Goal: Task Accomplishment & Management: Manage account settings

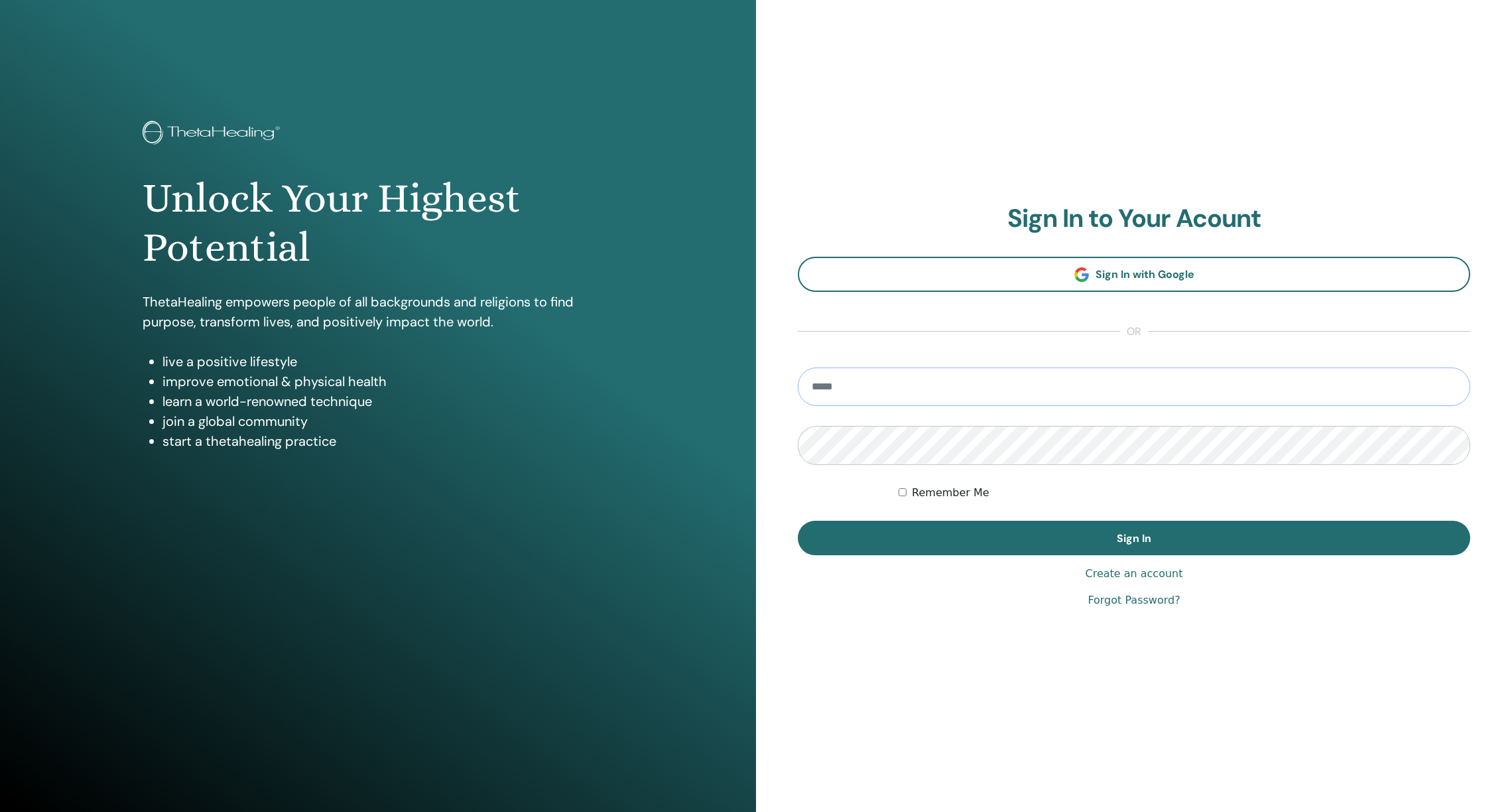
type input "**********"
click at [1134, 538] on button "Sign In" at bounding box center [1134, 537] width 672 height 35
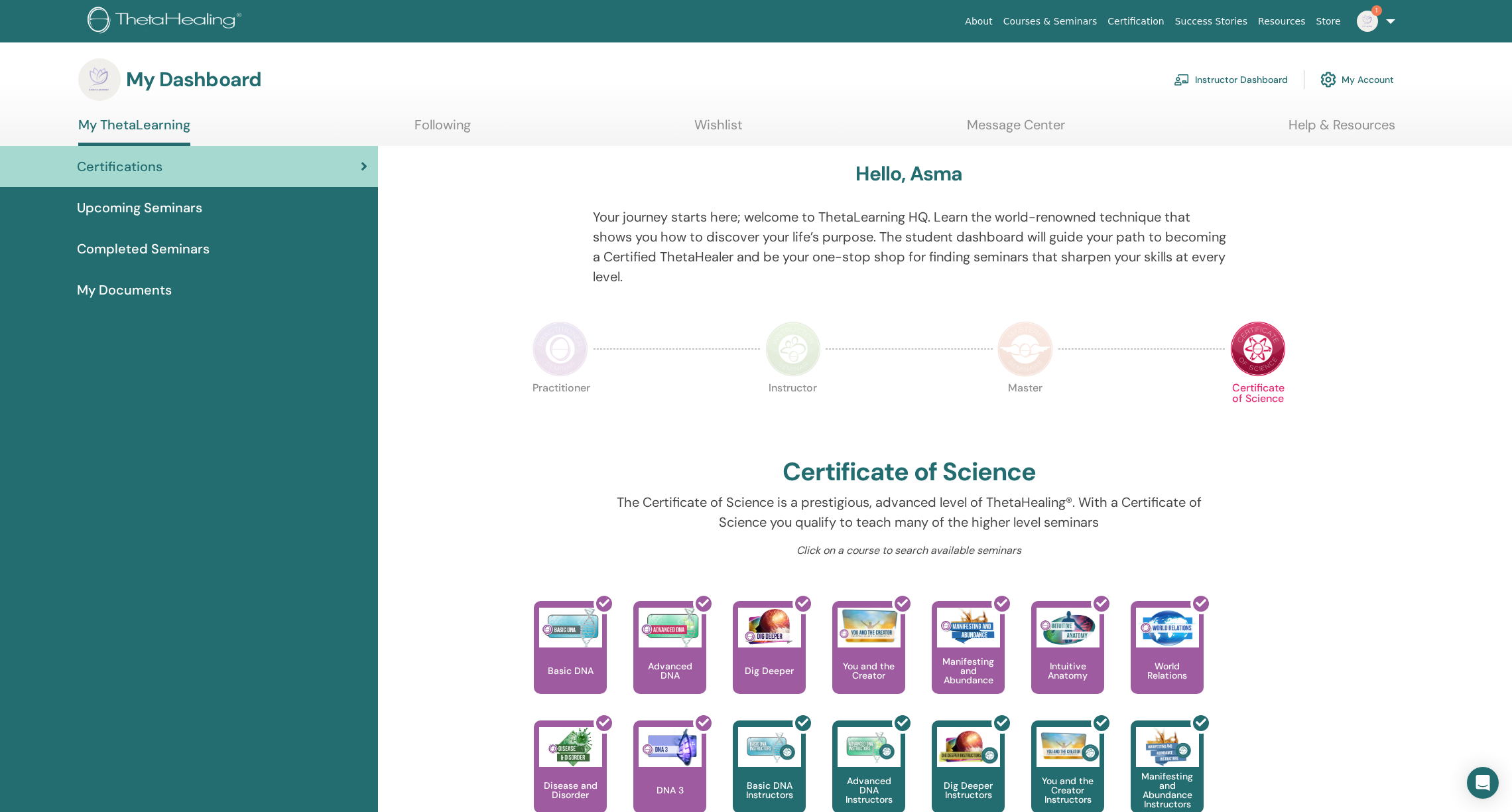
click at [1249, 73] on link "Instructor Dashboard" at bounding box center [1230, 79] width 114 height 29
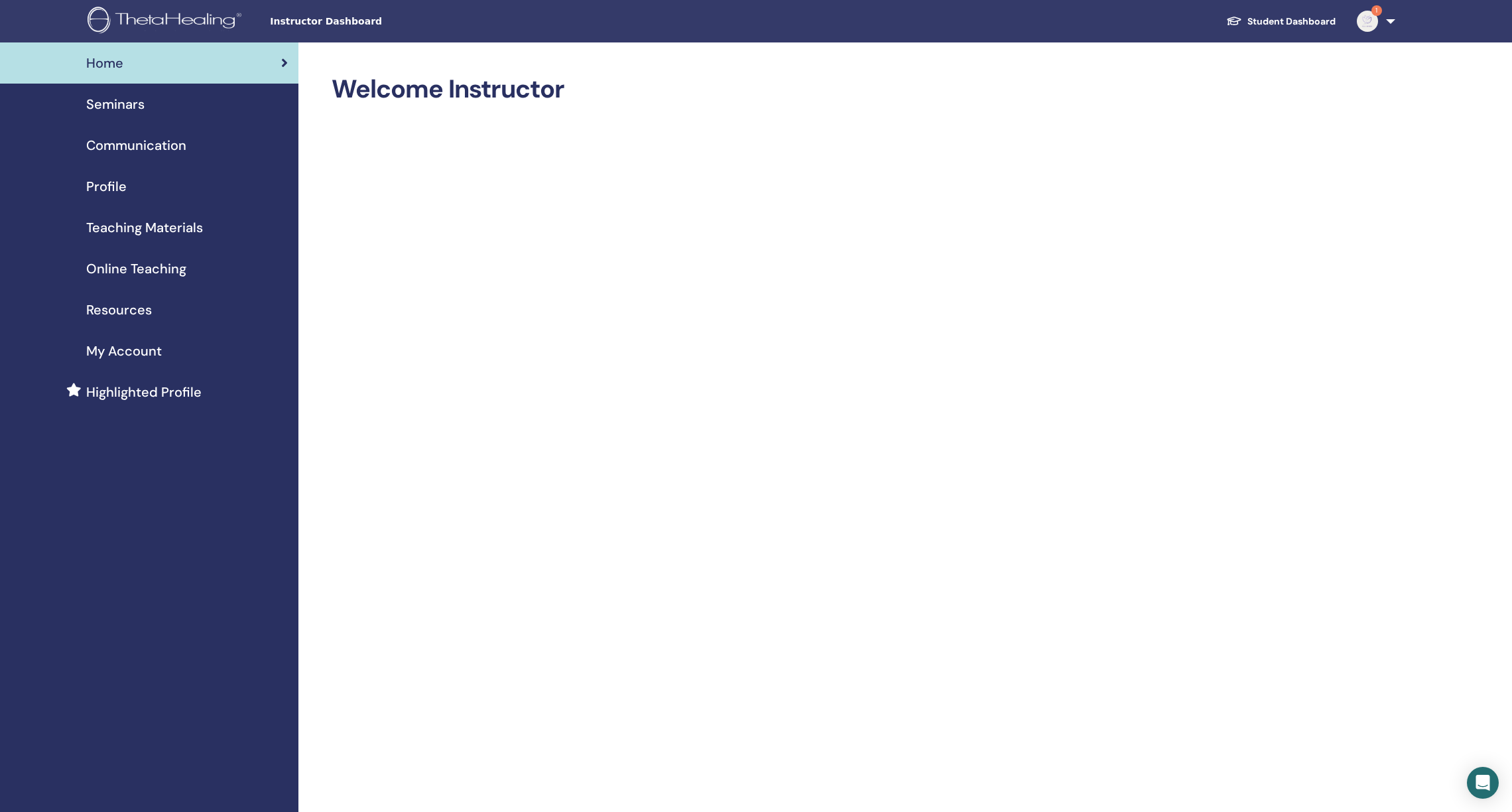
click at [135, 104] on span "Seminars" at bounding box center [116, 105] width 59 height 20
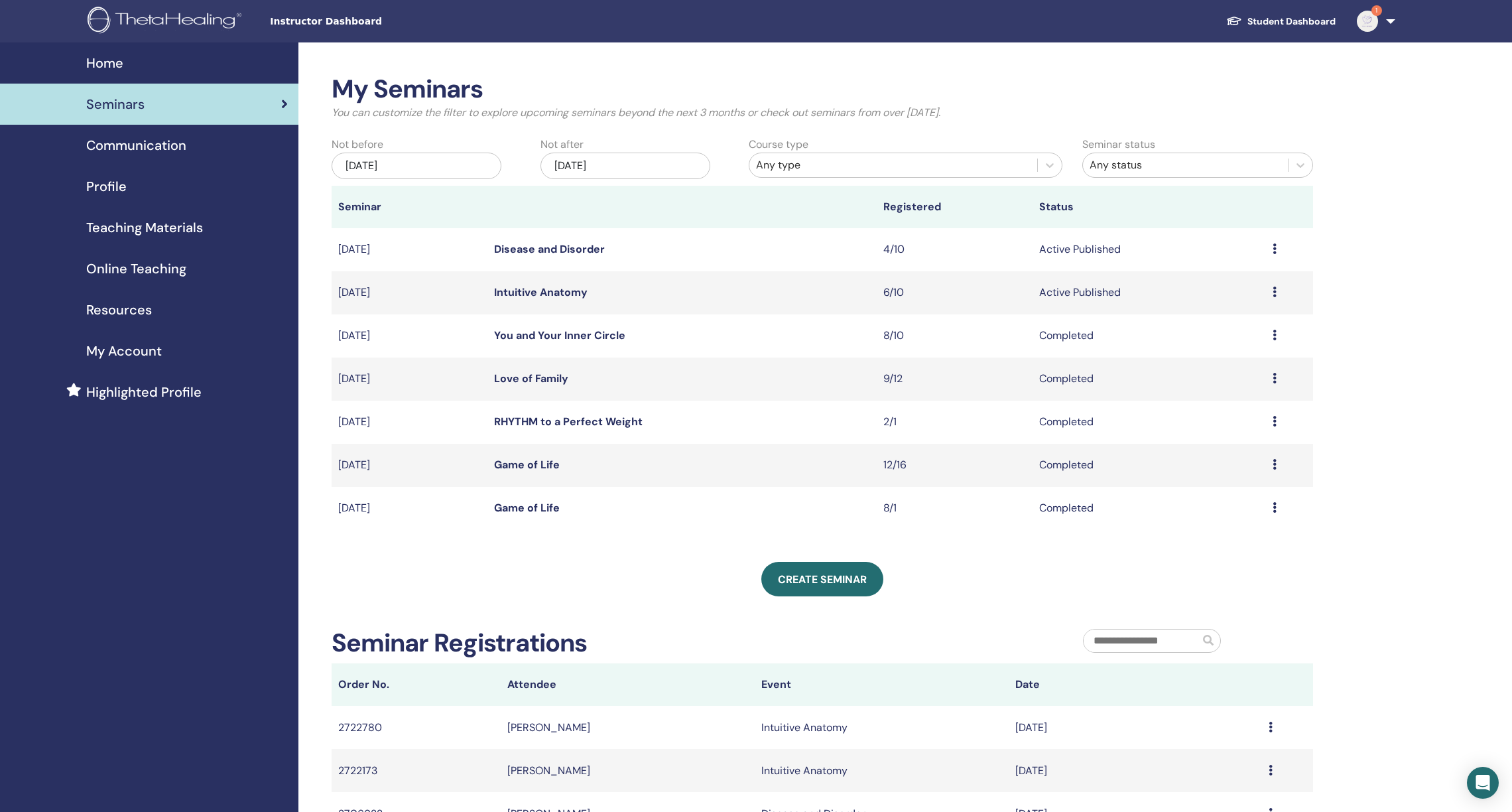
click at [553, 285] on td "Intuitive Anatomy" at bounding box center [681, 292] width 389 height 43
click at [555, 295] on link "Intuitive Anatomy" at bounding box center [541, 292] width 94 height 14
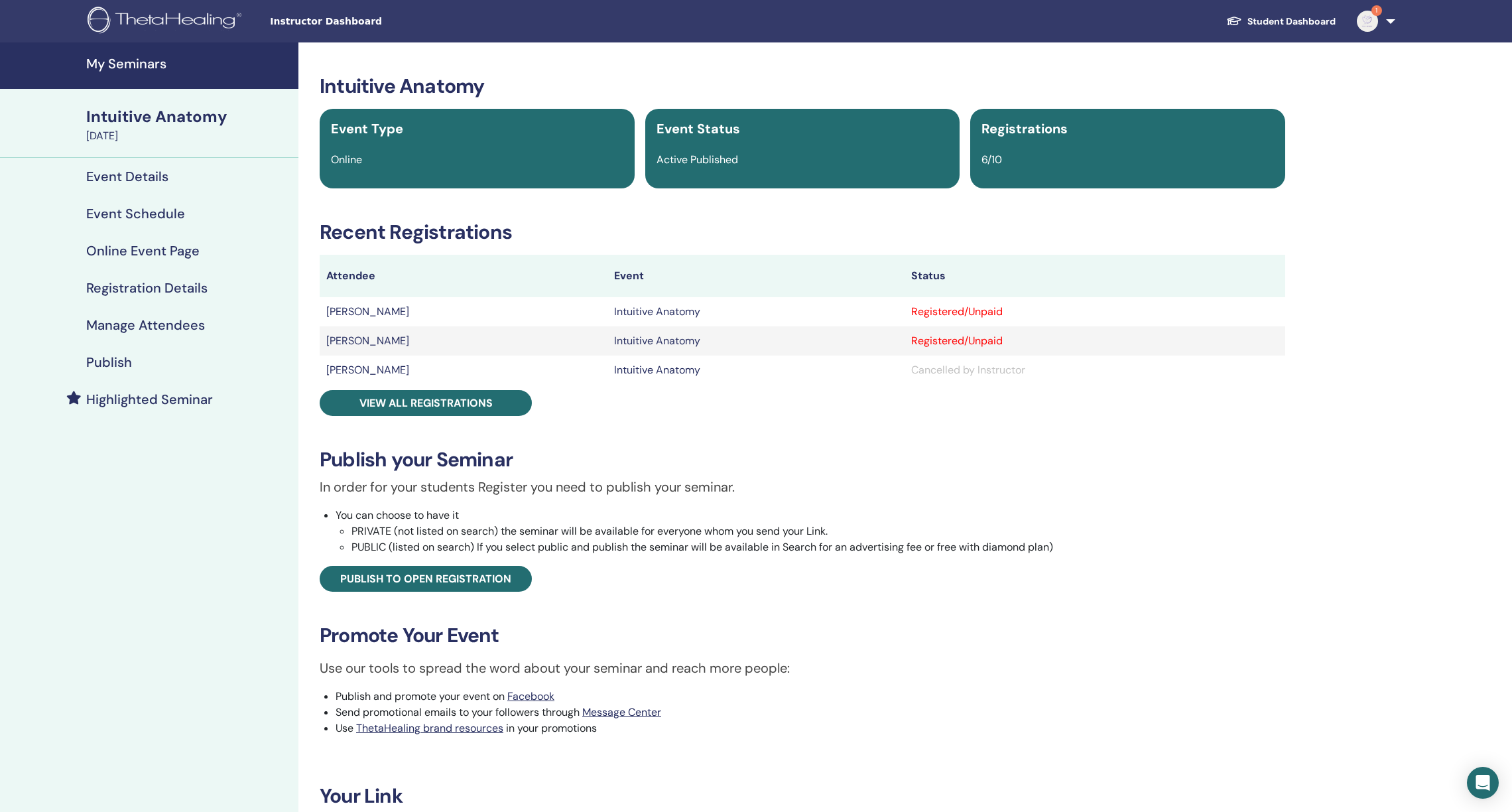
click at [144, 218] on h4 "Event Schedule" at bounding box center [135, 213] width 99 height 16
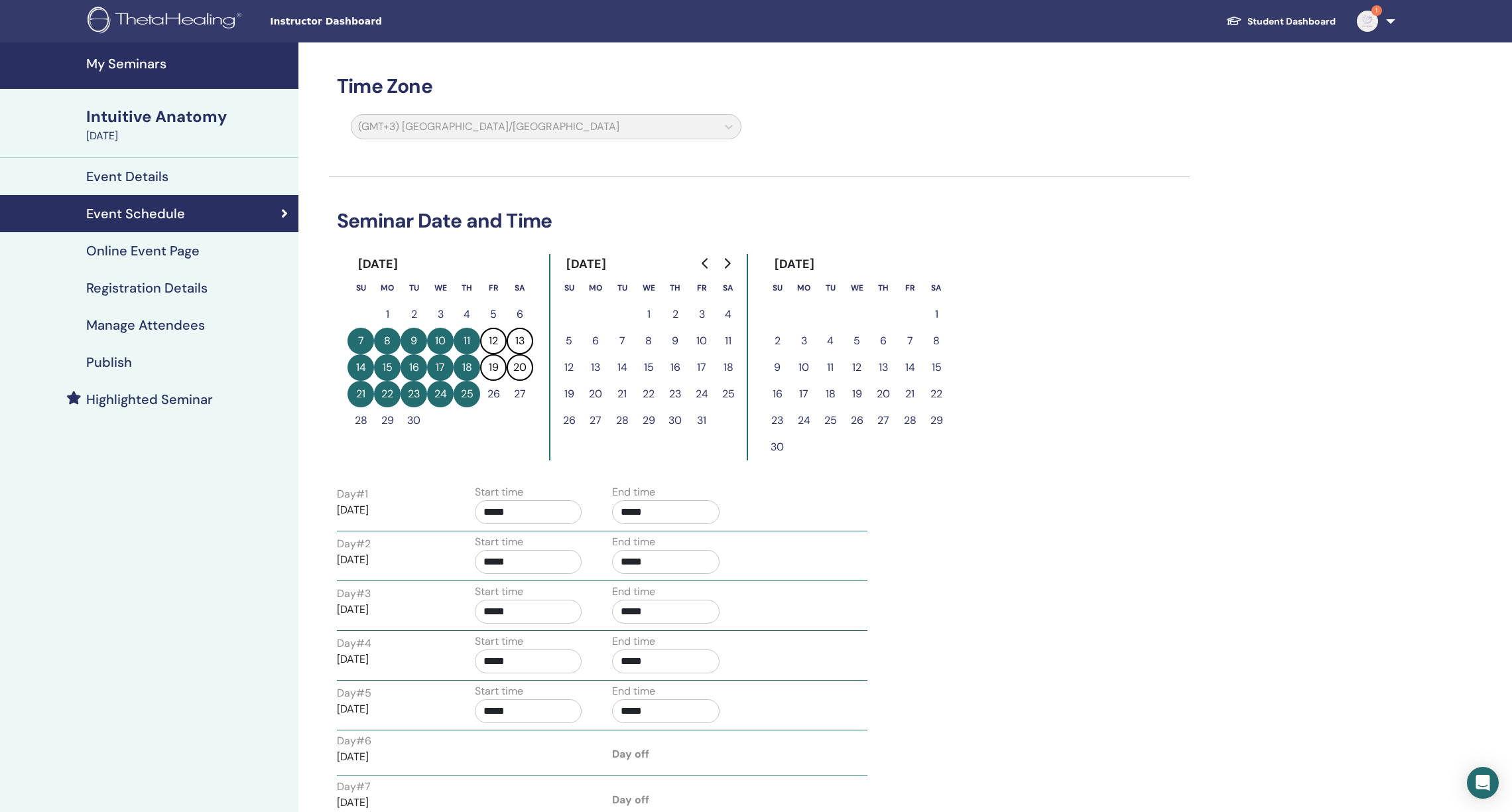
click at [143, 326] on h4 "Manage Attendees" at bounding box center [145, 325] width 119 height 16
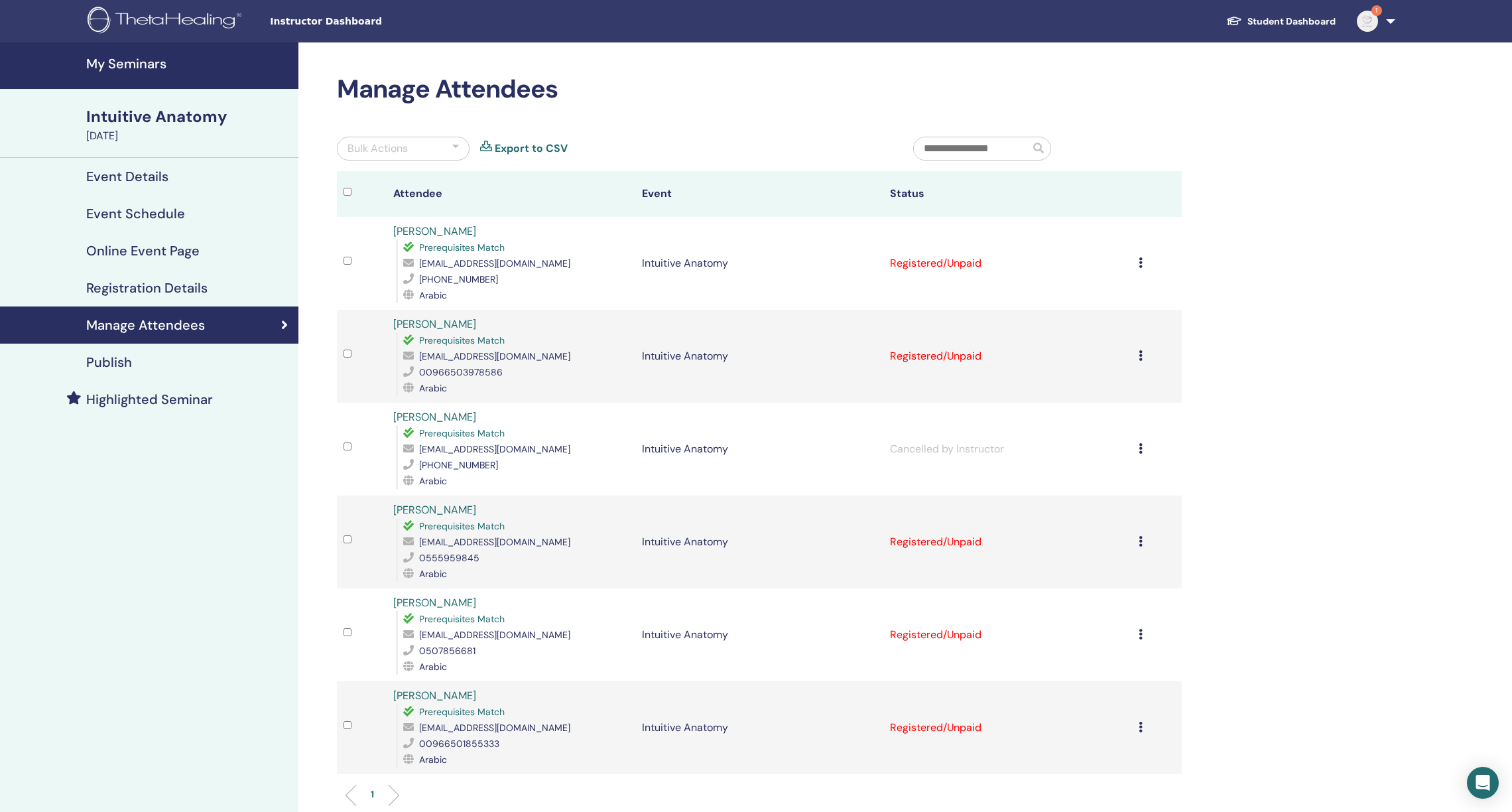
click at [143, 289] on h4 "Registration Details" at bounding box center [147, 288] width 122 height 16
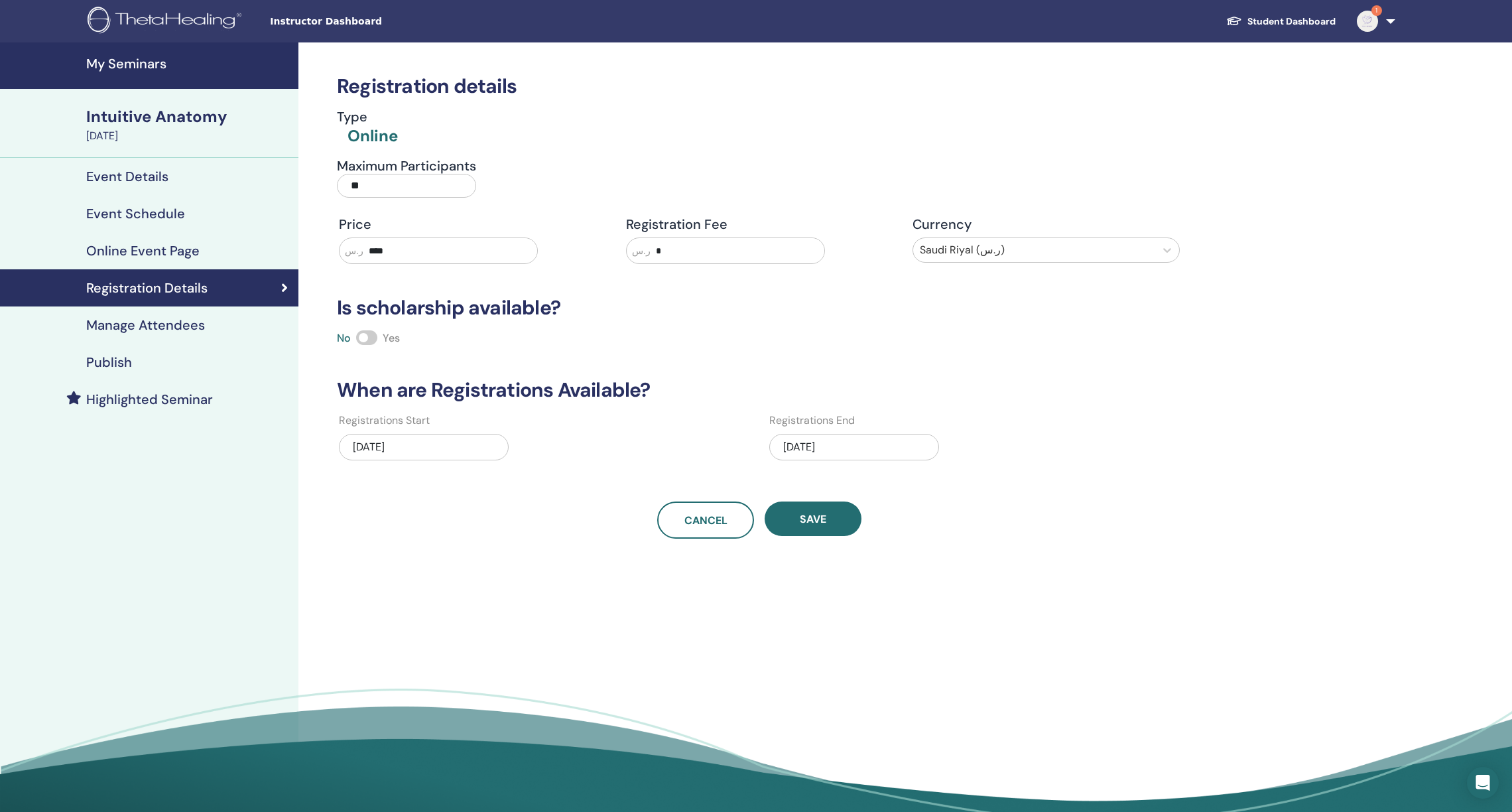
click at [358, 187] on input "**" at bounding box center [406, 185] width 139 height 24
type input "*"
click at [836, 528] on button "Save" at bounding box center [812, 518] width 97 height 35
click at [809, 521] on span "Save" at bounding box center [813, 519] width 27 height 14
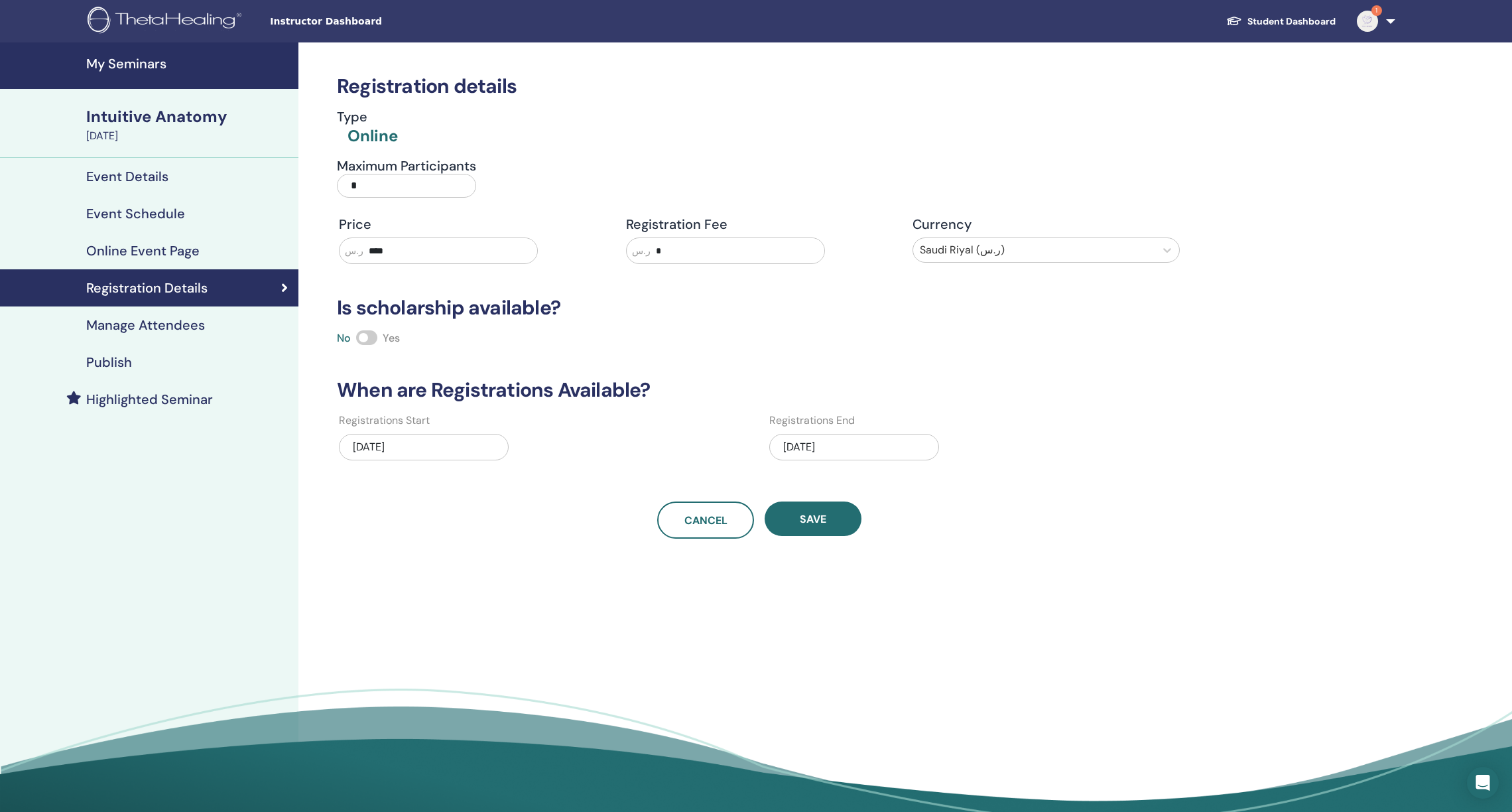
click at [143, 320] on h4 "Manage Attendees" at bounding box center [145, 325] width 119 height 16
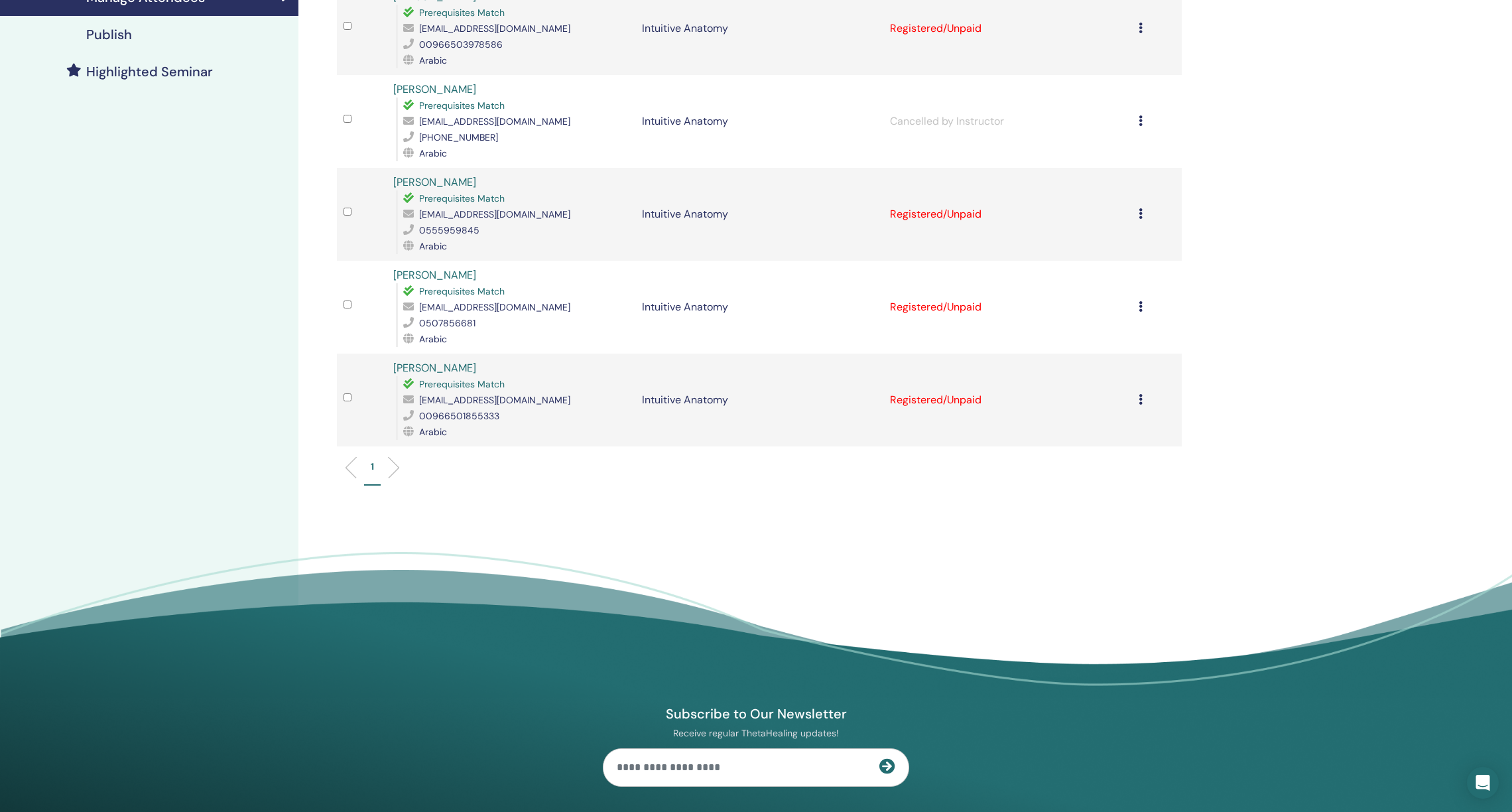
scroll to position [327, 0]
click at [1138, 308] on icon at bounding box center [1140, 307] width 4 height 11
click at [1080, 312] on p "Cancel Registration" at bounding box center [1092, 319] width 105 height 16
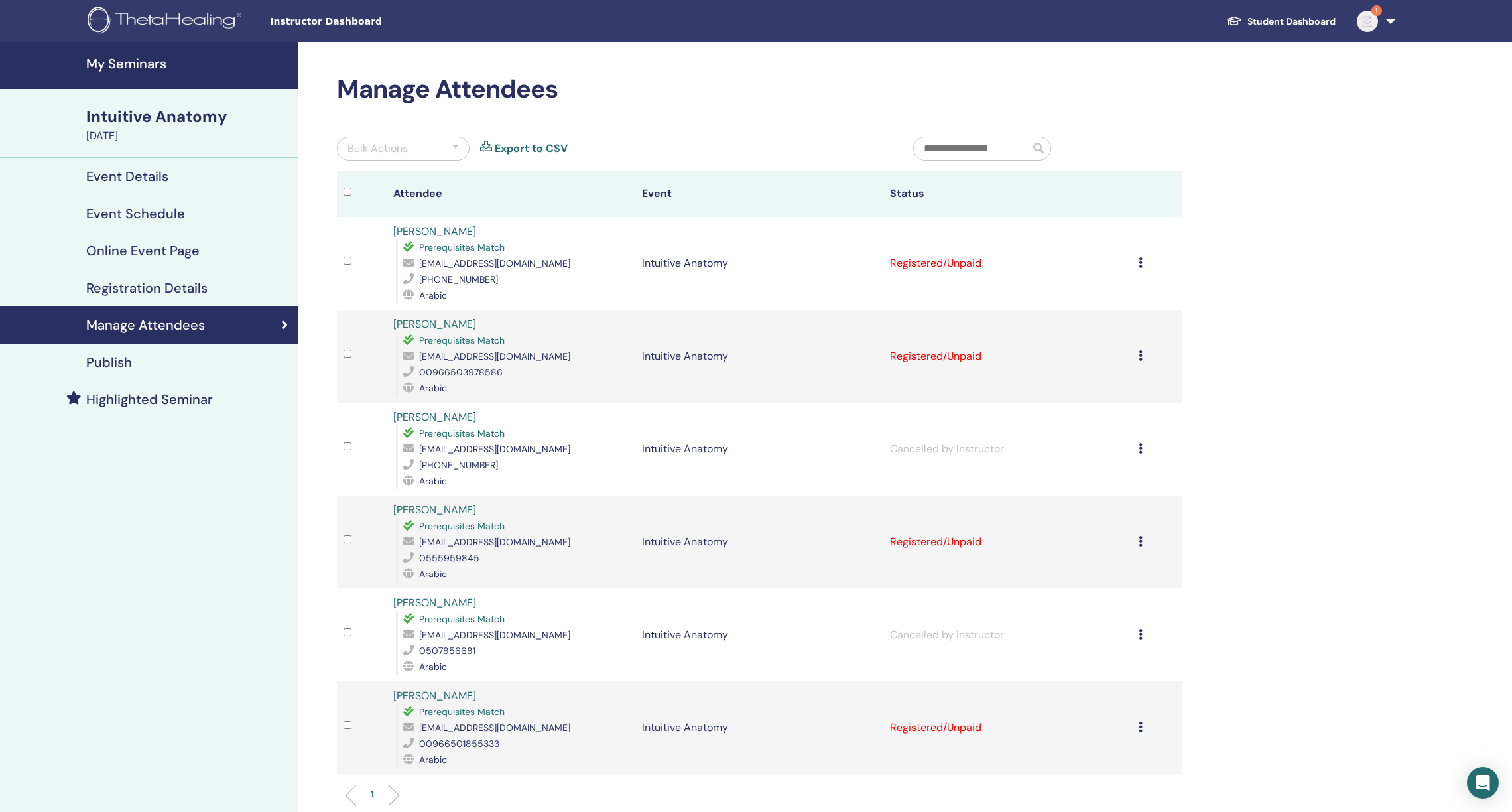
click at [155, 57] on h4 "My Seminars" at bounding box center [188, 64] width 204 height 16
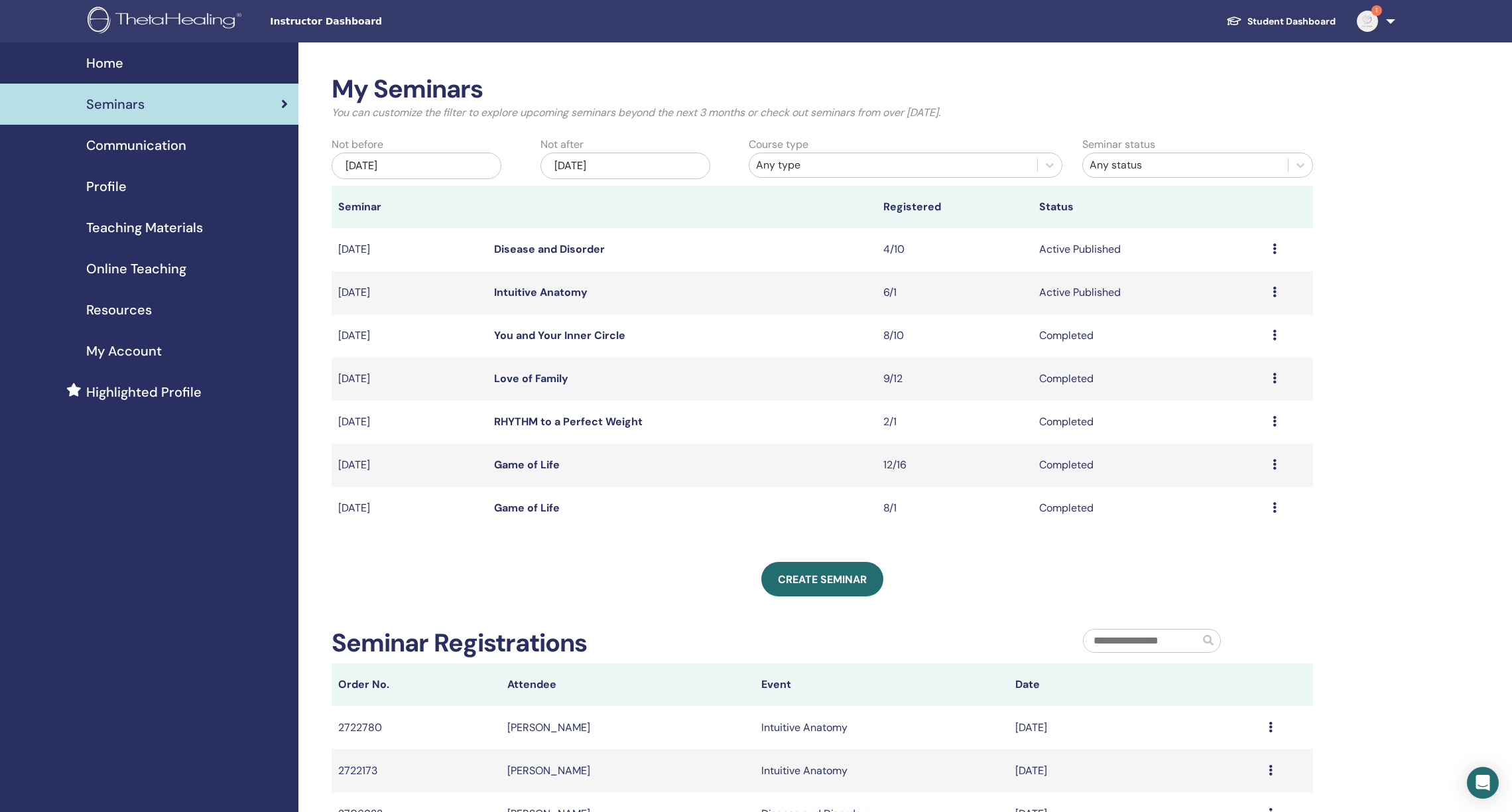
click at [534, 290] on link "Intuitive Anatomy" at bounding box center [541, 292] width 94 height 14
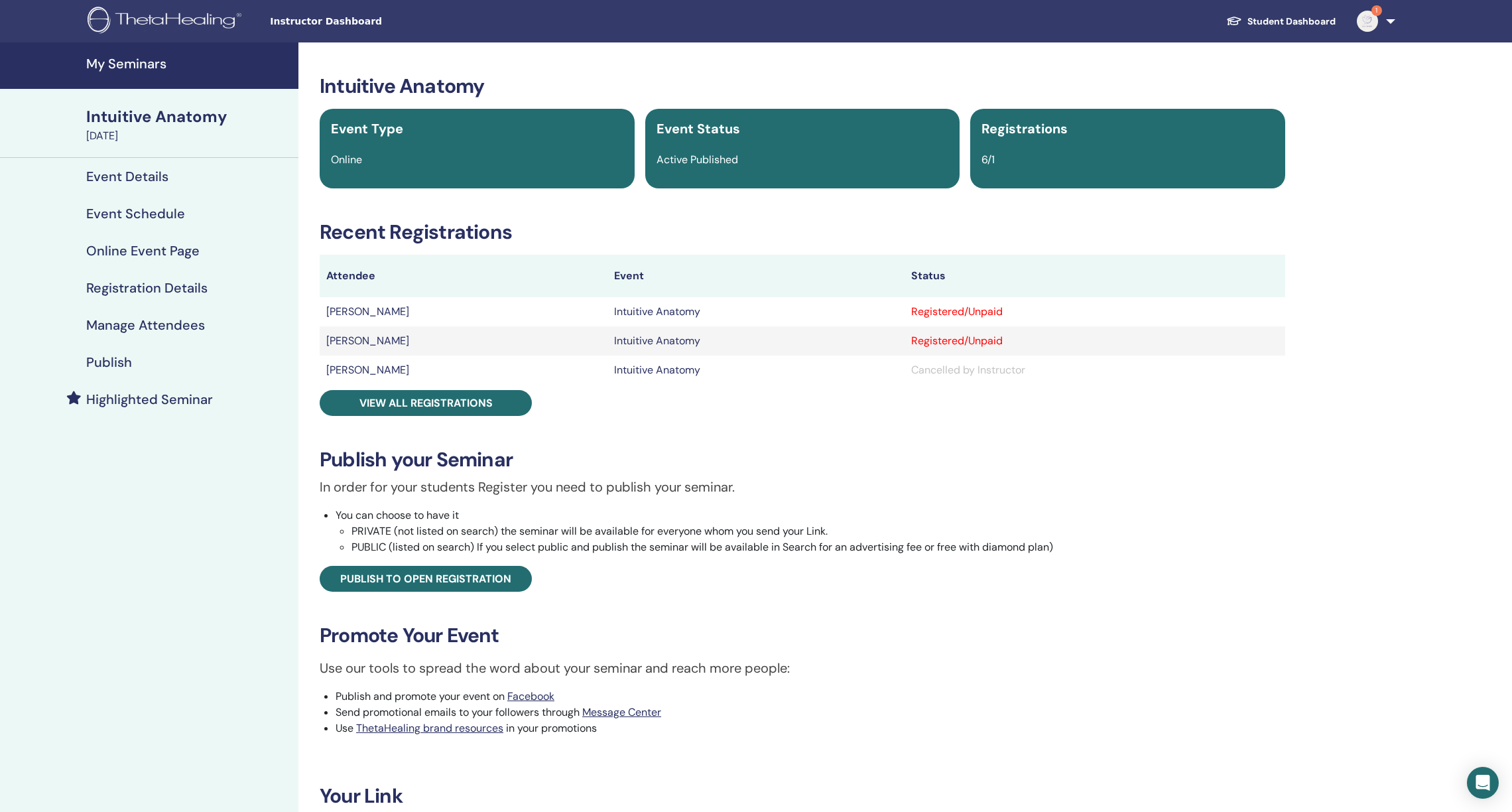
click at [147, 212] on h4 "Event Schedule" at bounding box center [135, 213] width 99 height 16
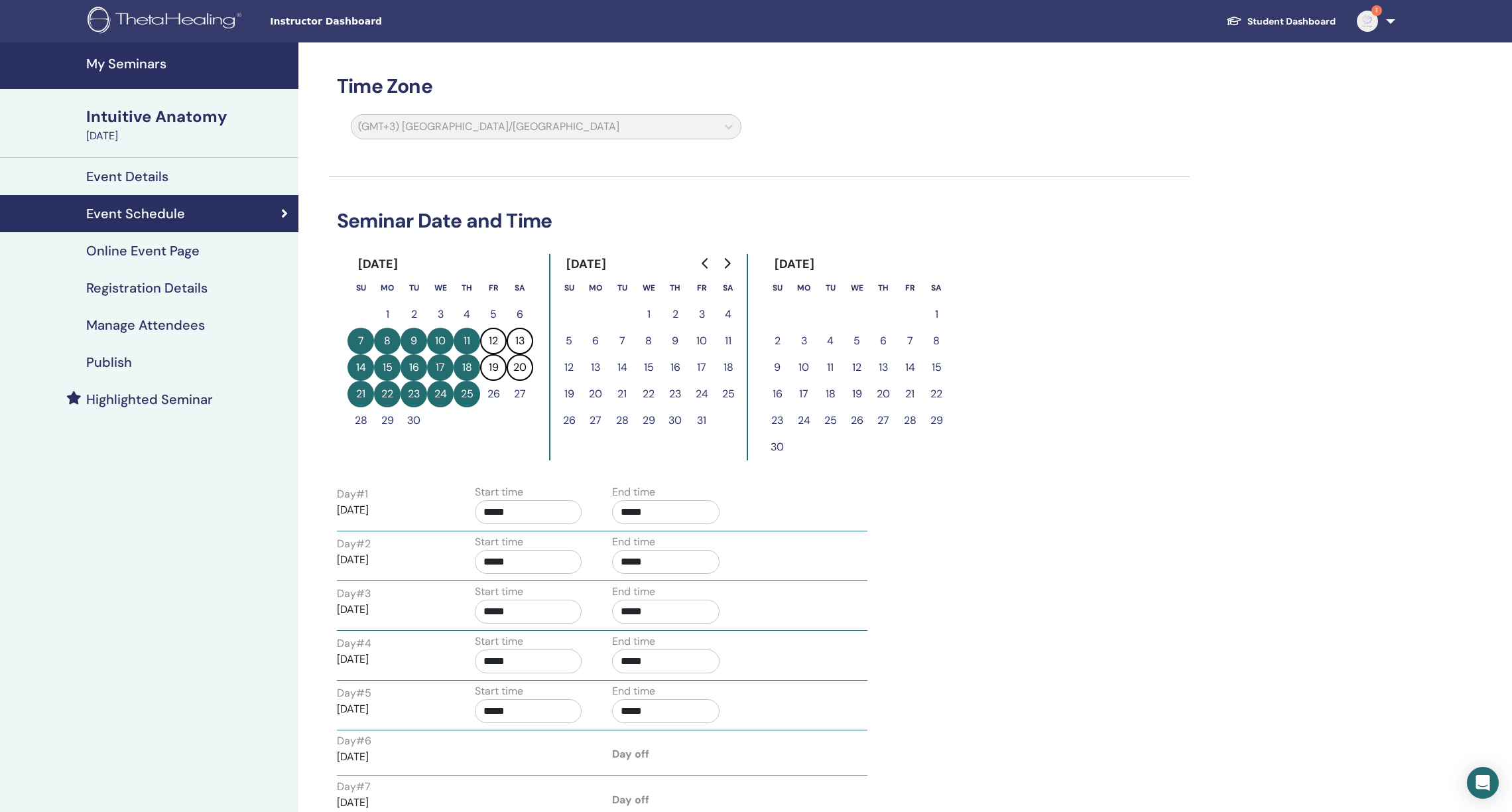
click at [133, 64] on h4 "My Seminars" at bounding box center [188, 64] width 204 height 16
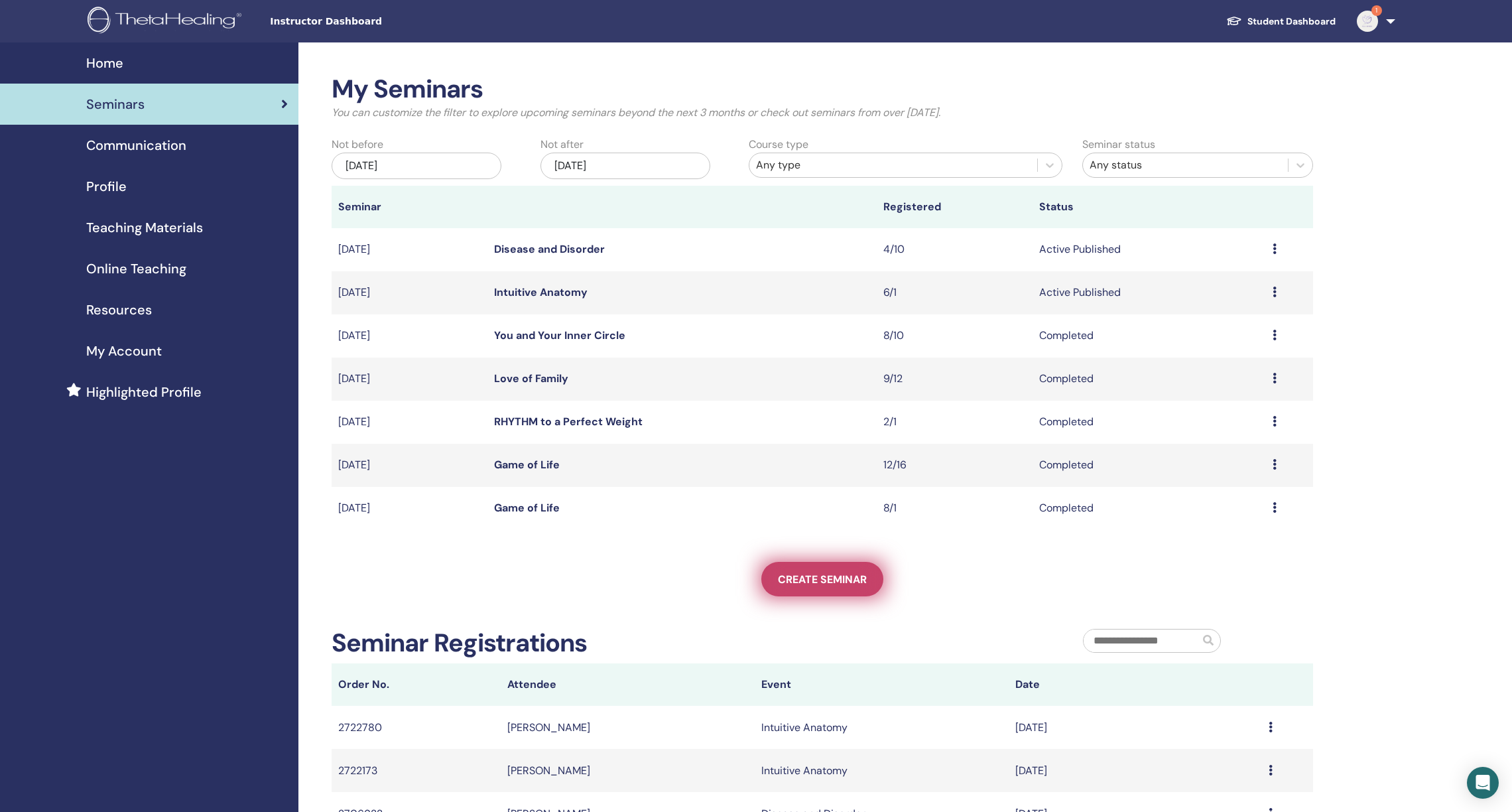
click at [837, 576] on span "Create seminar" at bounding box center [822, 579] width 89 height 14
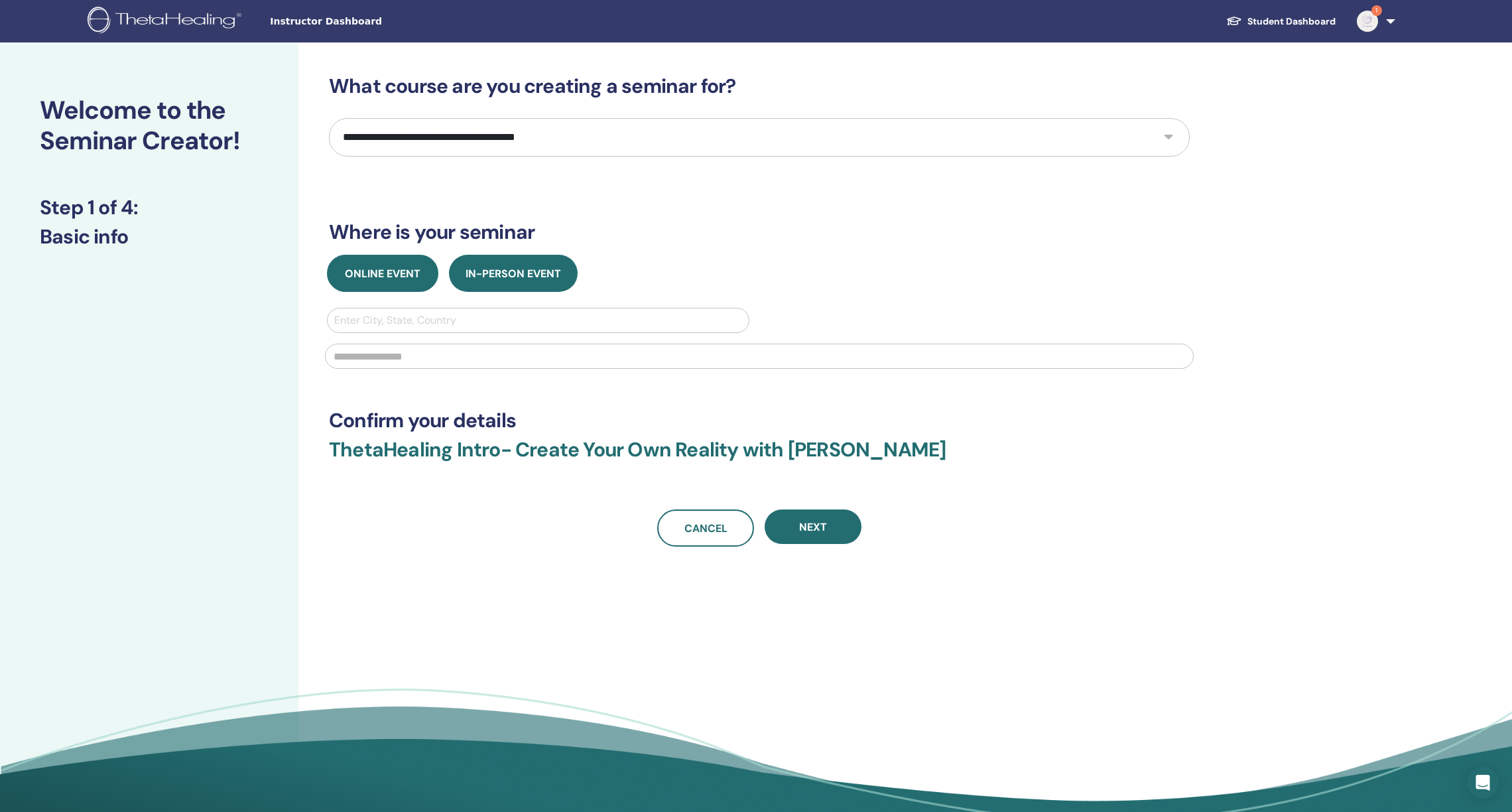
click at [393, 275] on span "Online Event" at bounding box center [382, 274] width 76 height 14
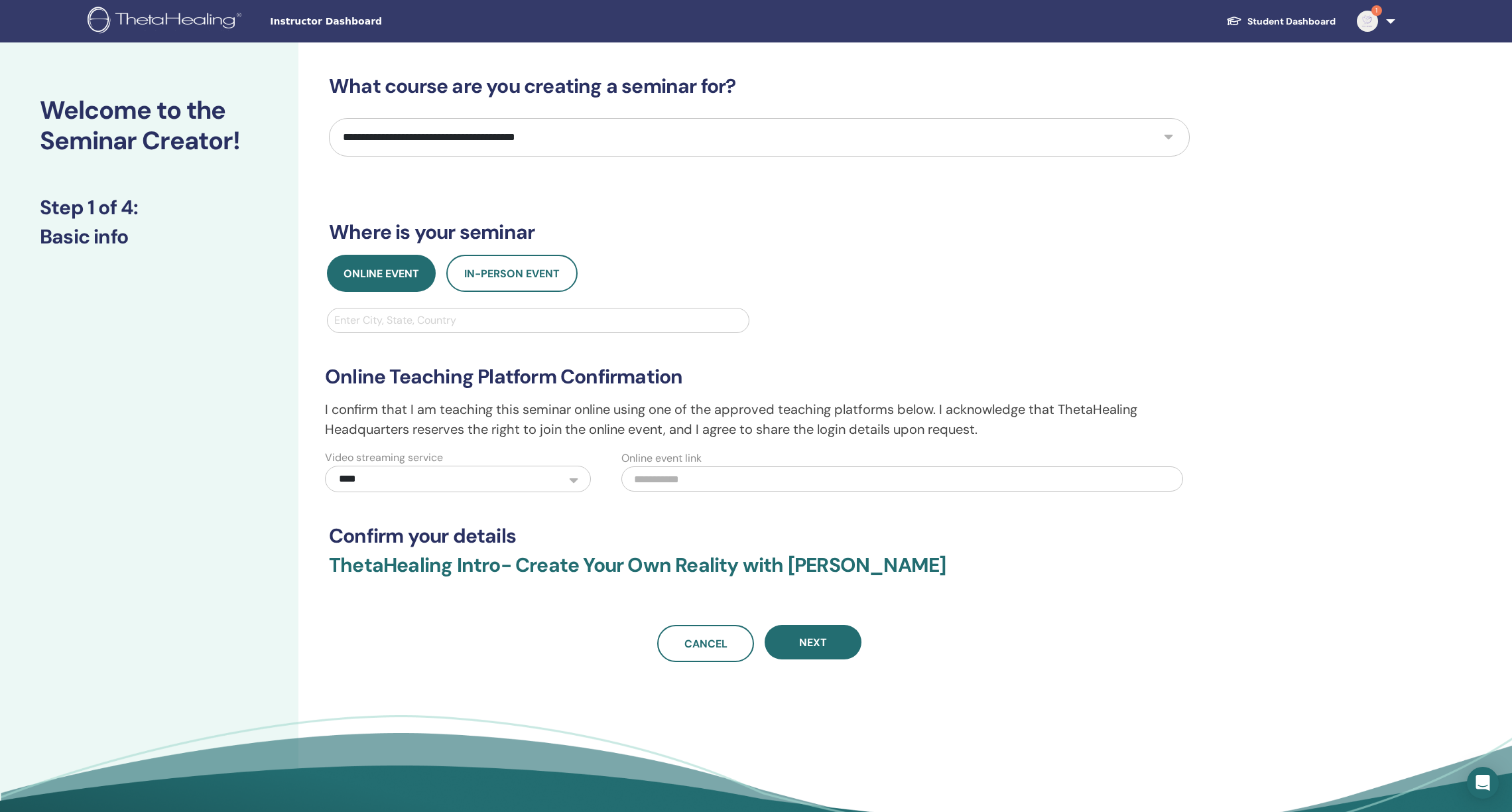
select select "*"
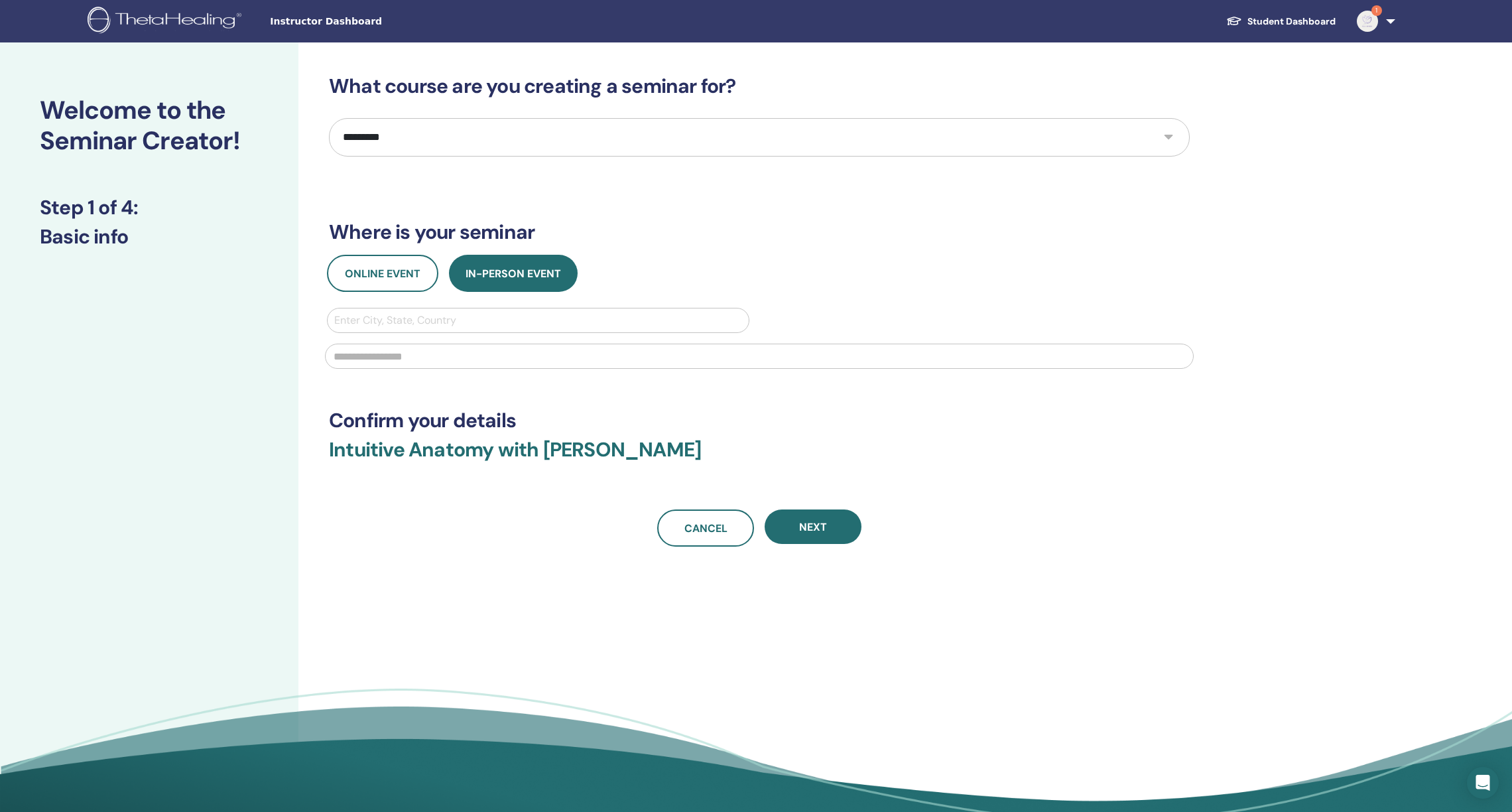
click at [390, 316] on div "Enter City, State, Country" at bounding box center [537, 320] width 407 height 16
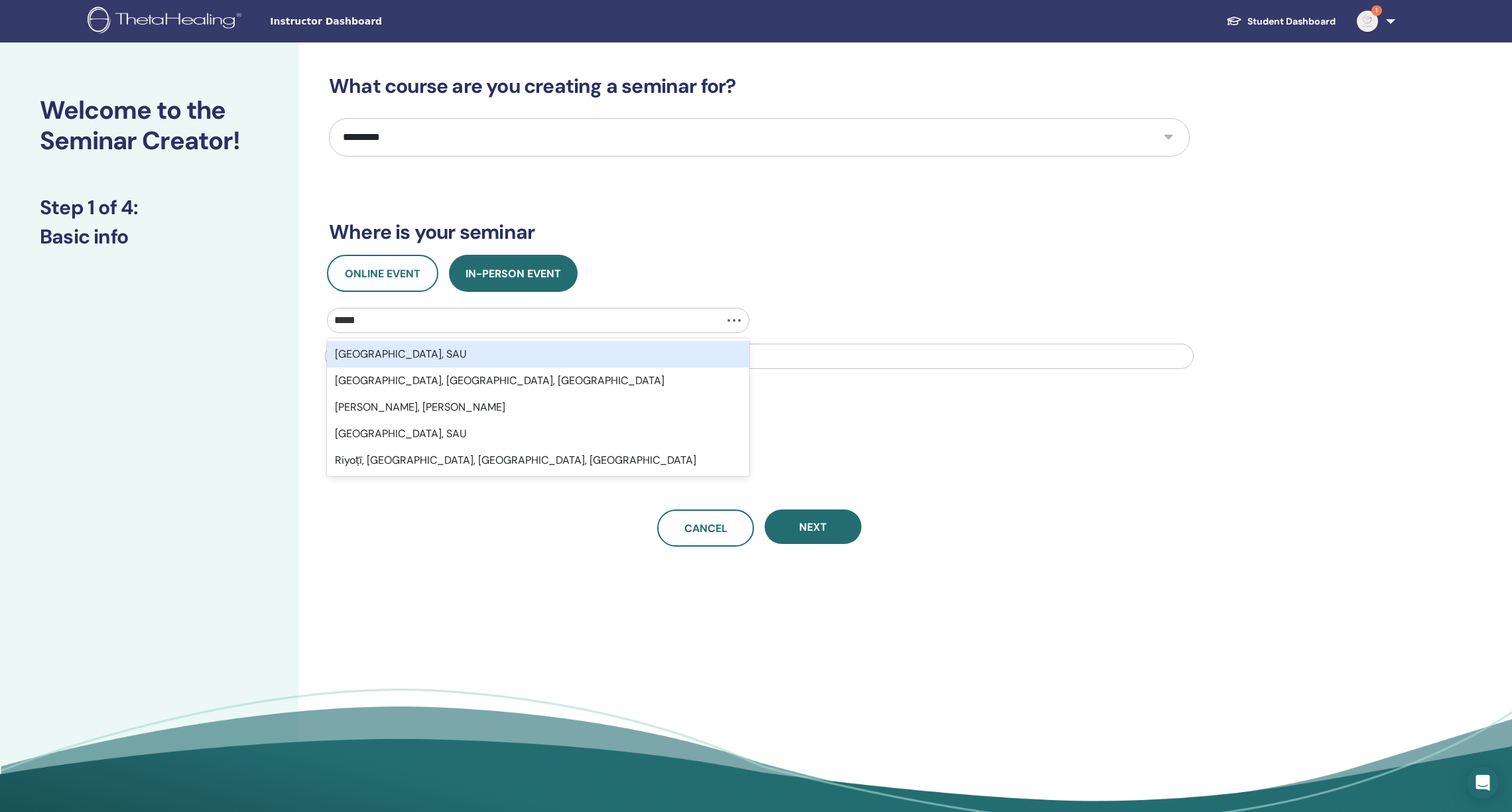
type input "******"
click at [356, 353] on div "Riyadh, SAU" at bounding box center [538, 354] width 422 height 27
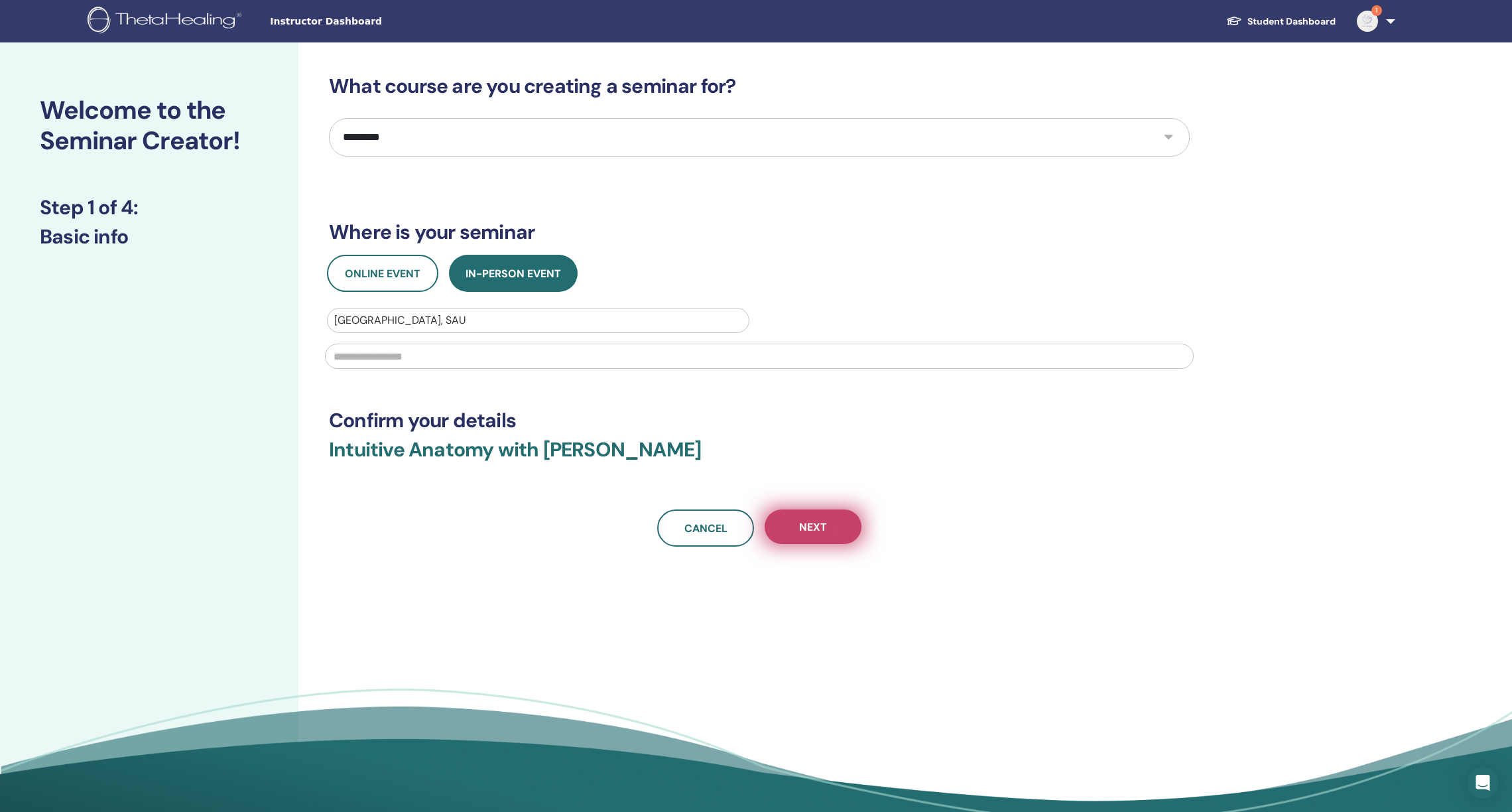
click at [824, 518] on button "Next" at bounding box center [812, 526] width 97 height 35
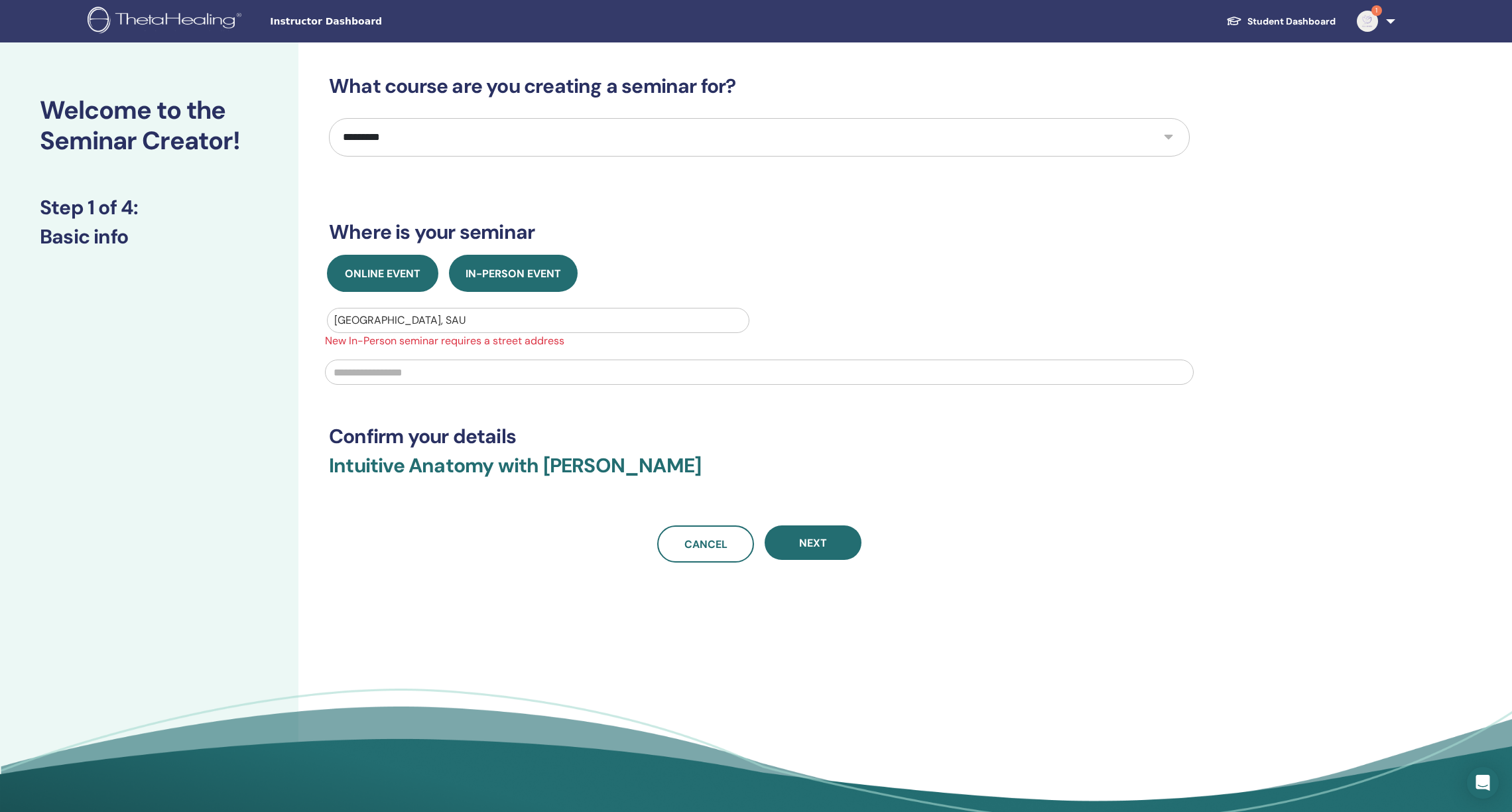
click at [408, 271] on span "Online Event" at bounding box center [382, 274] width 76 height 14
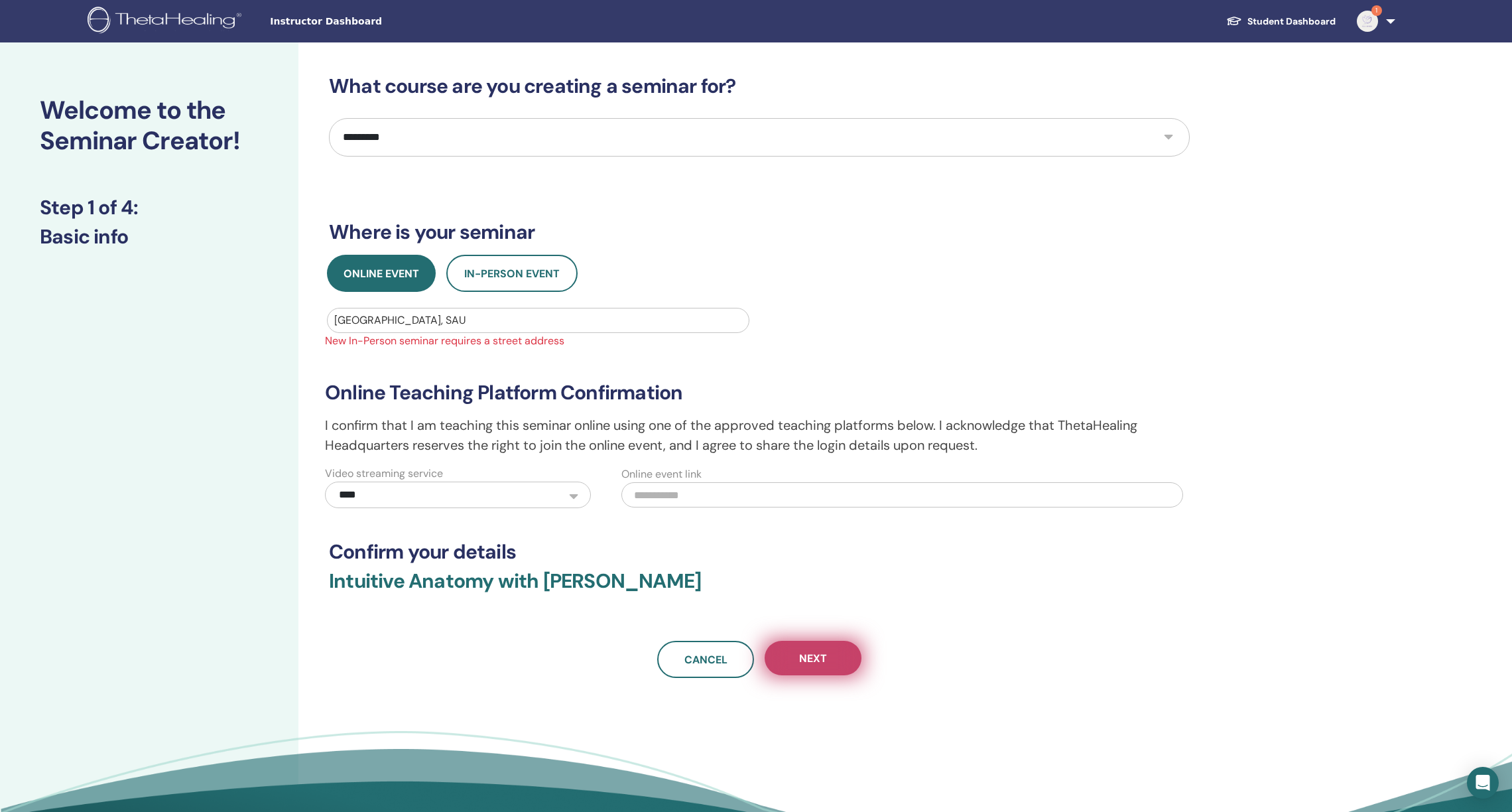
click at [844, 661] on button "Next" at bounding box center [812, 658] width 97 height 35
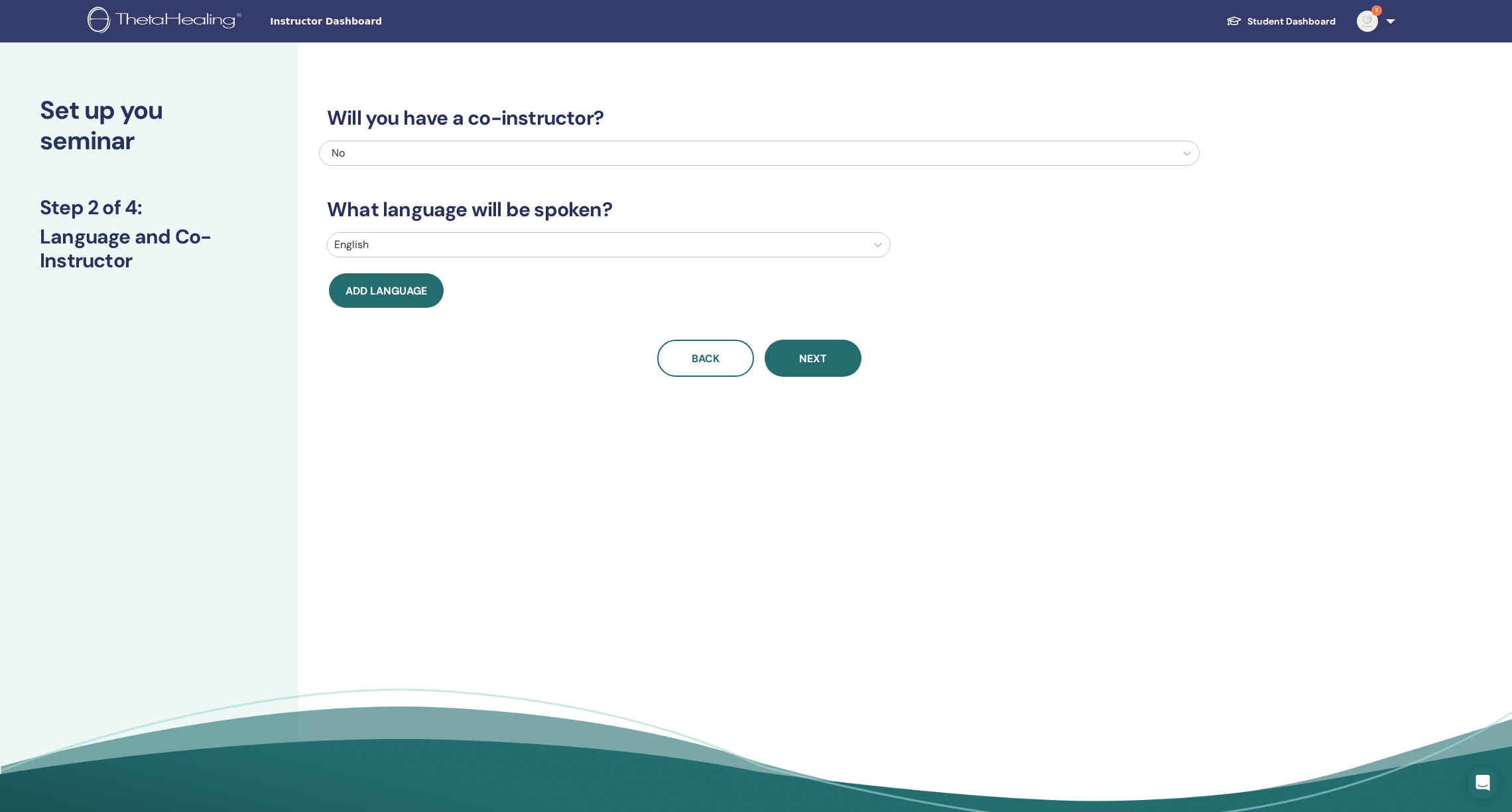
click at [587, 249] on div at bounding box center [596, 244] width 525 height 19
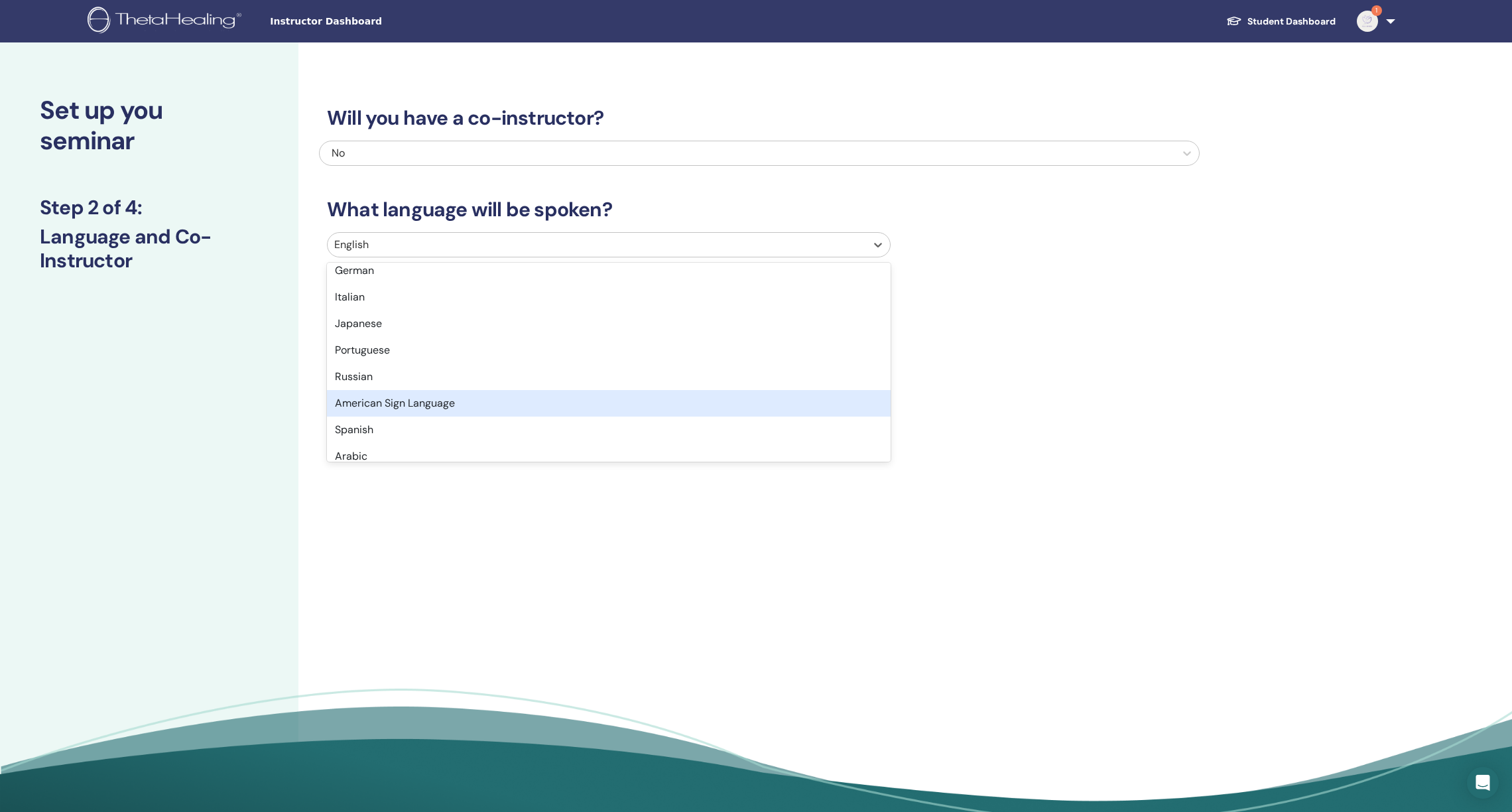
scroll to position [84, 0]
click at [379, 402] on div "Arabic" at bounding box center [609, 406] width 564 height 27
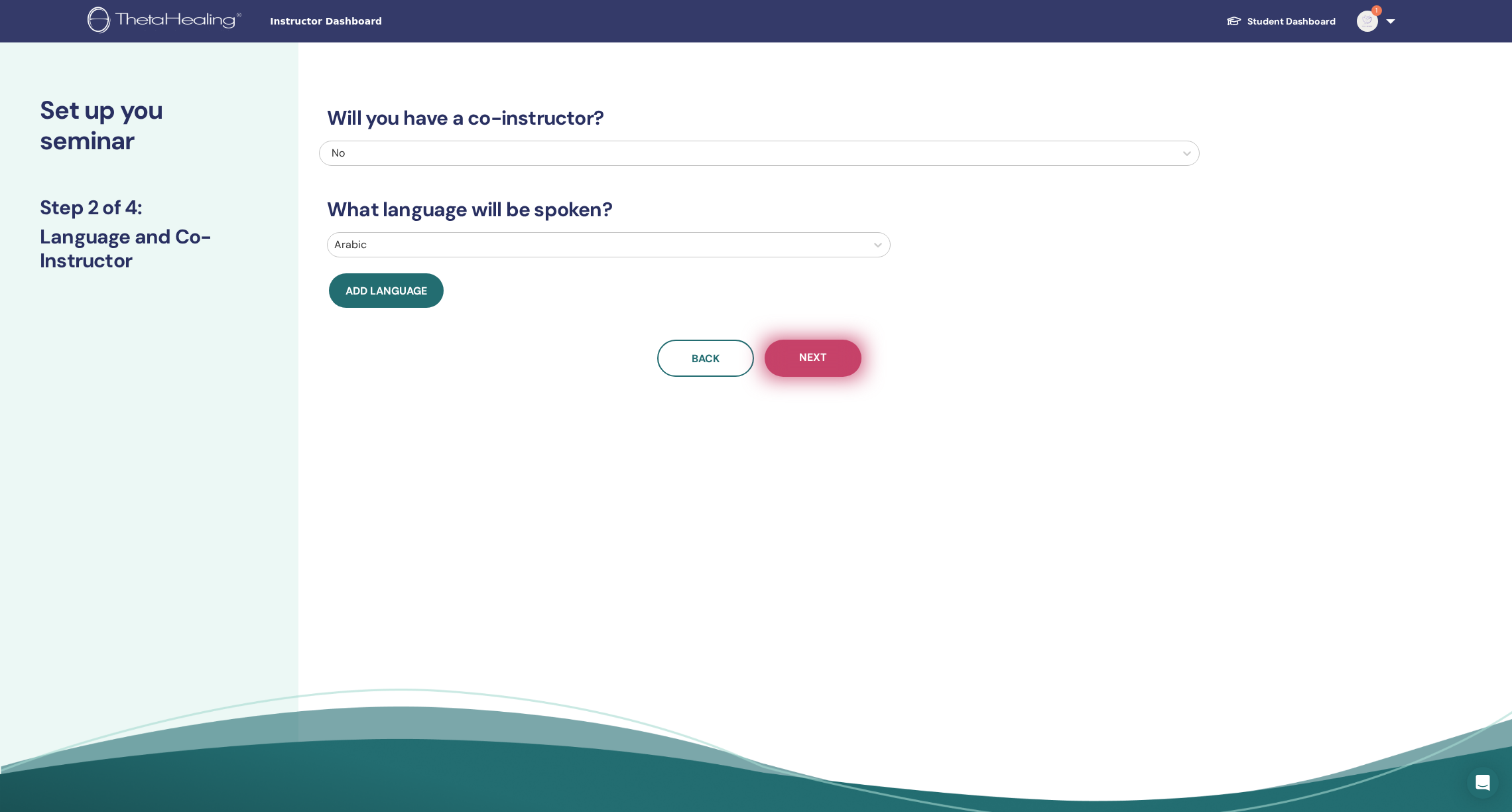
click at [855, 353] on button "Next" at bounding box center [812, 358] width 97 height 37
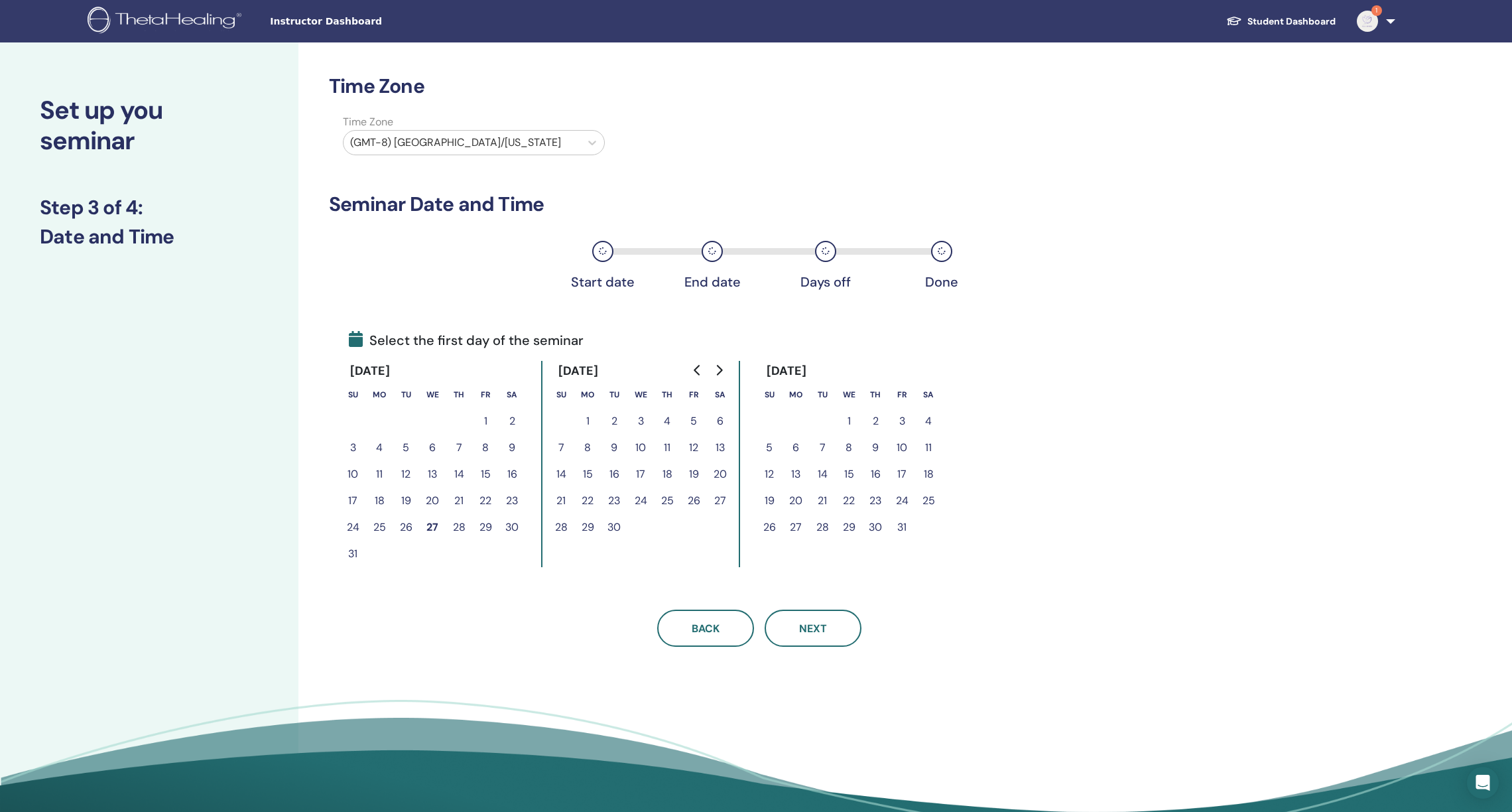
click at [562, 520] on button "28" at bounding box center [561, 527] width 27 height 27
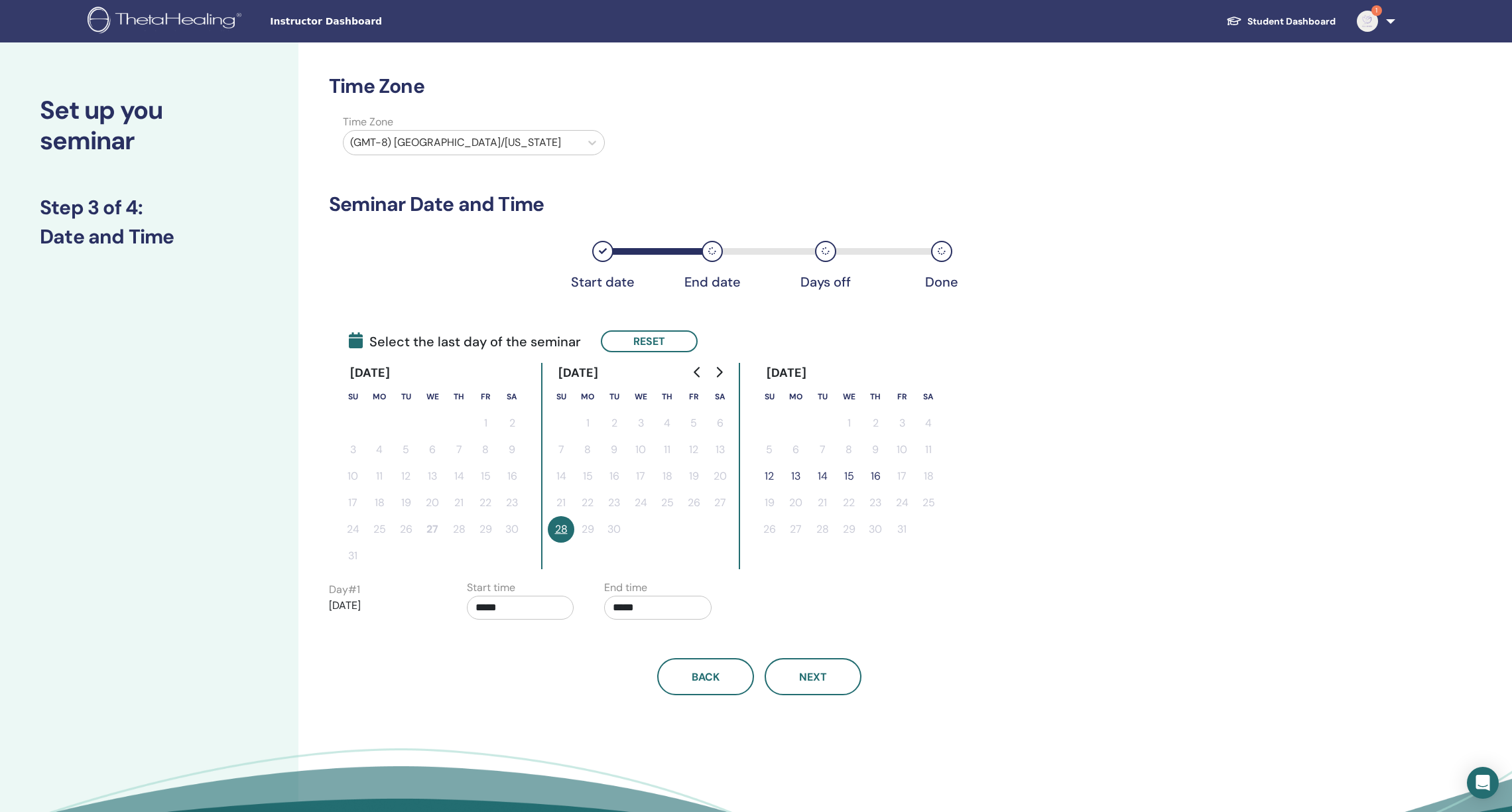
click at [879, 473] on button "16" at bounding box center [875, 476] width 27 height 27
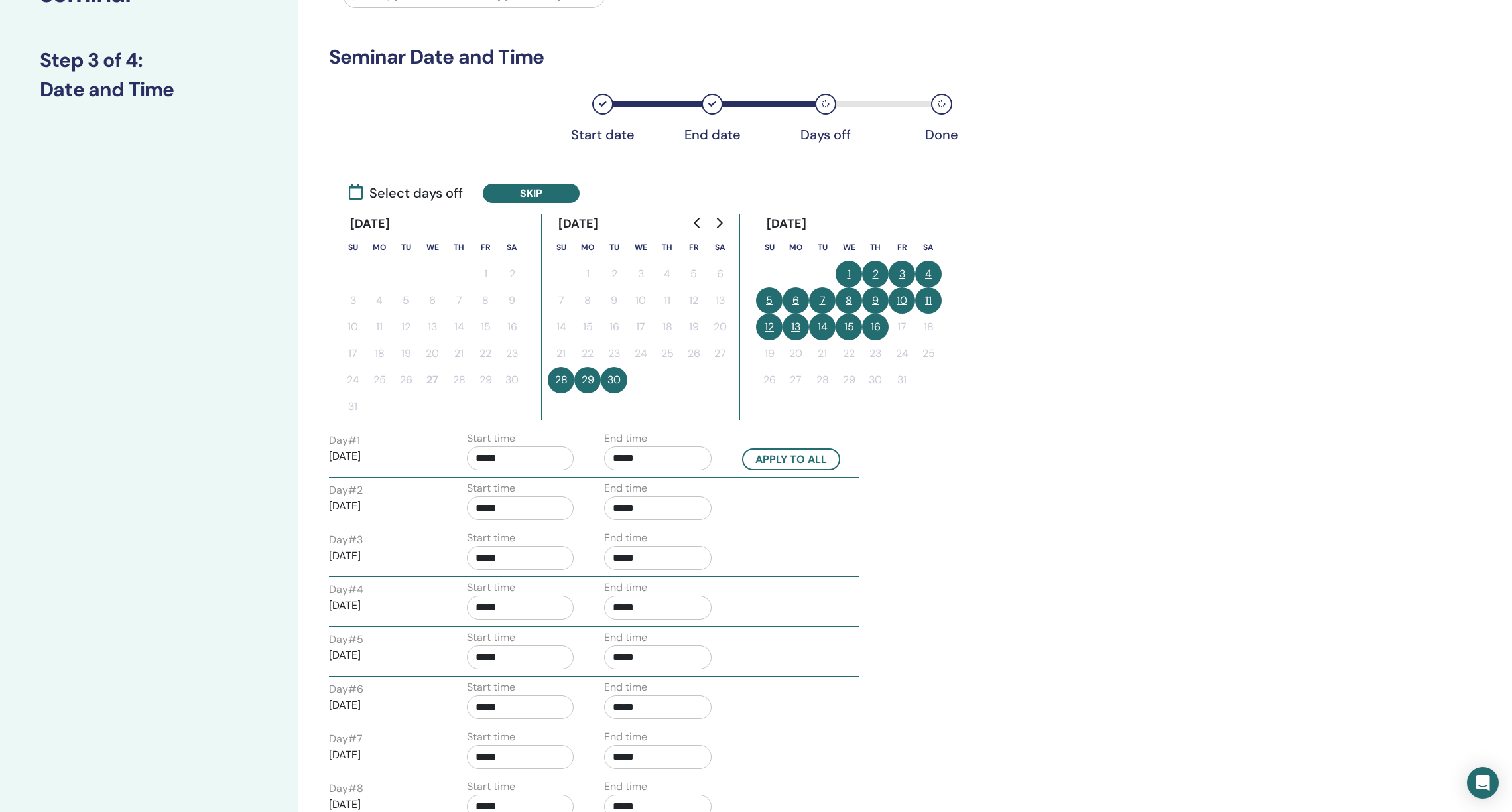
scroll to position [162, 0]
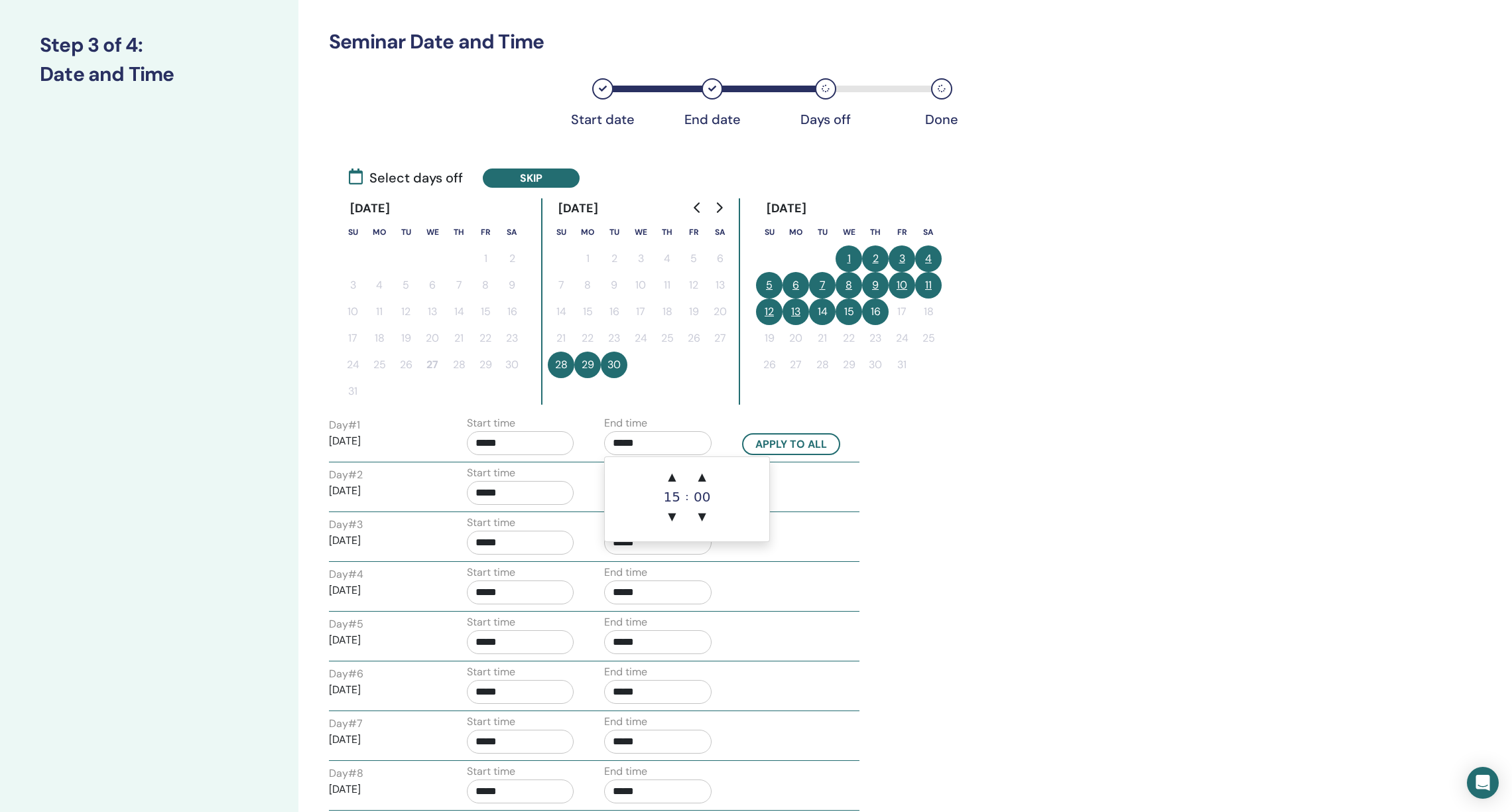
click at [621, 441] on input "*****" at bounding box center [657, 443] width 108 height 24
click at [677, 478] on span "▲" at bounding box center [671, 476] width 27 height 27
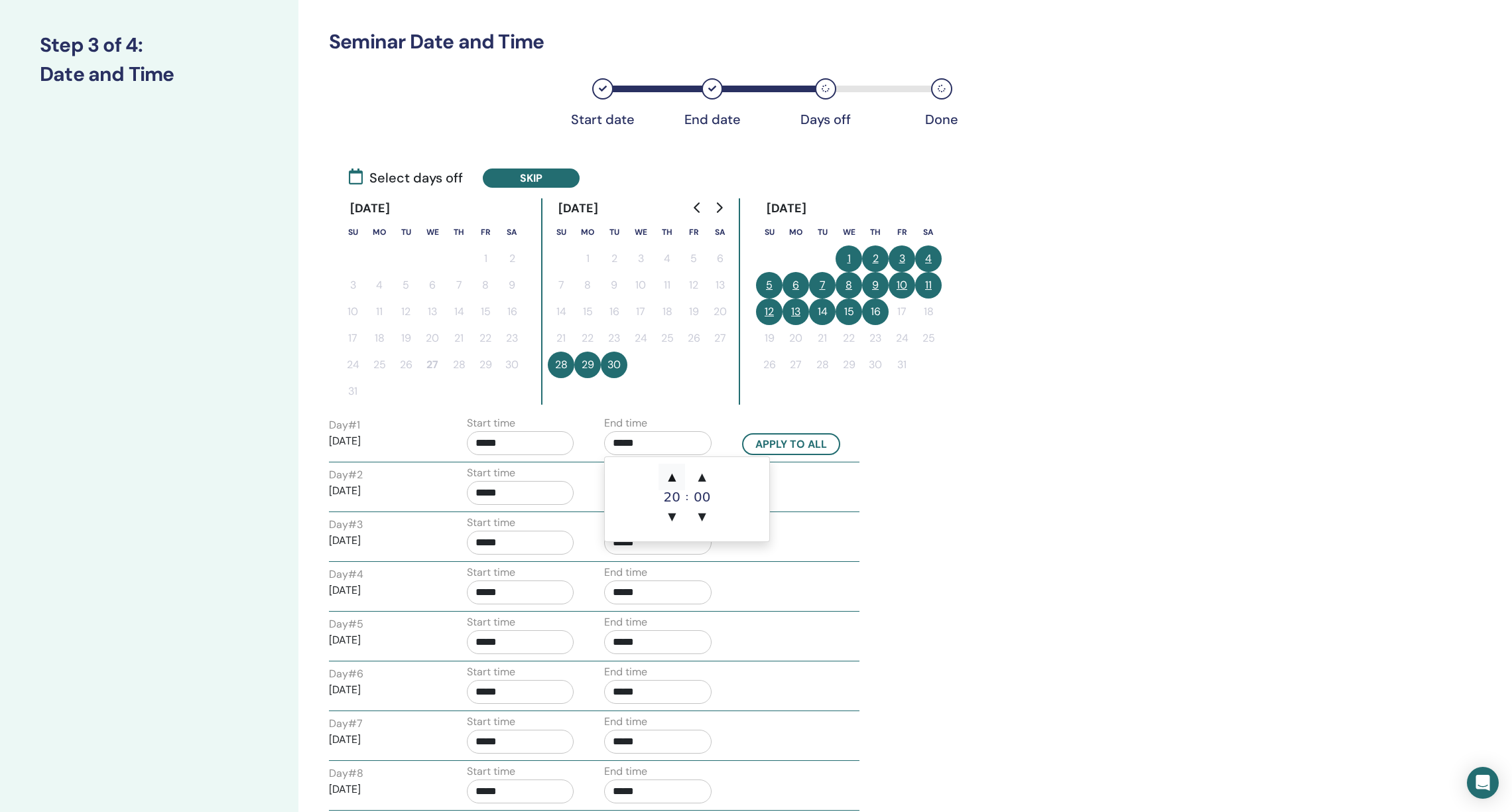
click at [677, 478] on span "▲" at bounding box center [671, 476] width 27 height 27
type input "*****"
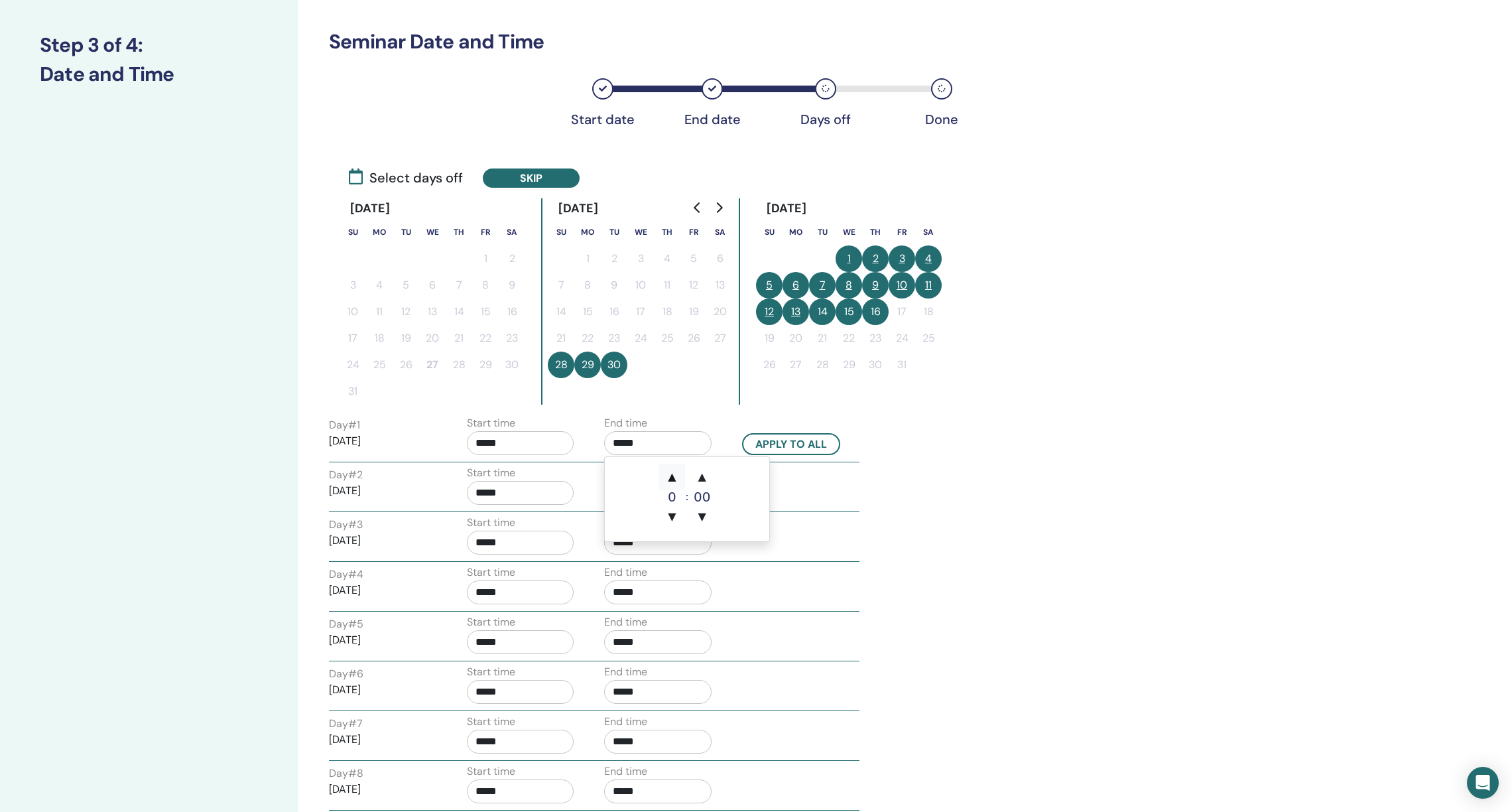
click at [677, 478] on span "▲" at bounding box center [671, 476] width 27 height 27
click at [671, 516] on span "▼" at bounding box center [671, 516] width 27 height 27
click at [518, 435] on input "*****" at bounding box center [521, 443] width 108 height 24
click at [532, 471] on span "▲" at bounding box center [534, 476] width 27 height 27
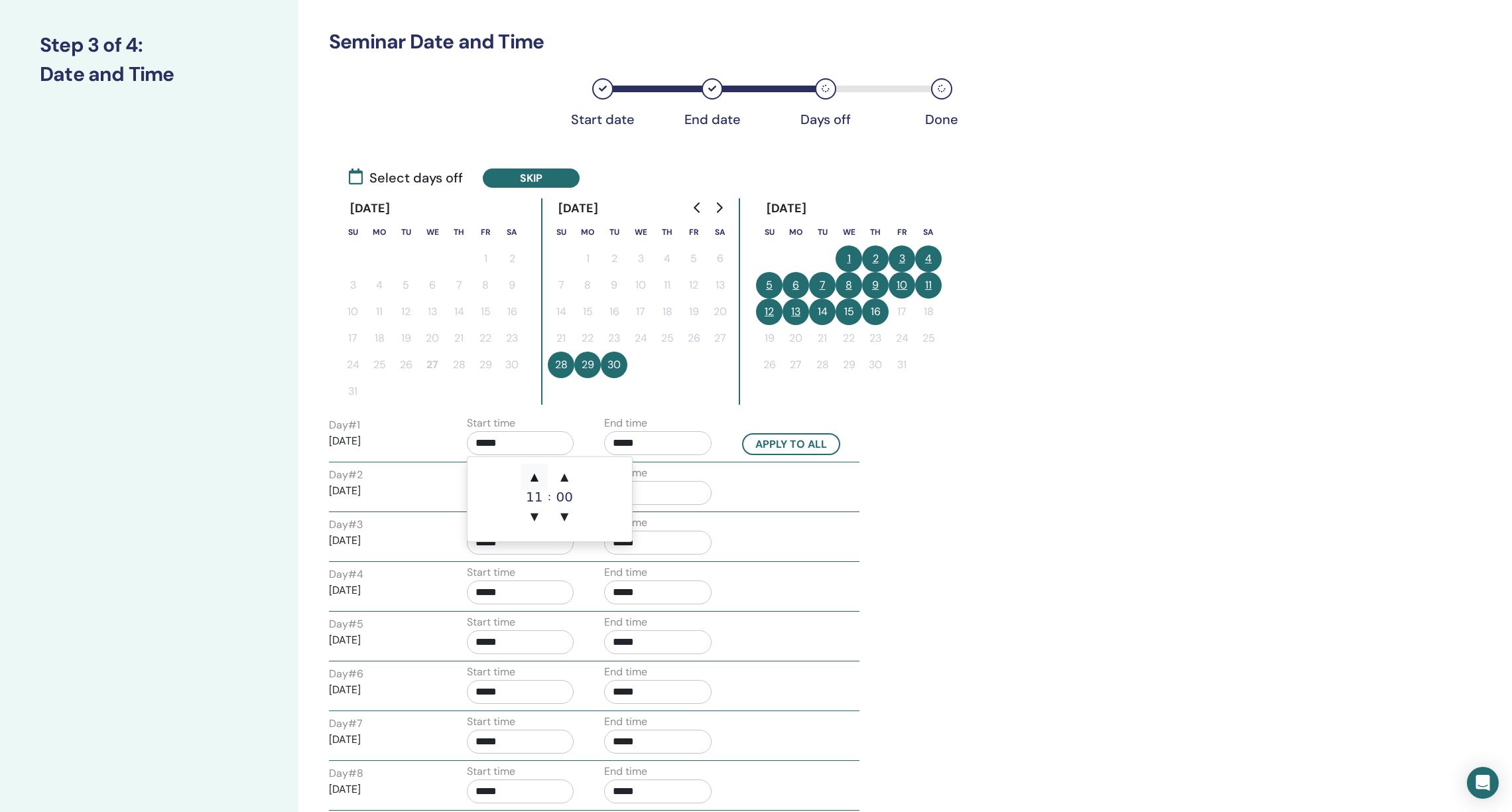
click at [532, 471] on span "▲" at bounding box center [534, 476] width 27 height 27
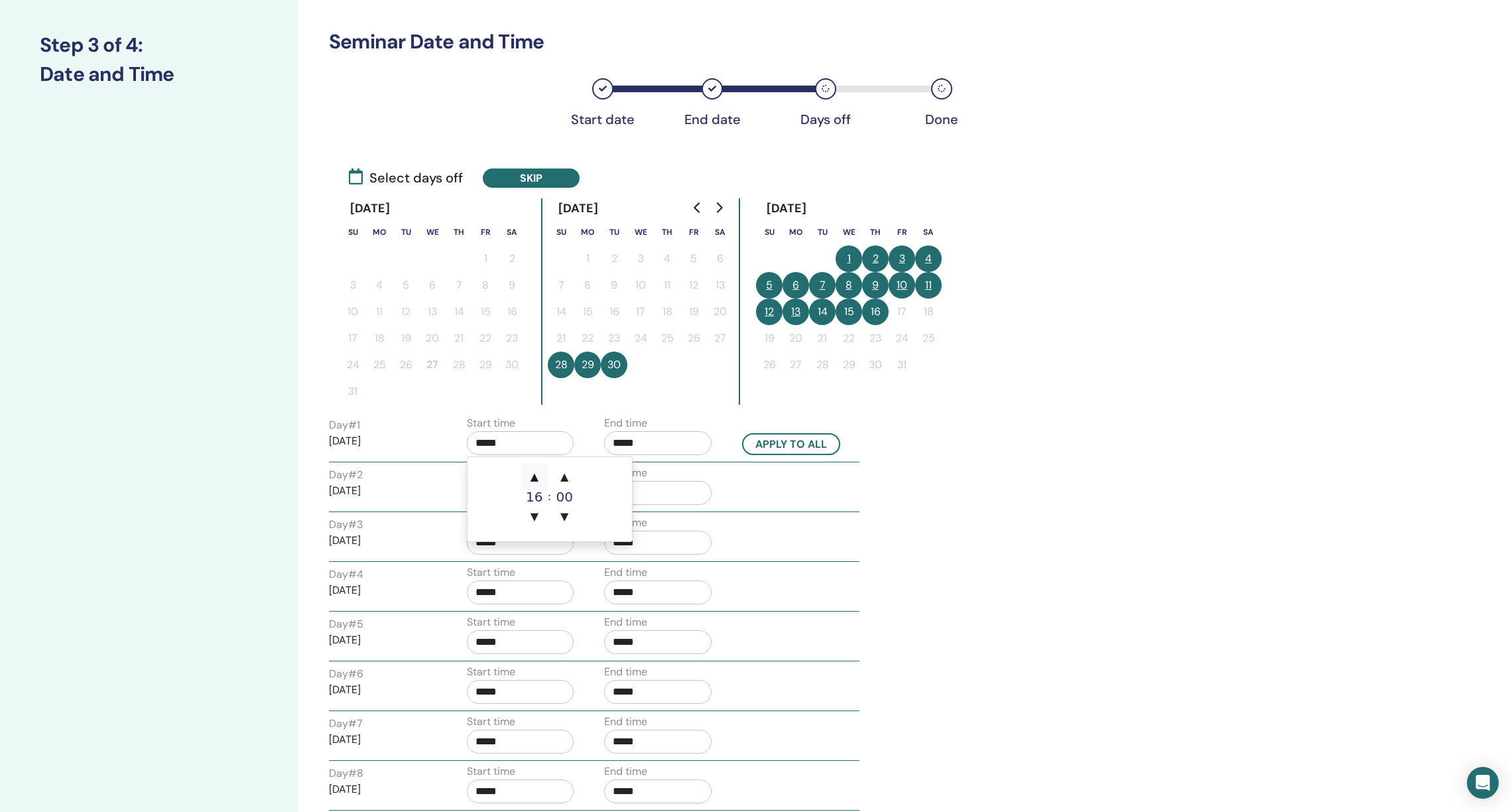
click at [532, 471] on span "▲" at bounding box center [534, 476] width 27 height 27
click at [534, 516] on span "▼" at bounding box center [534, 516] width 27 height 27
type input "*****"
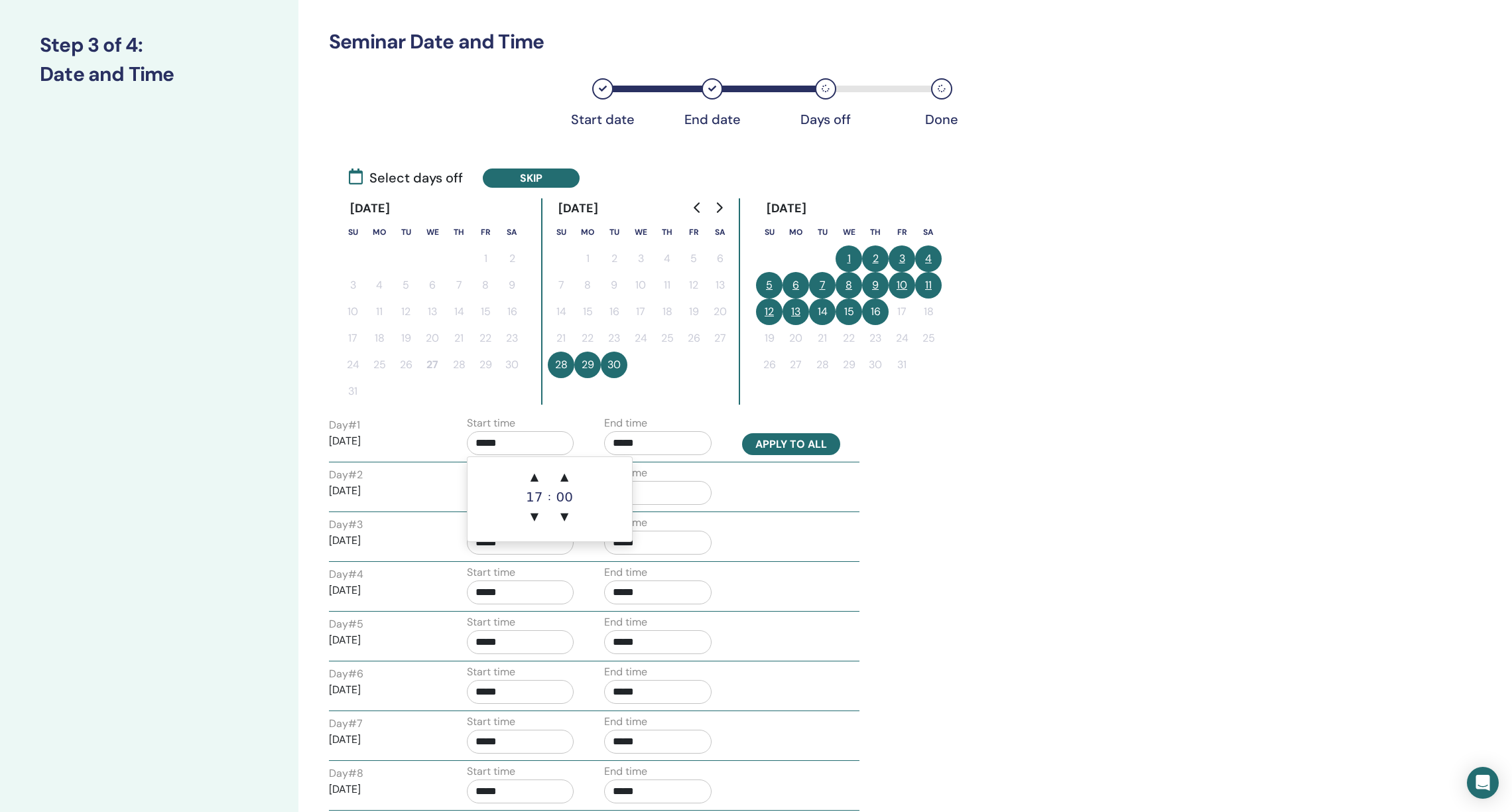
click at [804, 439] on button "Apply to all" at bounding box center [791, 444] width 99 height 22
type input "*****"
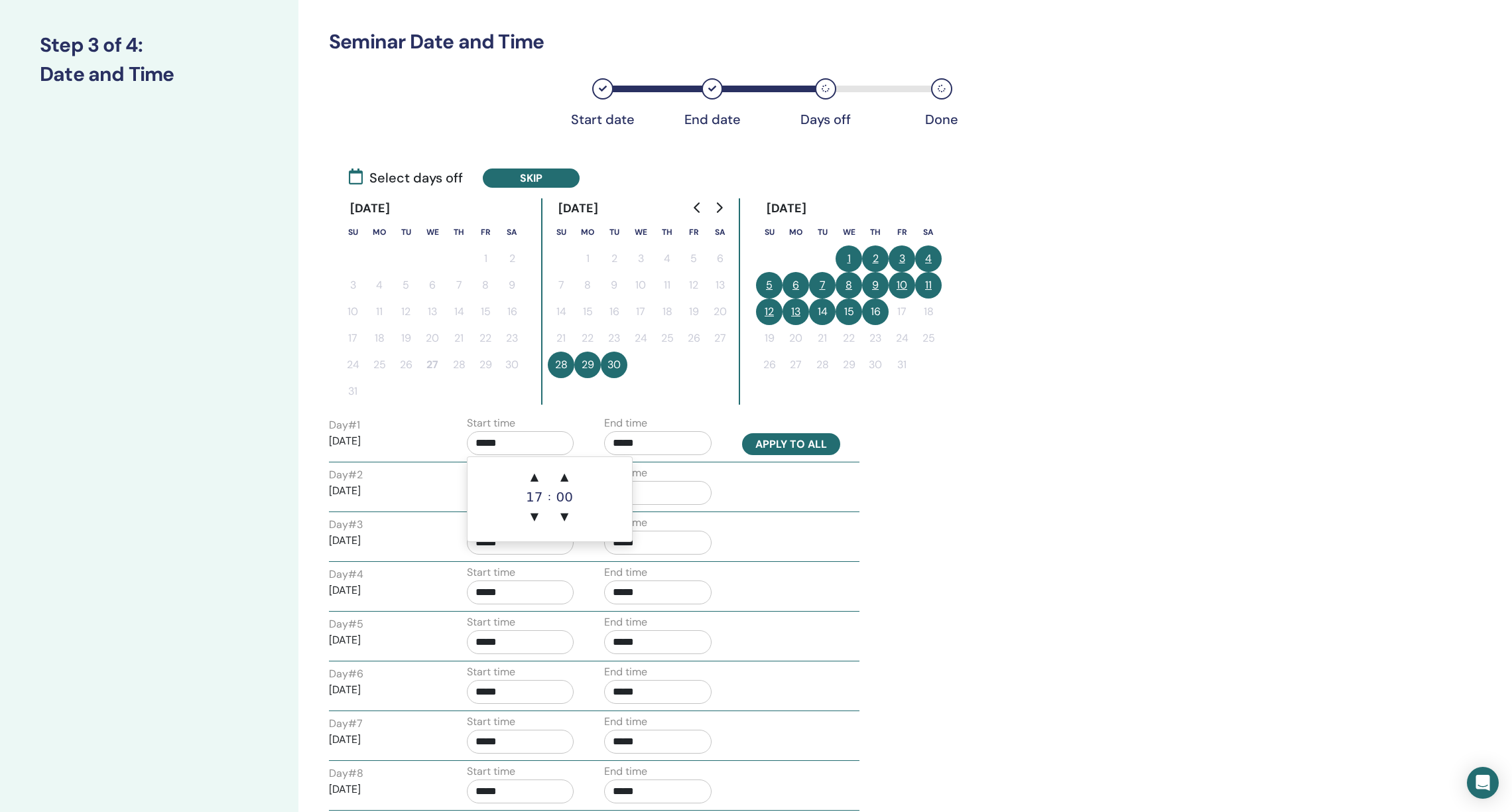
type input "*****"
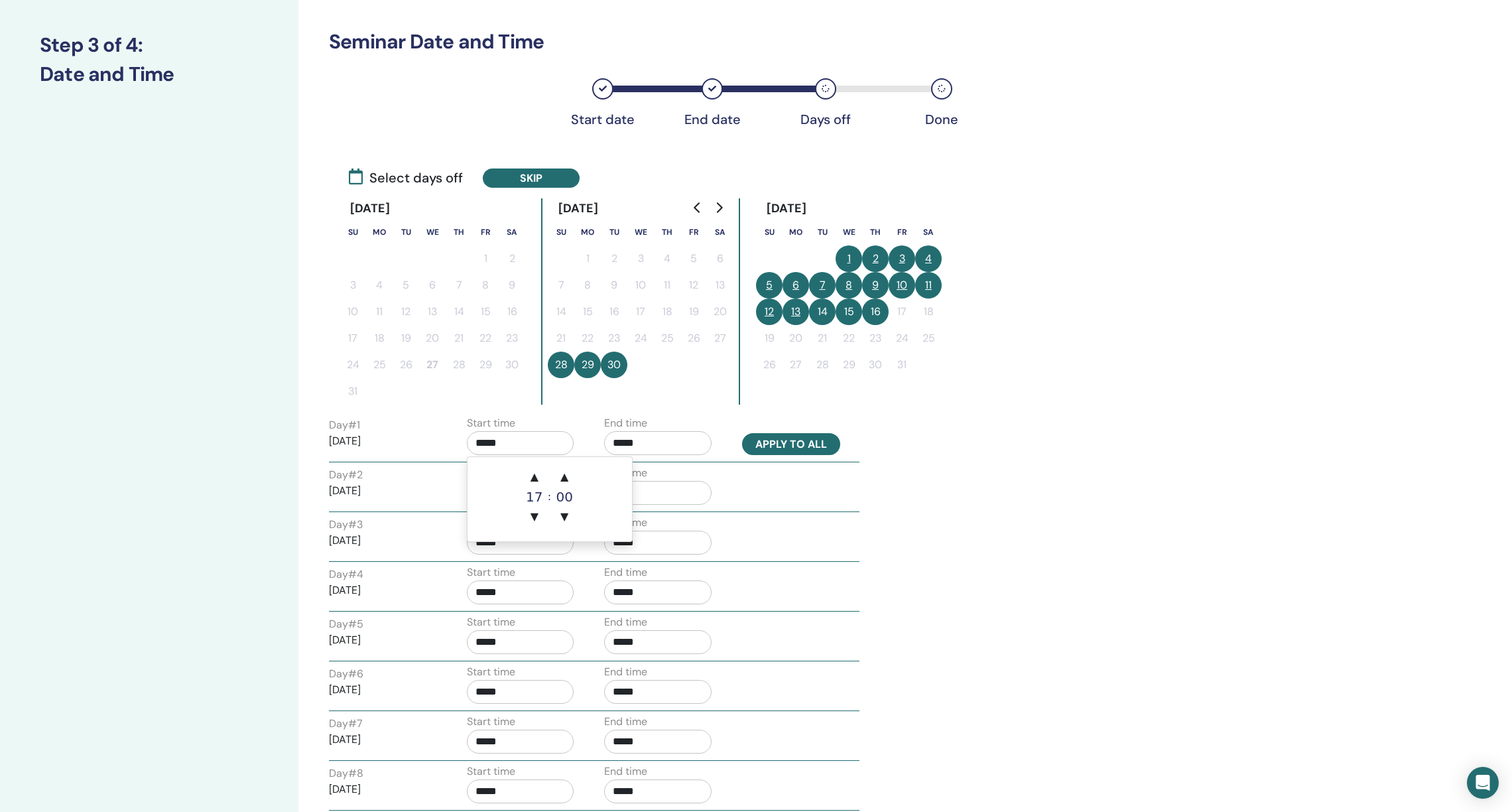
type input "*****"
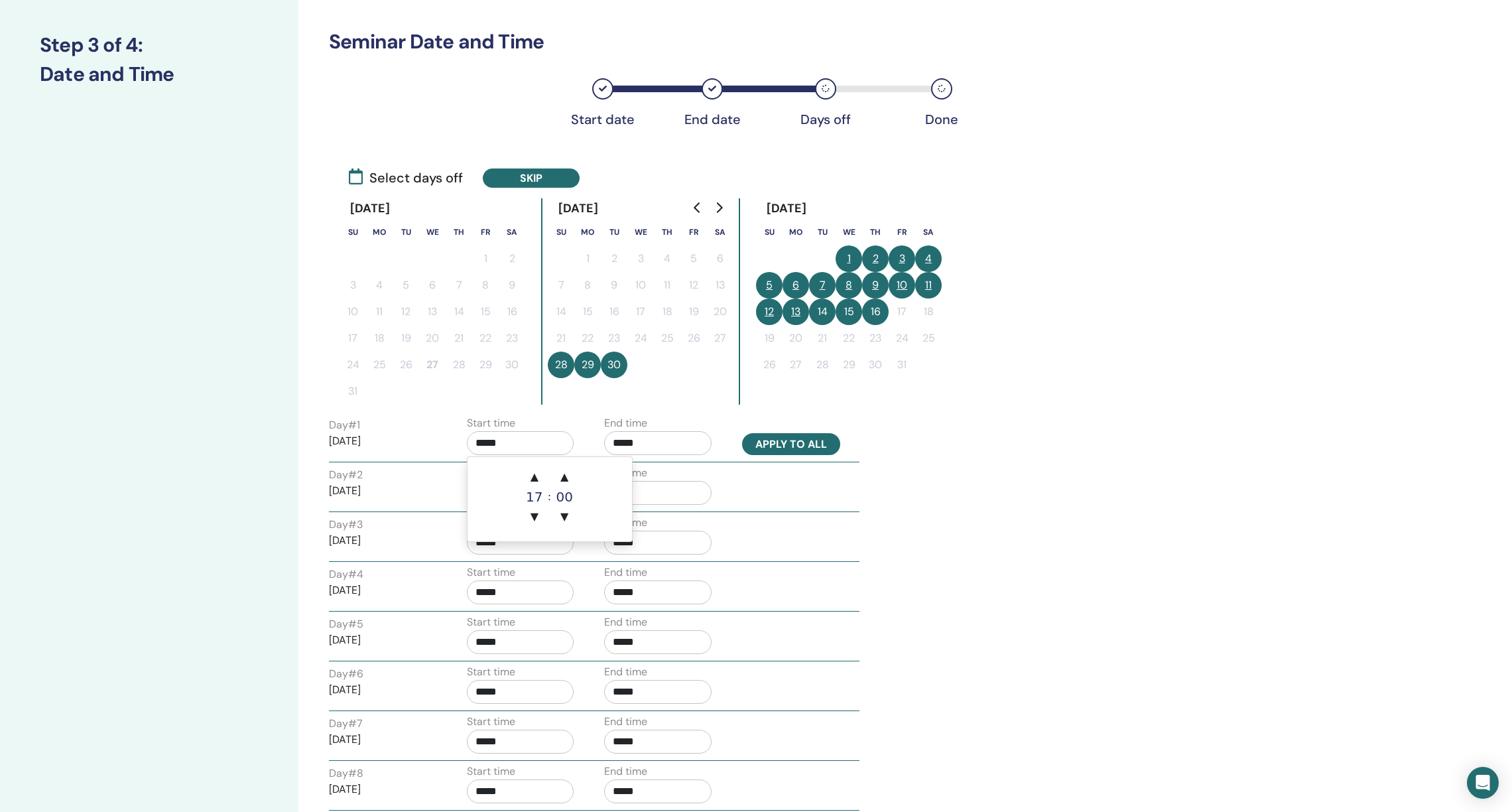
type input "*****"
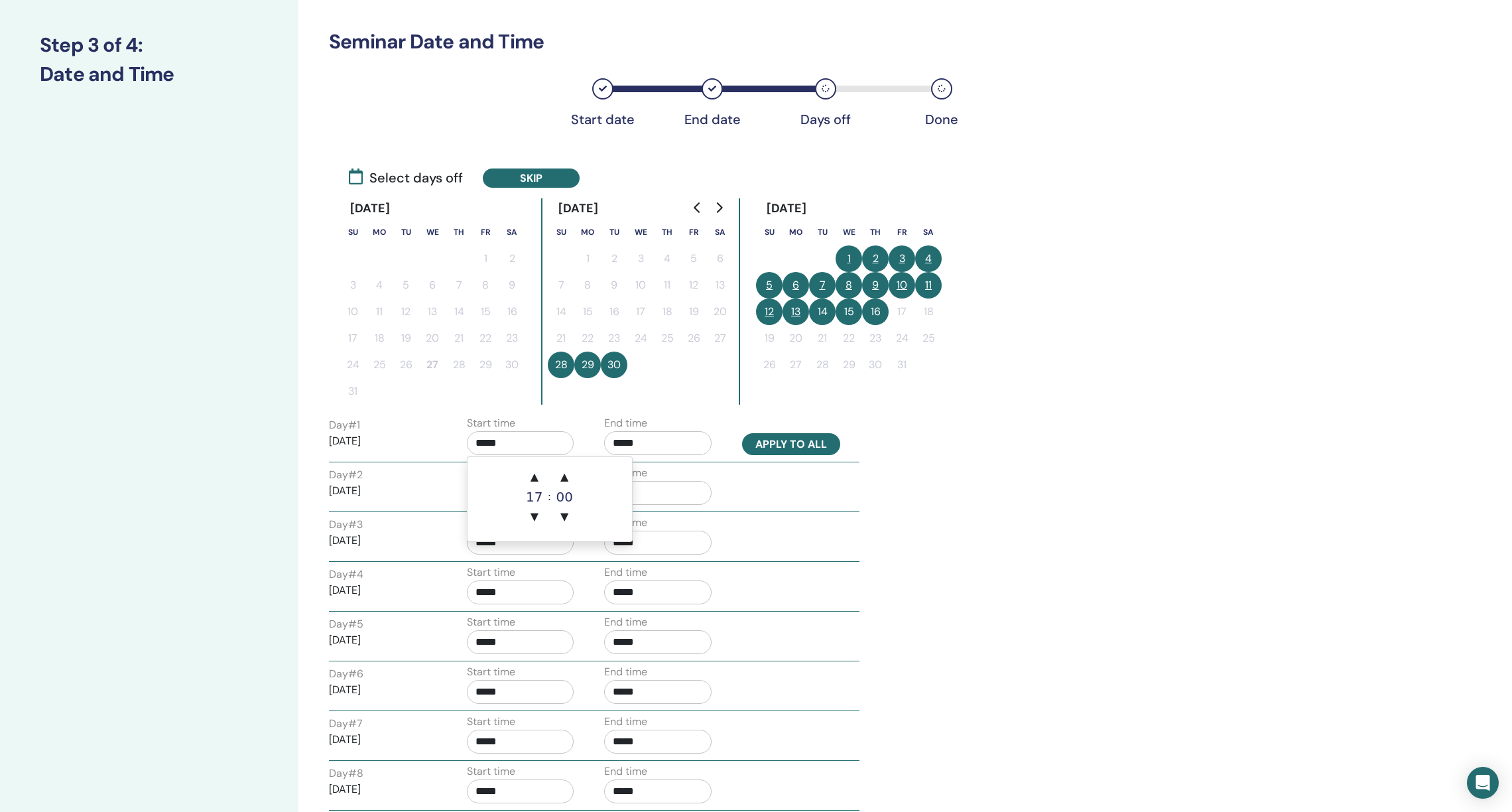
type input "*****"
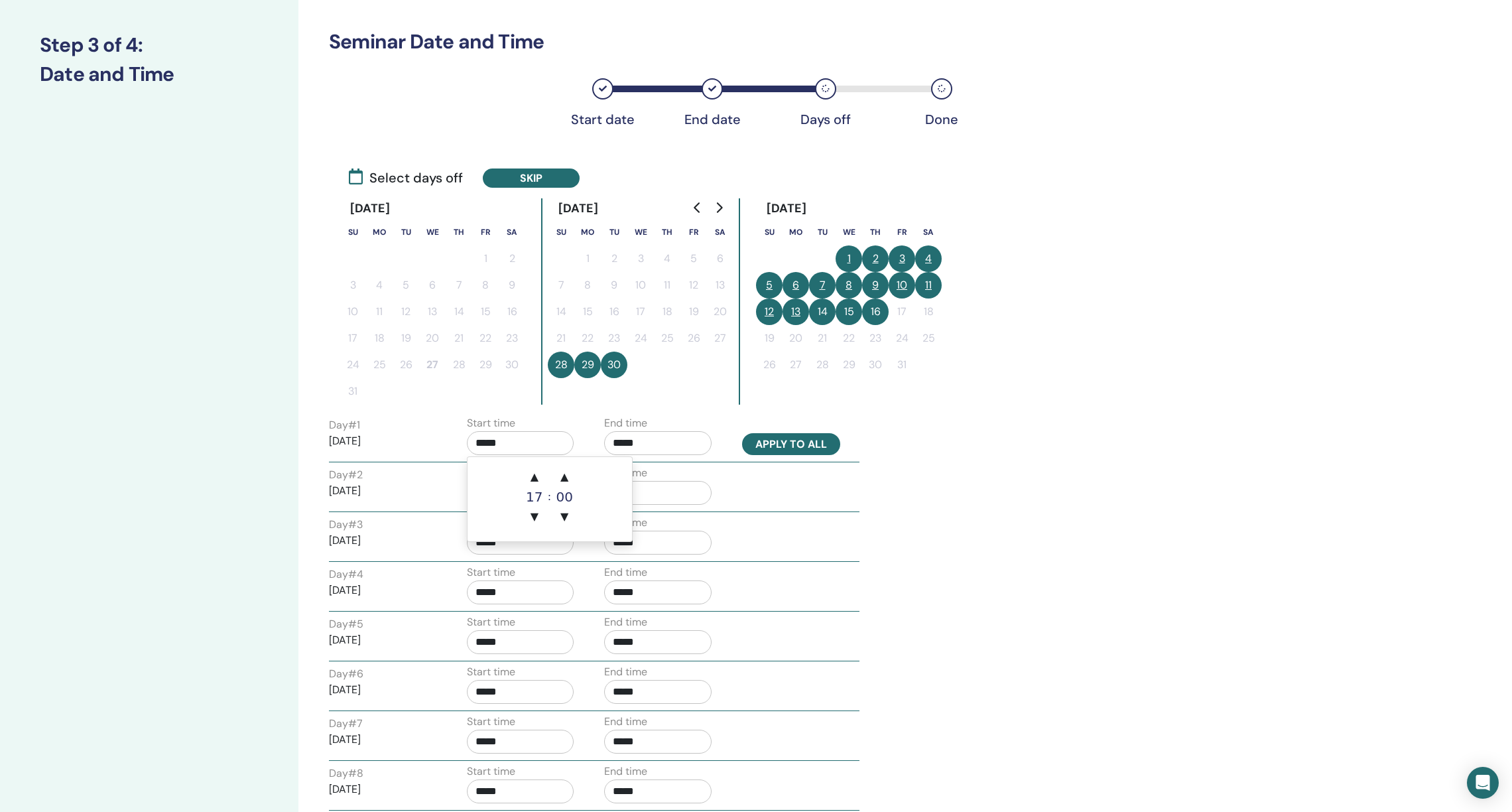
type input "*****"
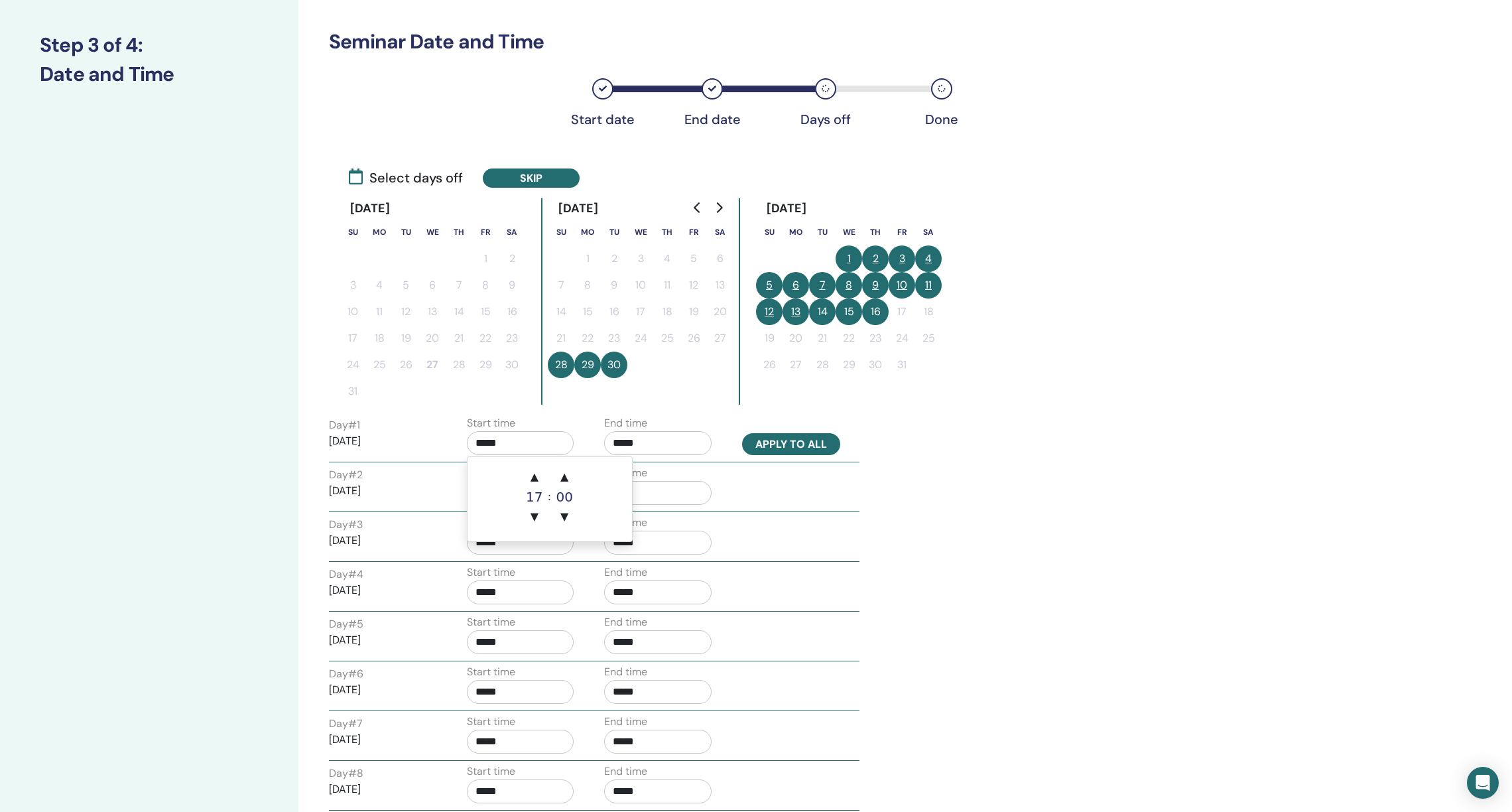
type input "*****"
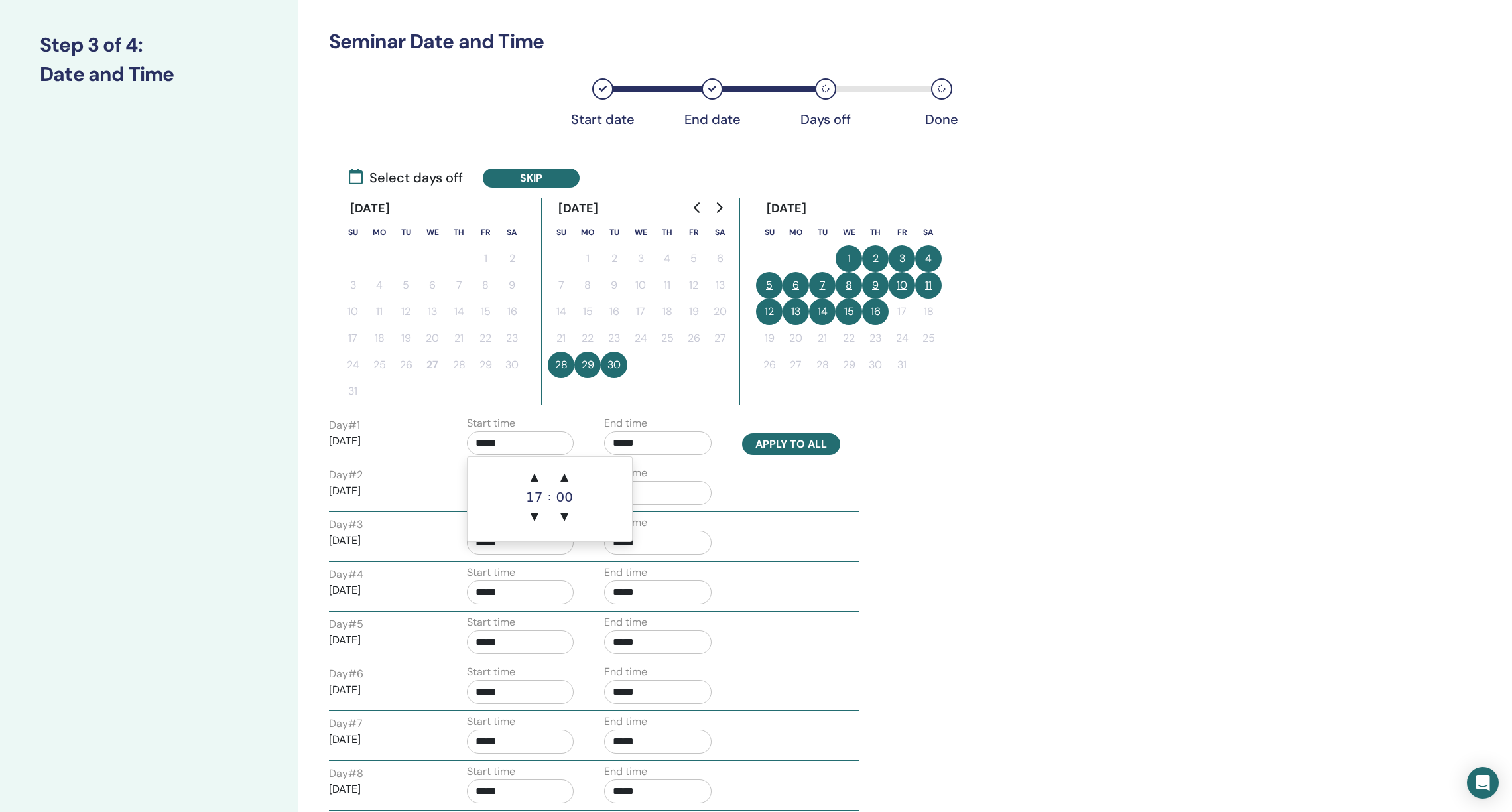
type input "*****"
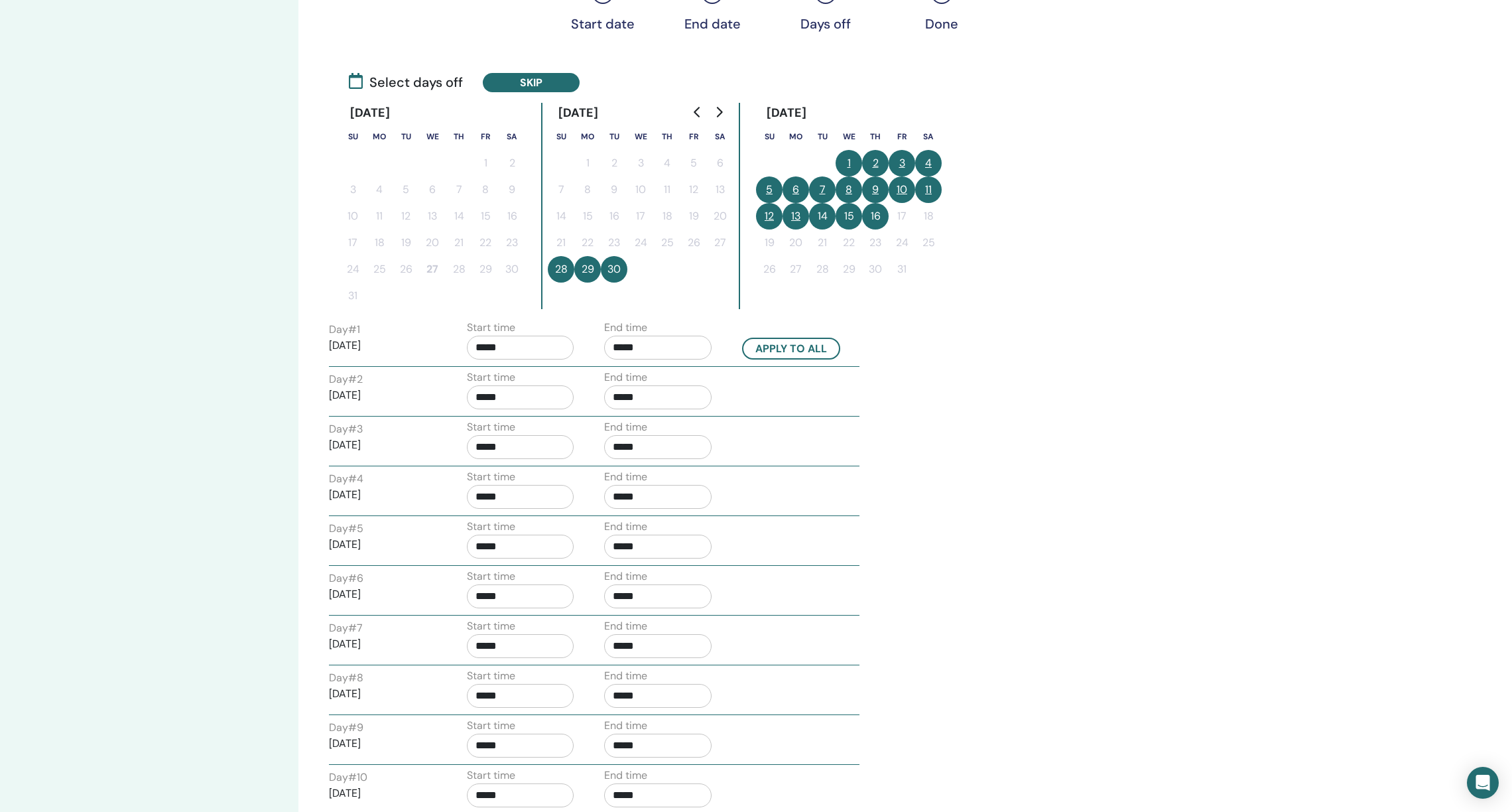
scroll to position [243, 0]
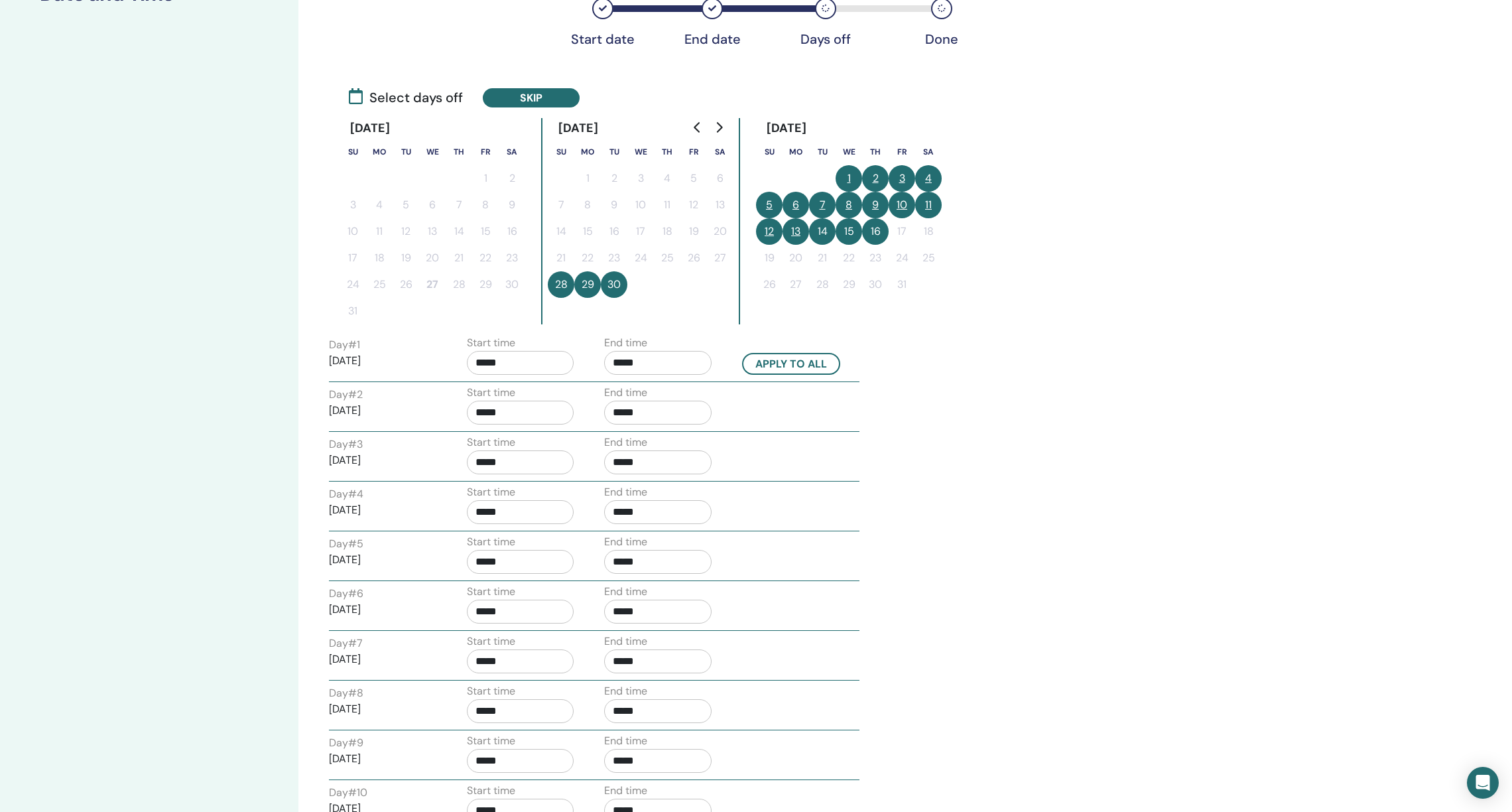
click at [901, 171] on button "3" at bounding box center [901, 178] width 27 height 27
click at [932, 171] on button "4" at bounding box center [928, 178] width 27 height 27
click at [899, 206] on button "10" at bounding box center [901, 204] width 27 height 27
click at [930, 203] on button "11" at bounding box center [928, 204] width 27 height 27
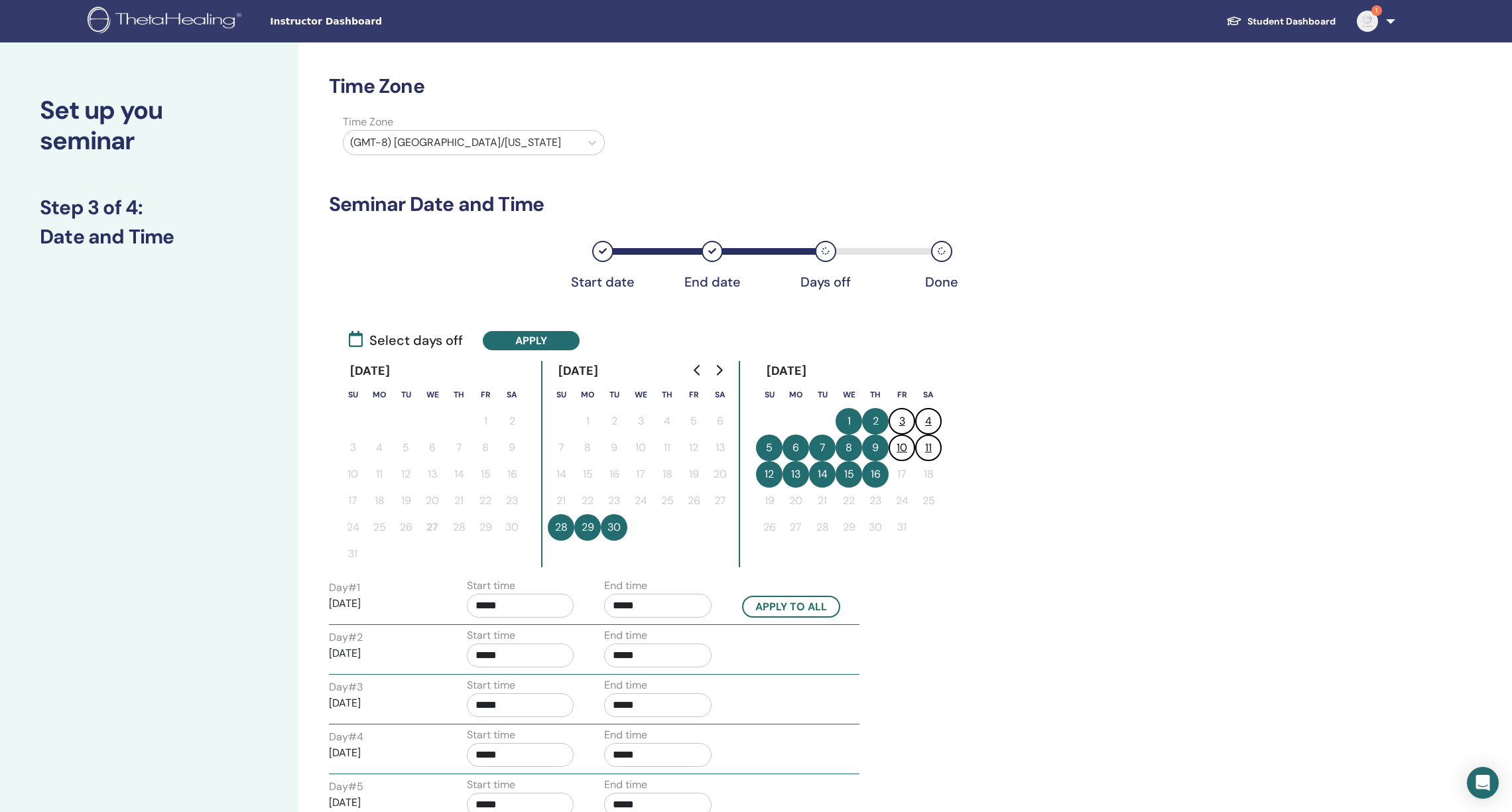
scroll to position [0, 0]
click at [538, 145] on div at bounding box center [461, 142] width 223 height 19
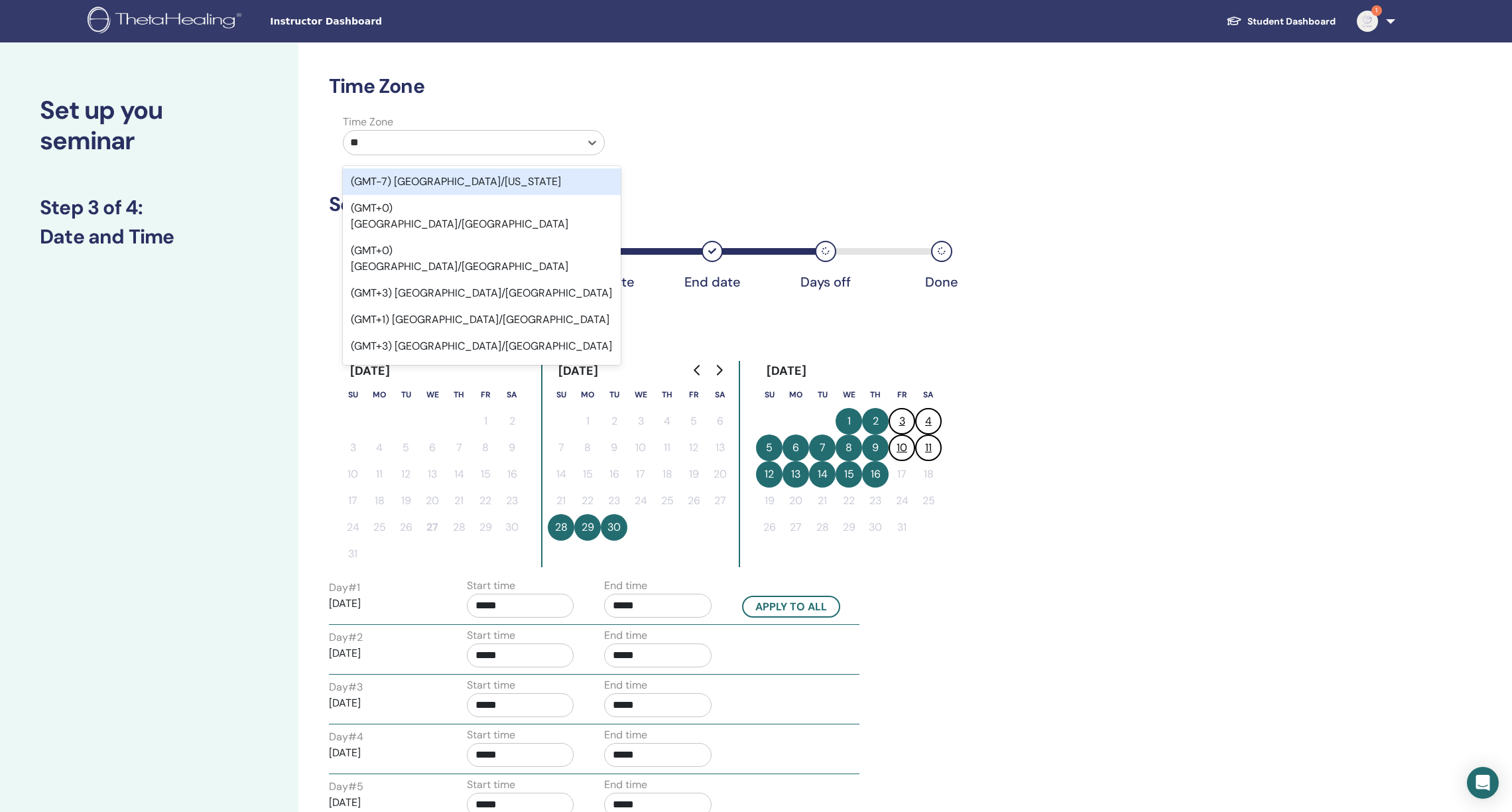
type input "***"
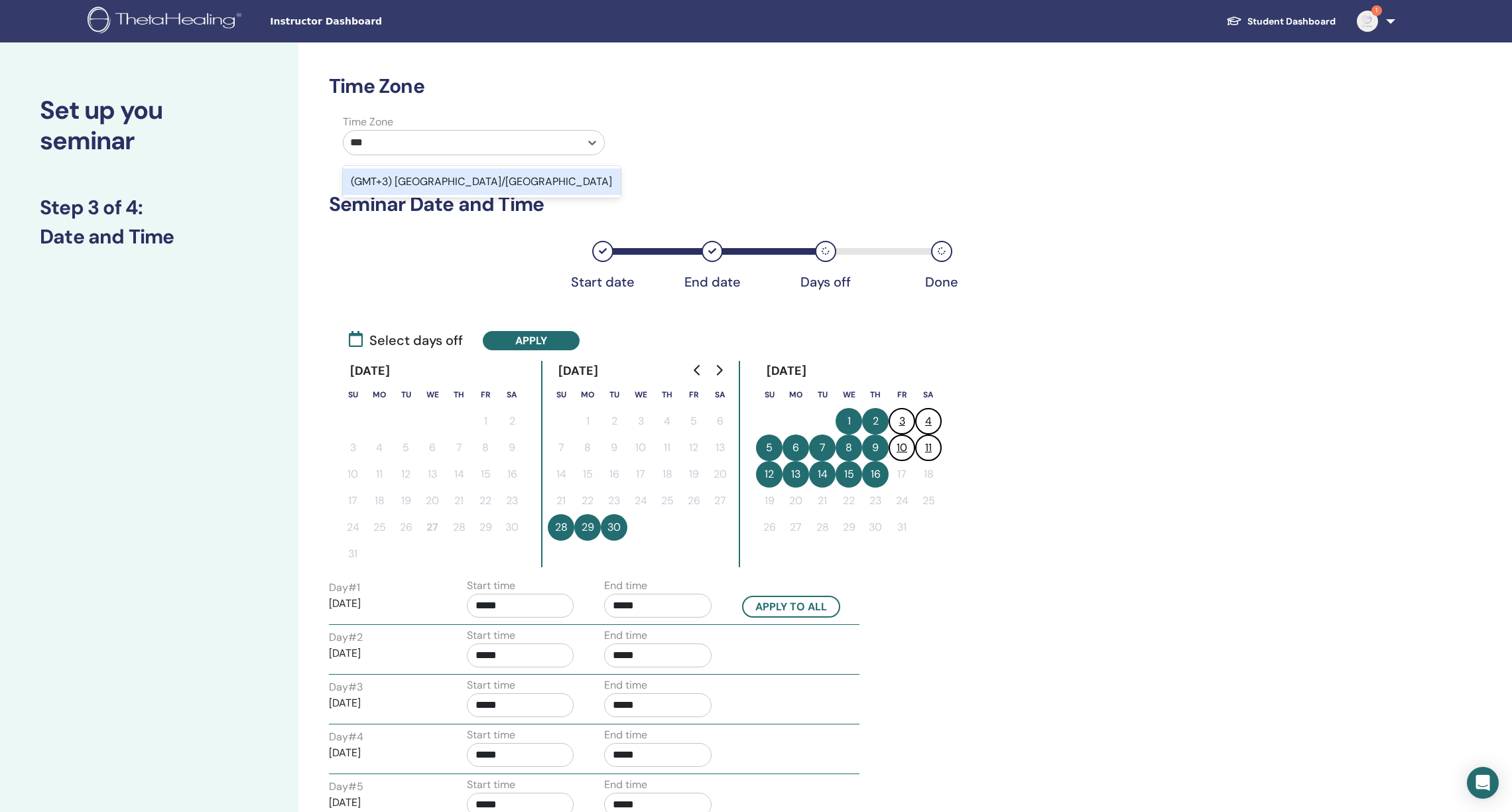
click at [436, 179] on div "(GMT+3) Asia/Riyadh" at bounding box center [481, 181] width 278 height 27
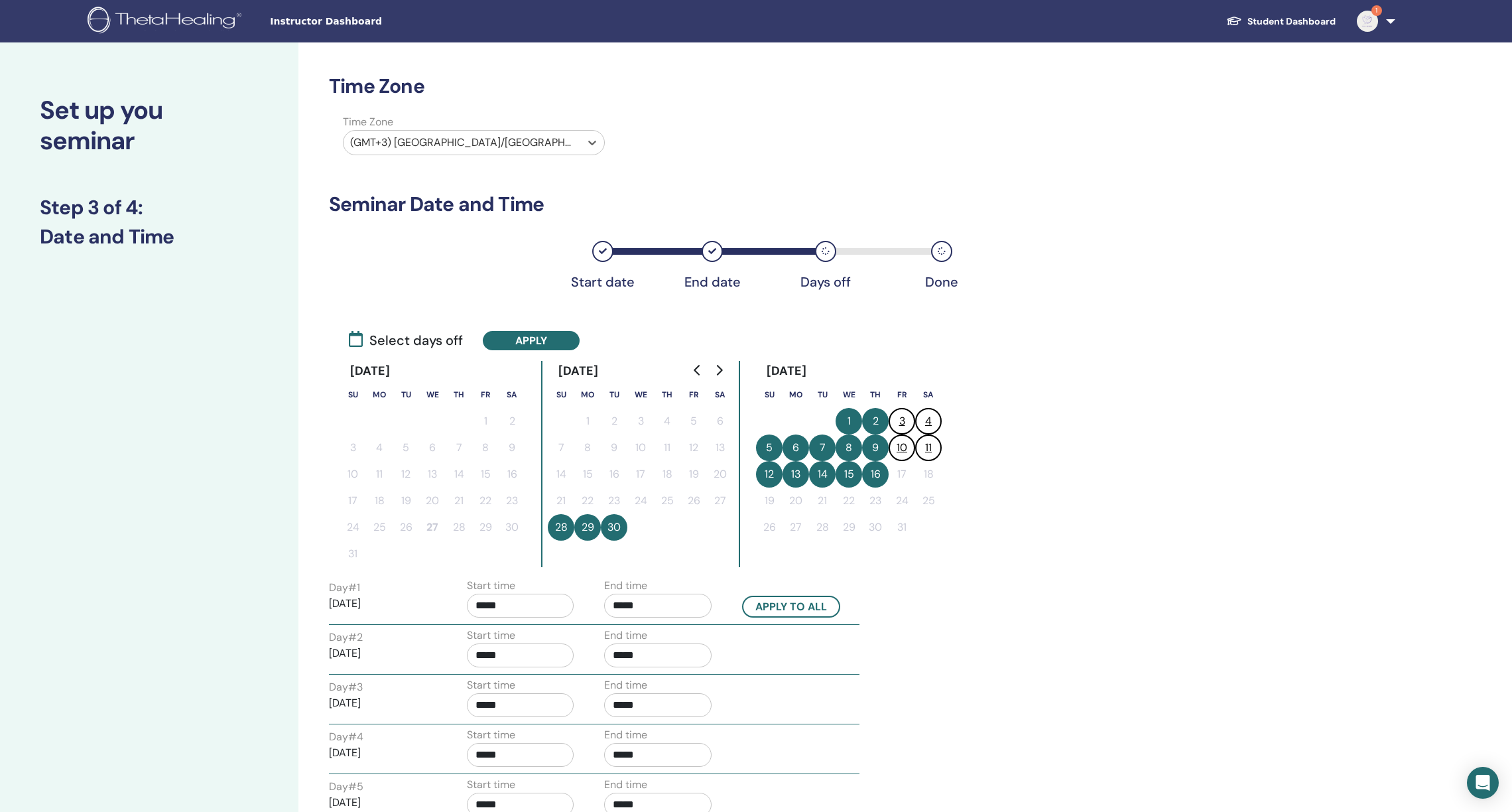
click at [1092, 287] on div "Start date End date Days off Done" at bounding box center [759, 262] width 861 height 71
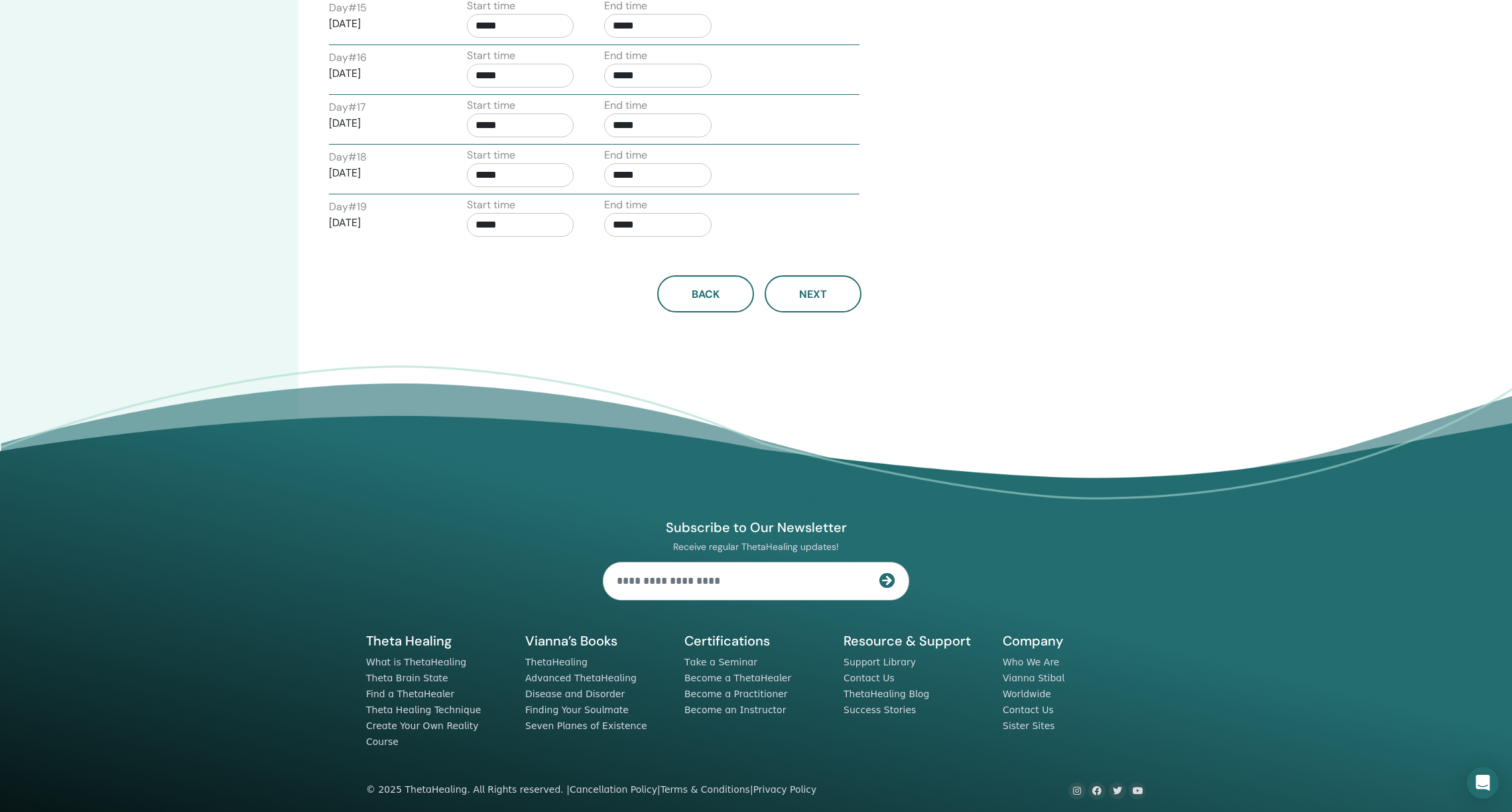
scroll to position [1258, 0]
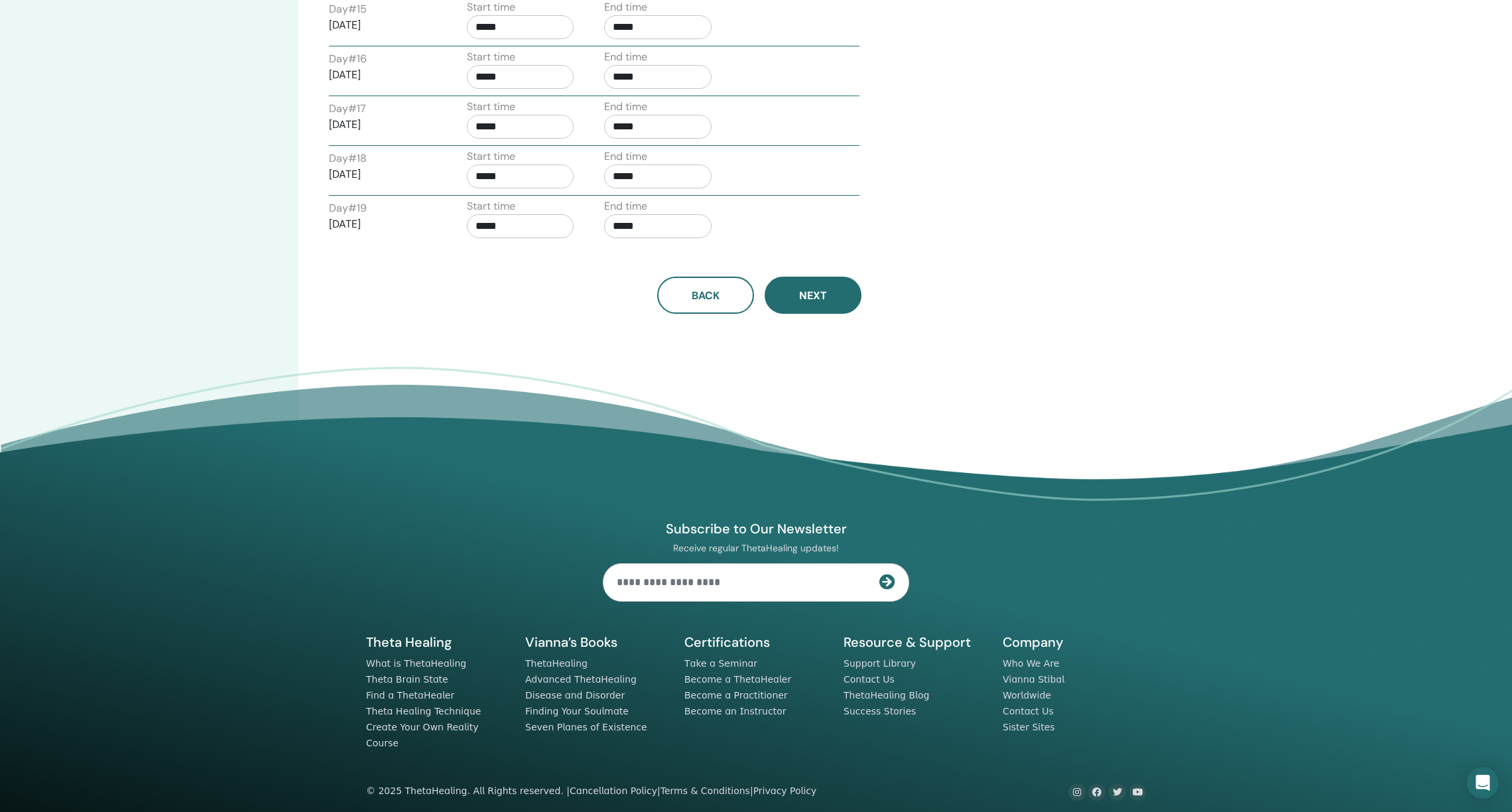
click at [828, 306] on button "Next" at bounding box center [812, 295] width 97 height 37
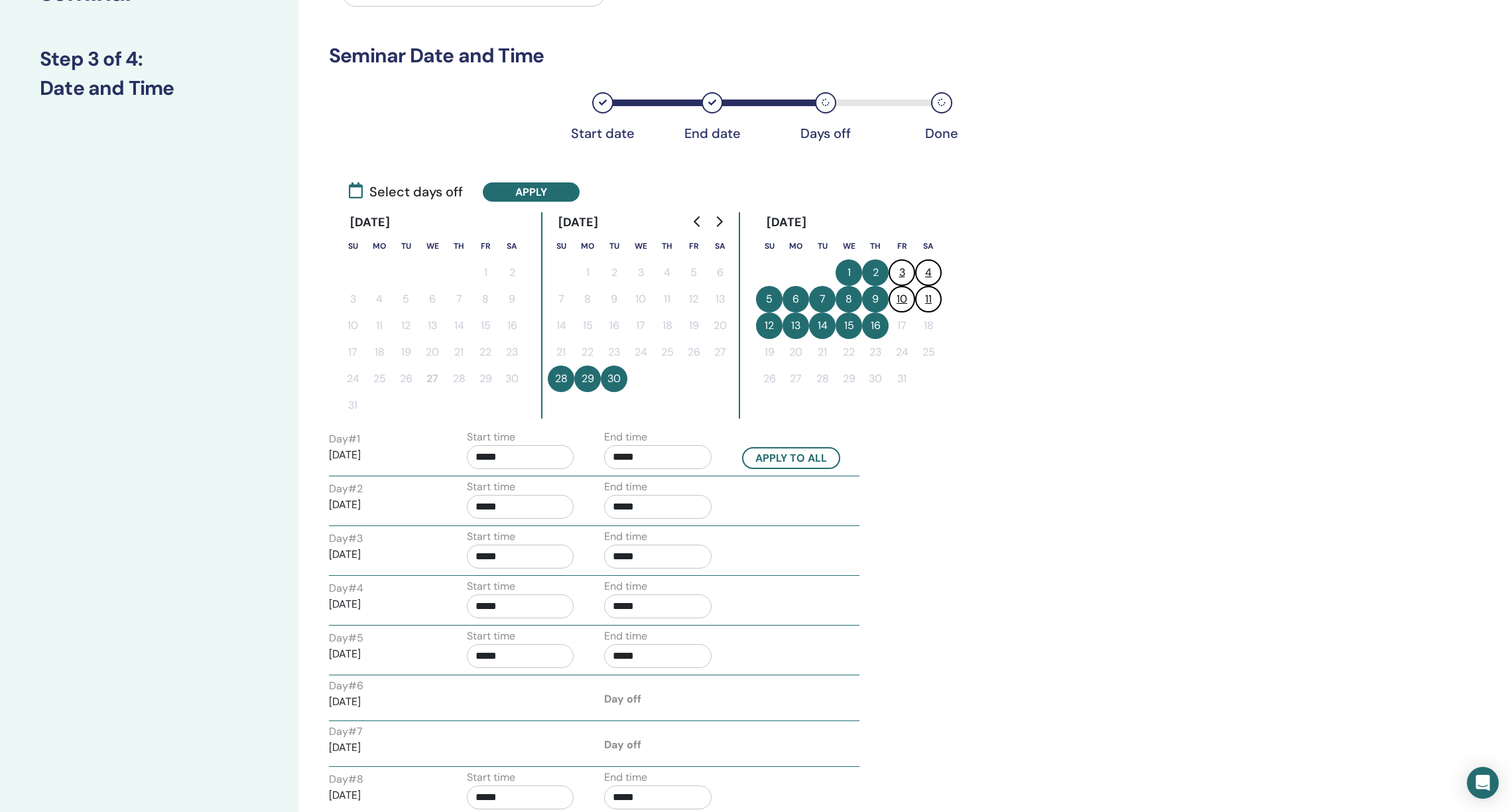
scroll to position [132, 0]
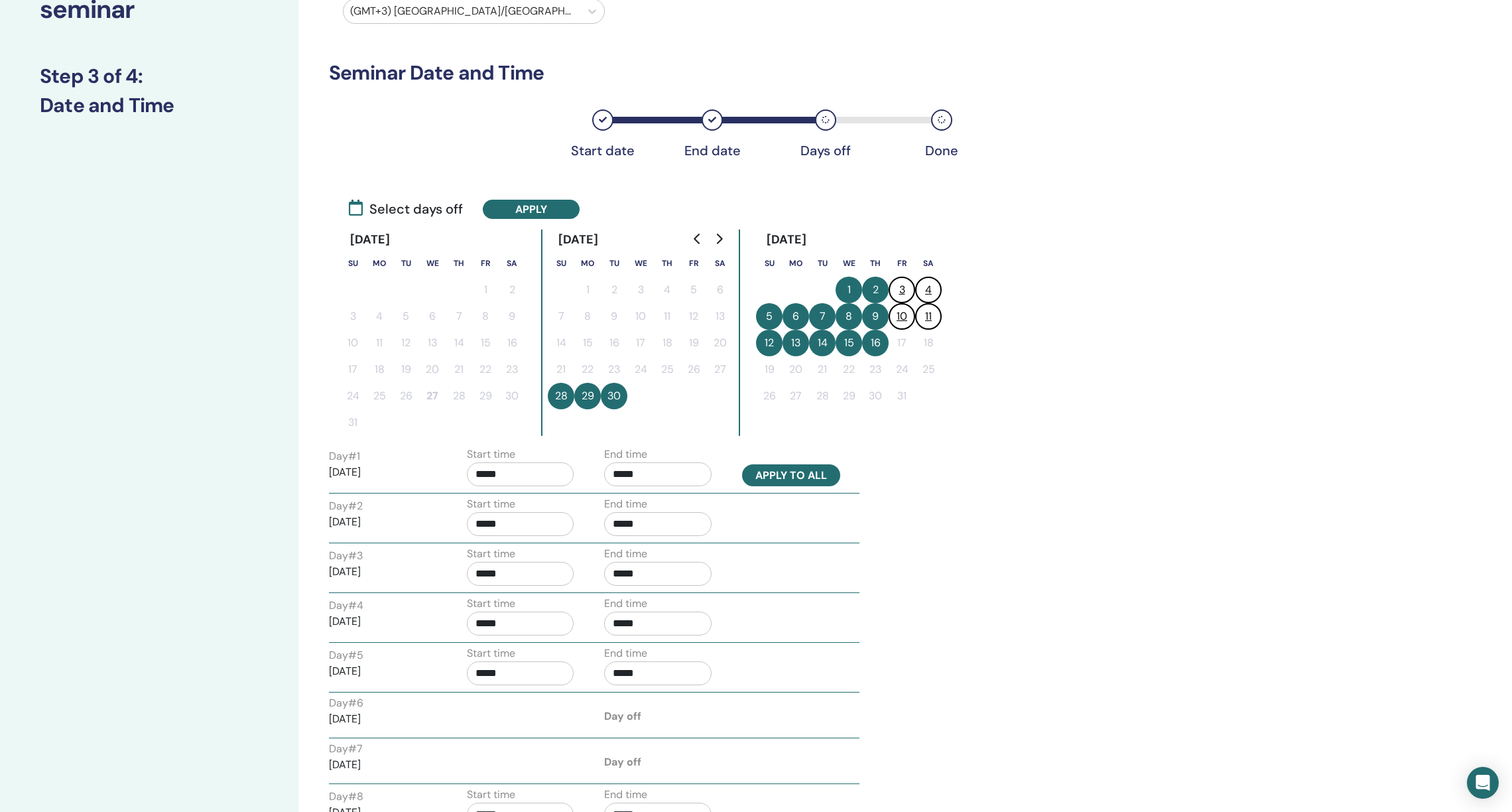
click at [817, 465] on button "Apply to all" at bounding box center [791, 475] width 99 height 22
click at [876, 346] on button "16" at bounding box center [875, 343] width 27 height 27
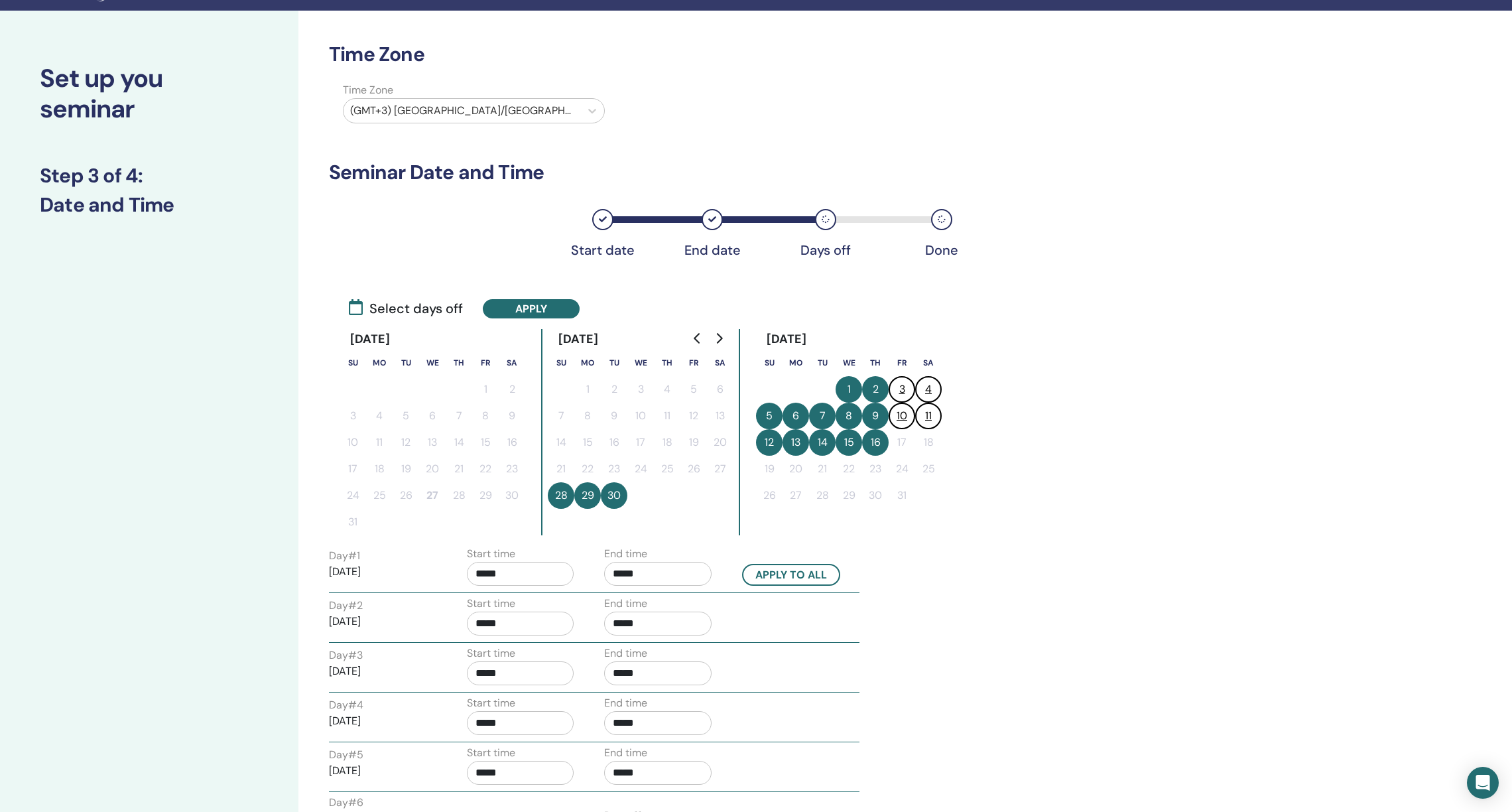
scroll to position [25, 0]
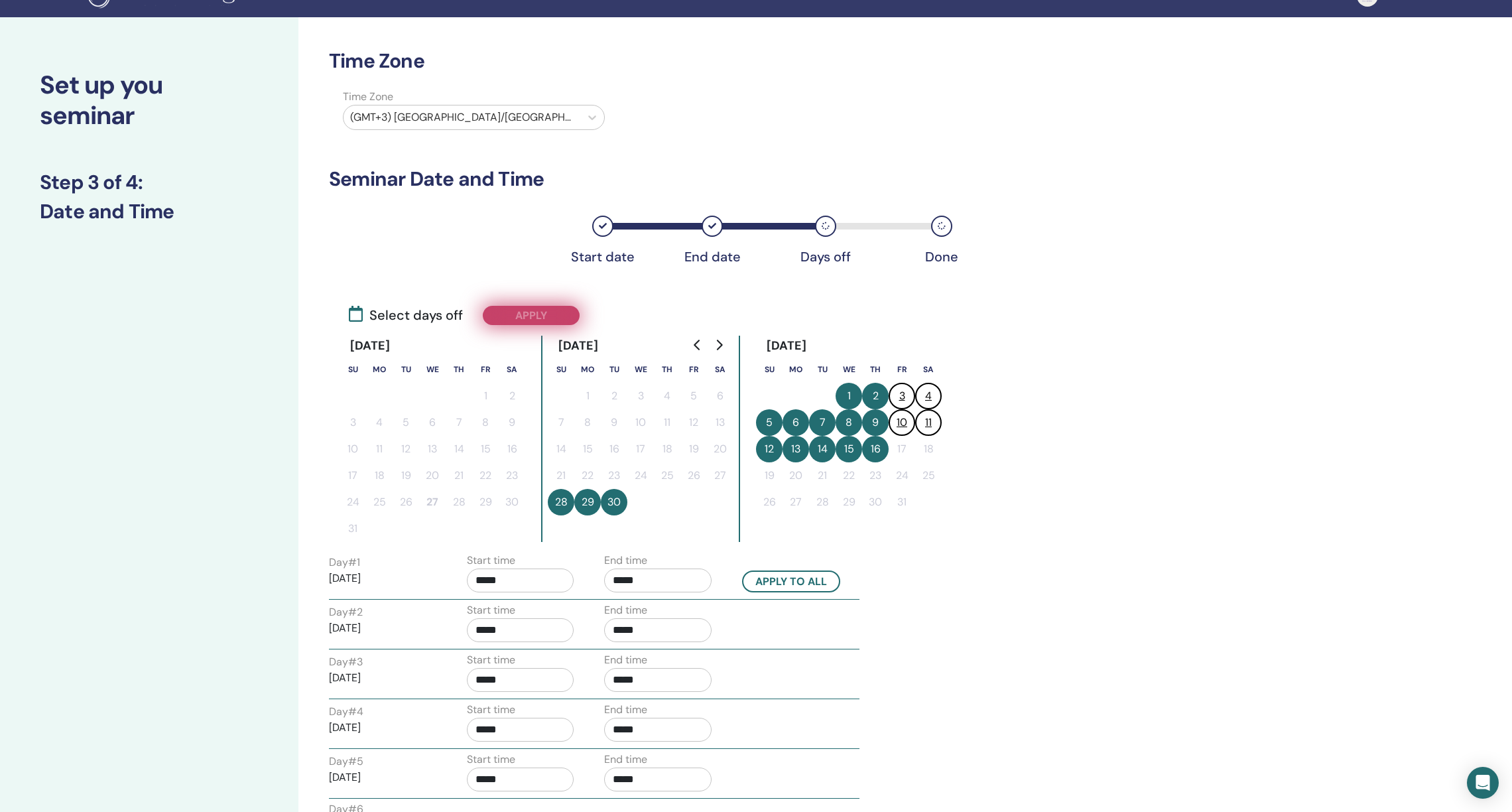
click at [509, 315] on button "Apply" at bounding box center [531, 315] width 97 height 19
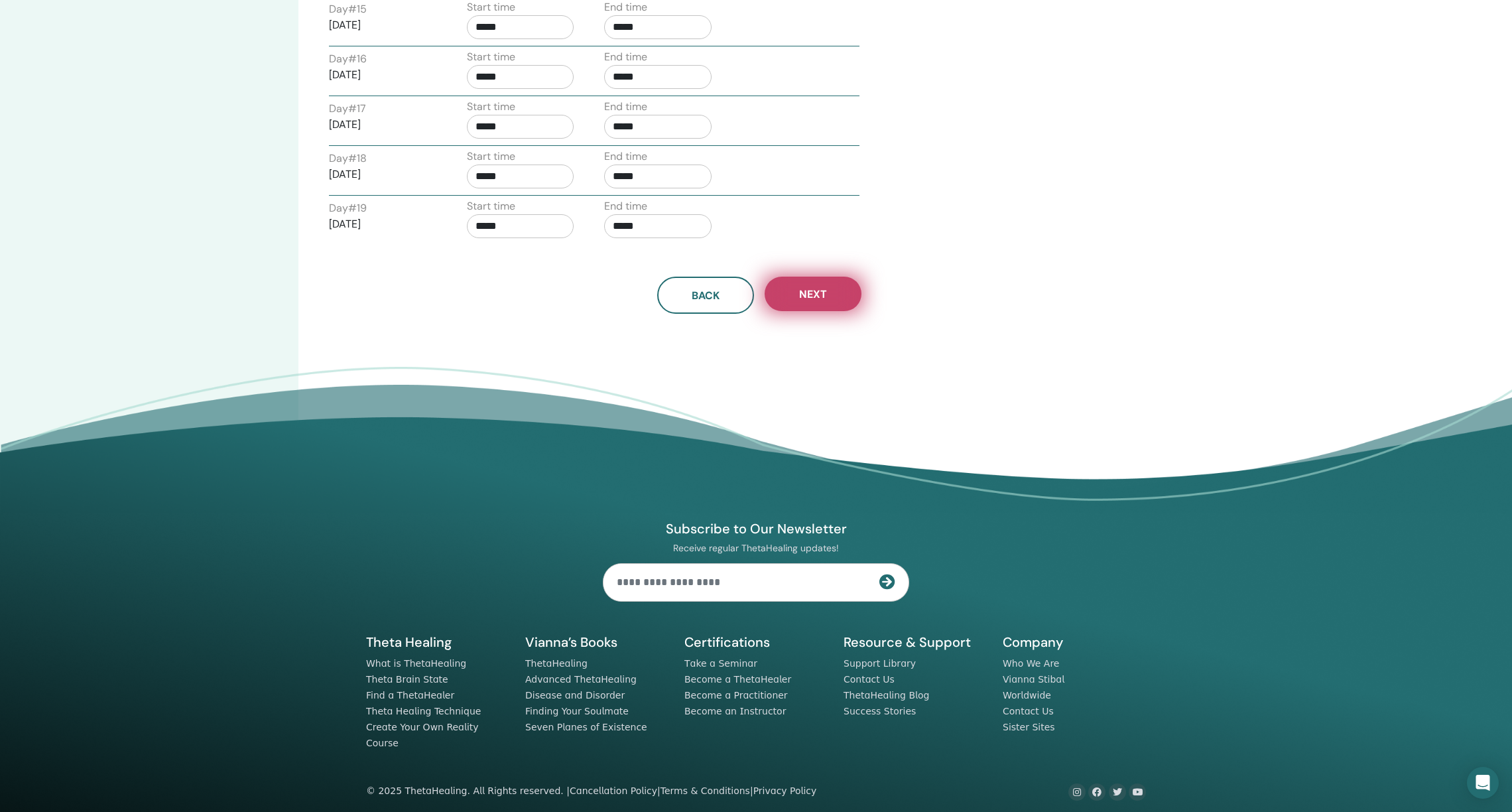
click at [804, 291] on button "Next" at bounding box center [812, 294] width 97 height 35
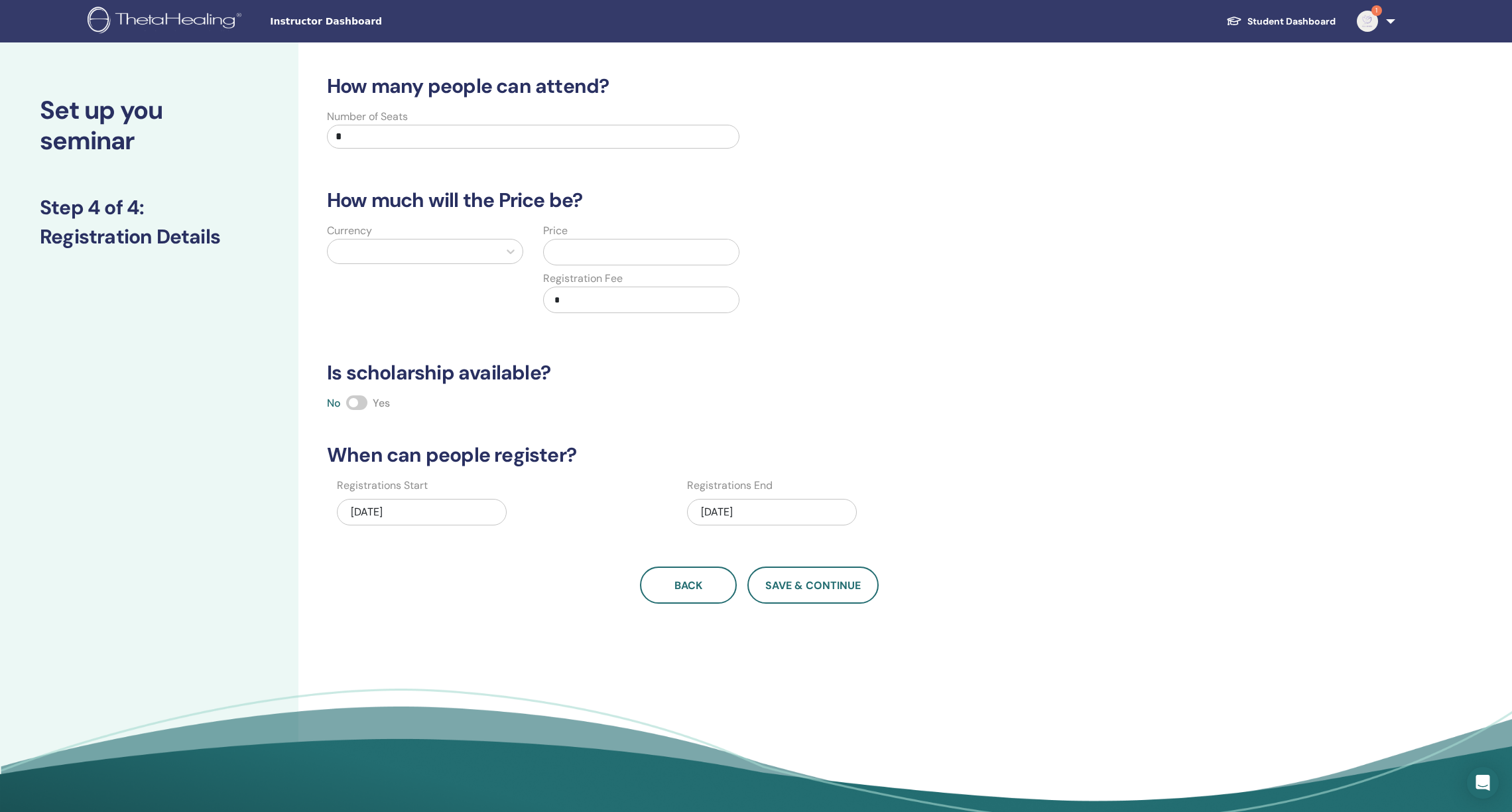
scroll to position [0, 0]
click at [356, 136] on input "*" at bounding box center [533, 136] width 412 height 24
type input "**"
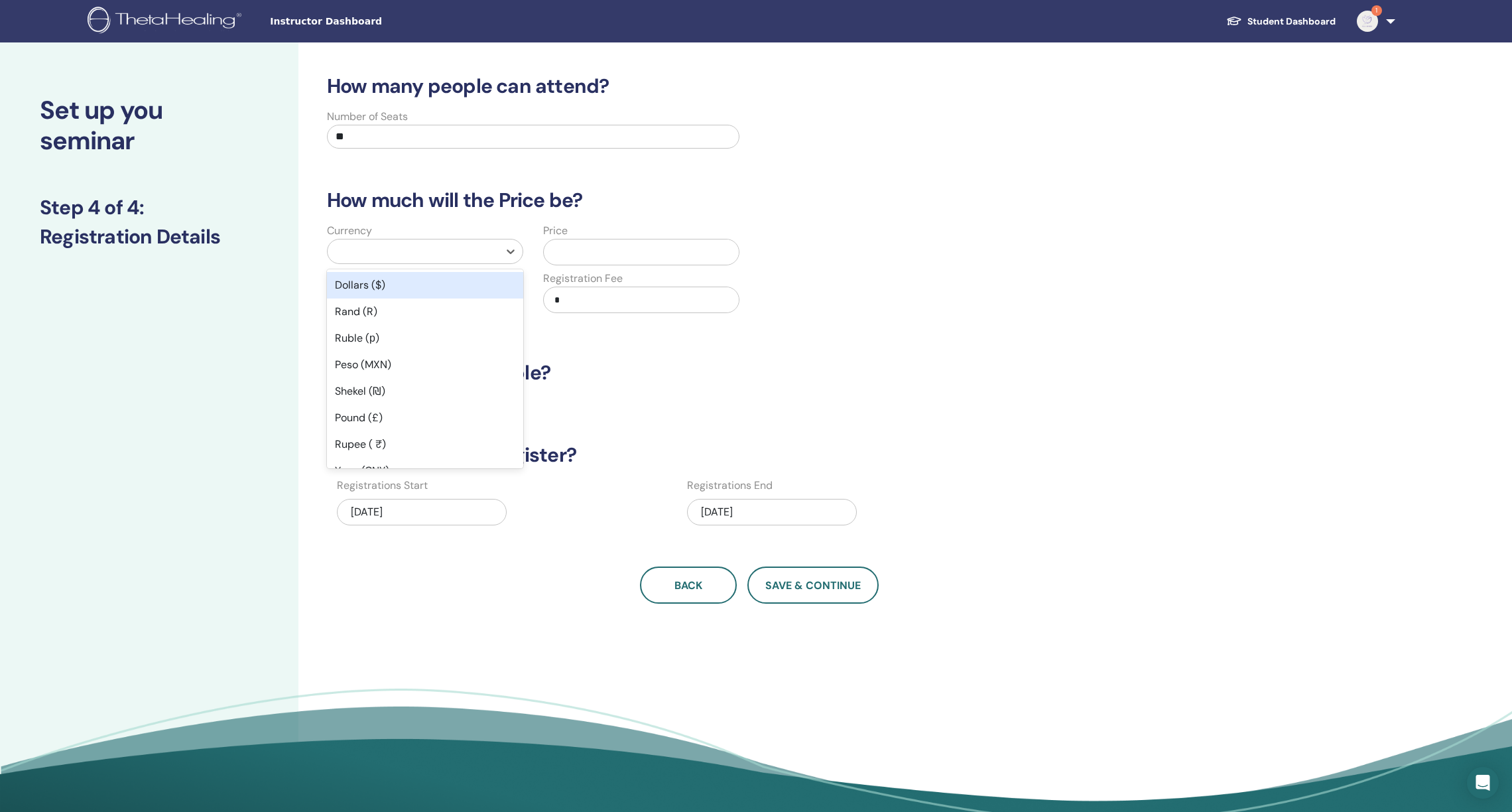
click at [415, 251] on div at bounding box center [412, 251] width 157 height 19
type input "**"
click at [427, 289] on div "Saudi Riyal (ر.س)" at bounding box center [424, 285] width 196 height 27
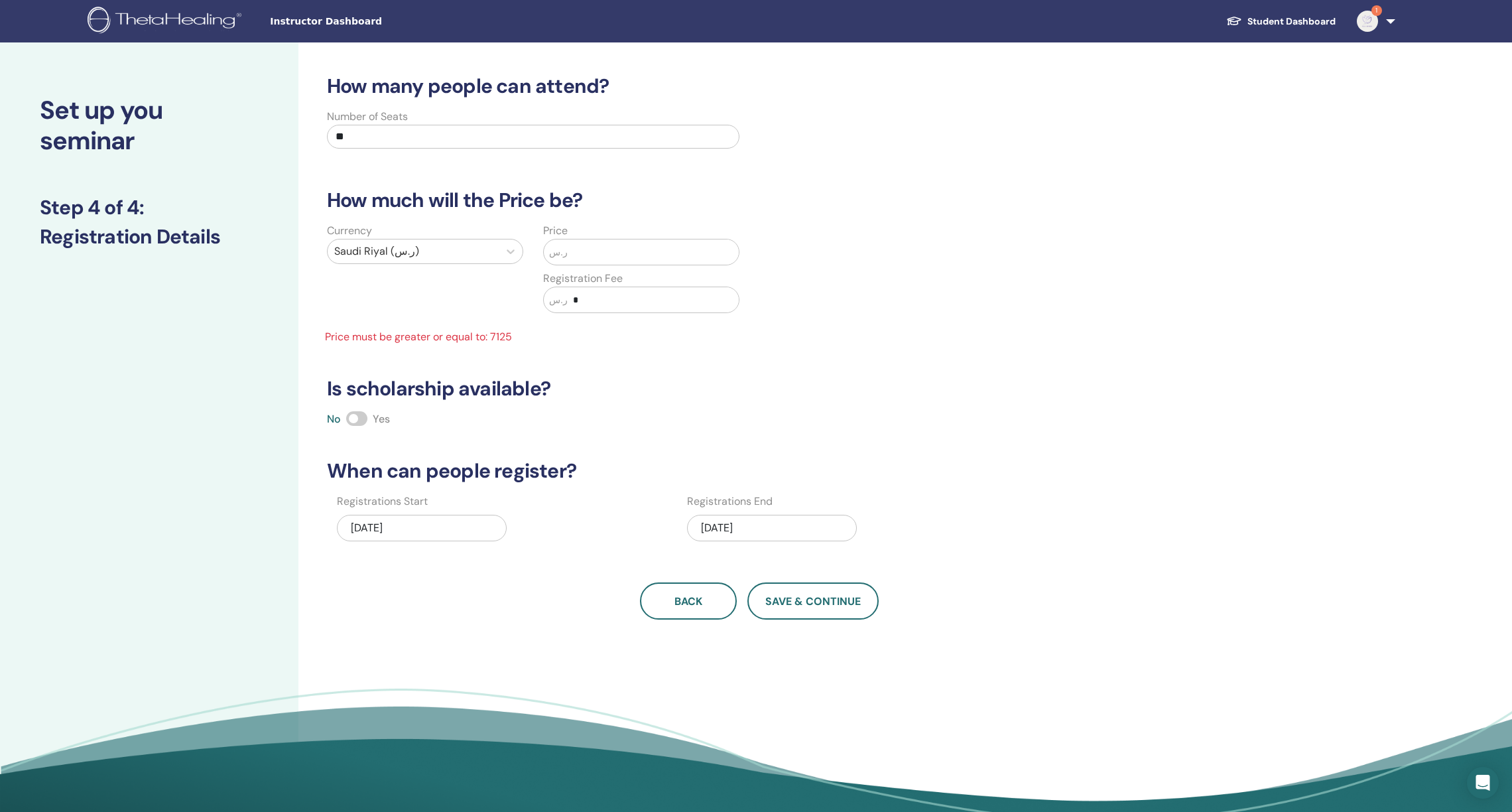
click at [593, 247] on input "text" at bounding box center [653, 251] width 171 height 25
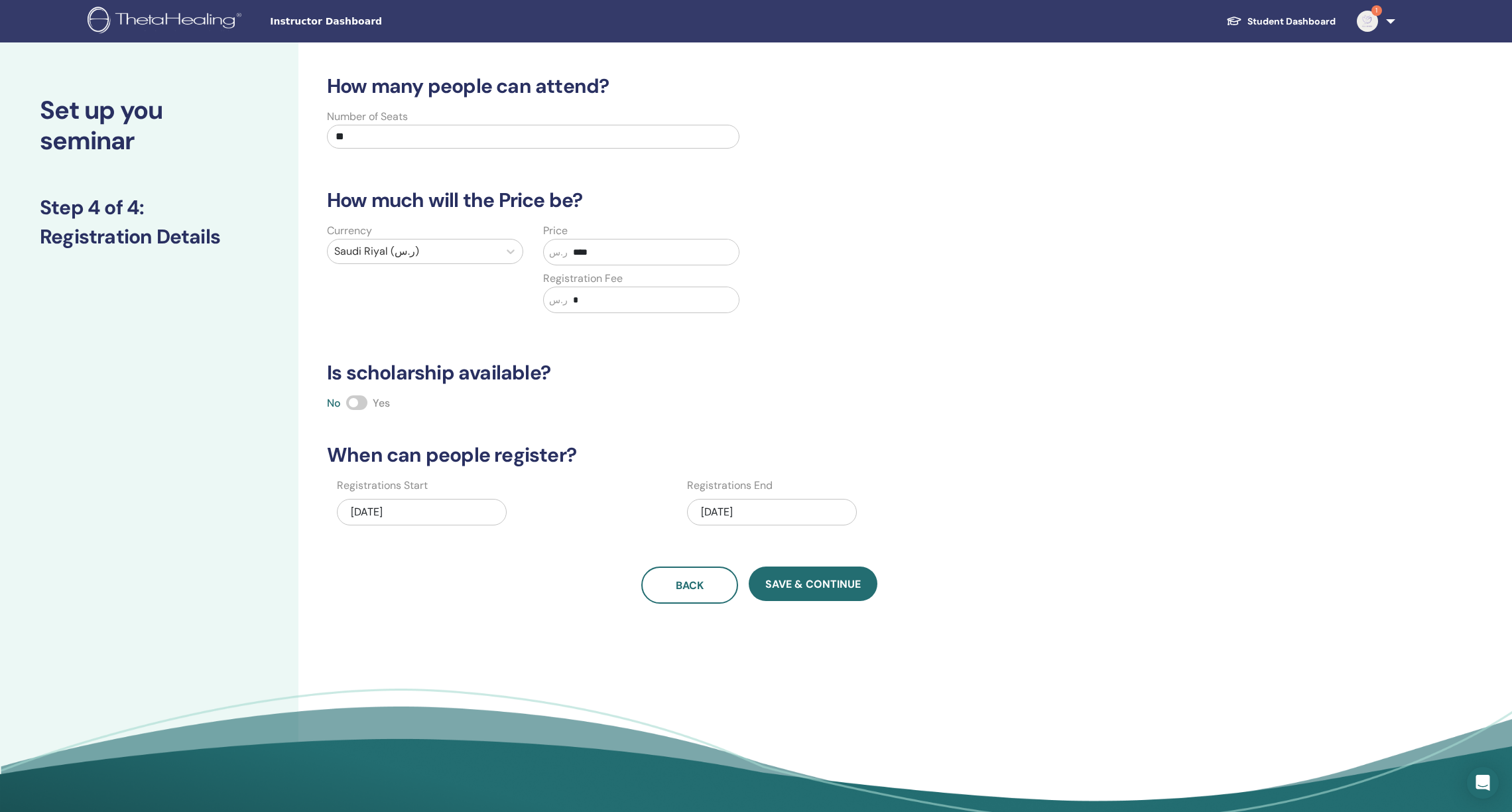
type input "****"
click at [922, 357] on div "How many people can attend? Number of Seats ** How much will the Price be? Curr…" at bounding box center [759, 339] width 881 height 529
click at [754, 518] on div "10/16/2025" at bounding box center [772, 512] width 169 height 27
click at [711, 598] on div "28" at bounding box center [707, 597] width 18 height 18
click at [807, 582] on span "Save & Continue" at bounding box center [813, 584] width 96 height 14
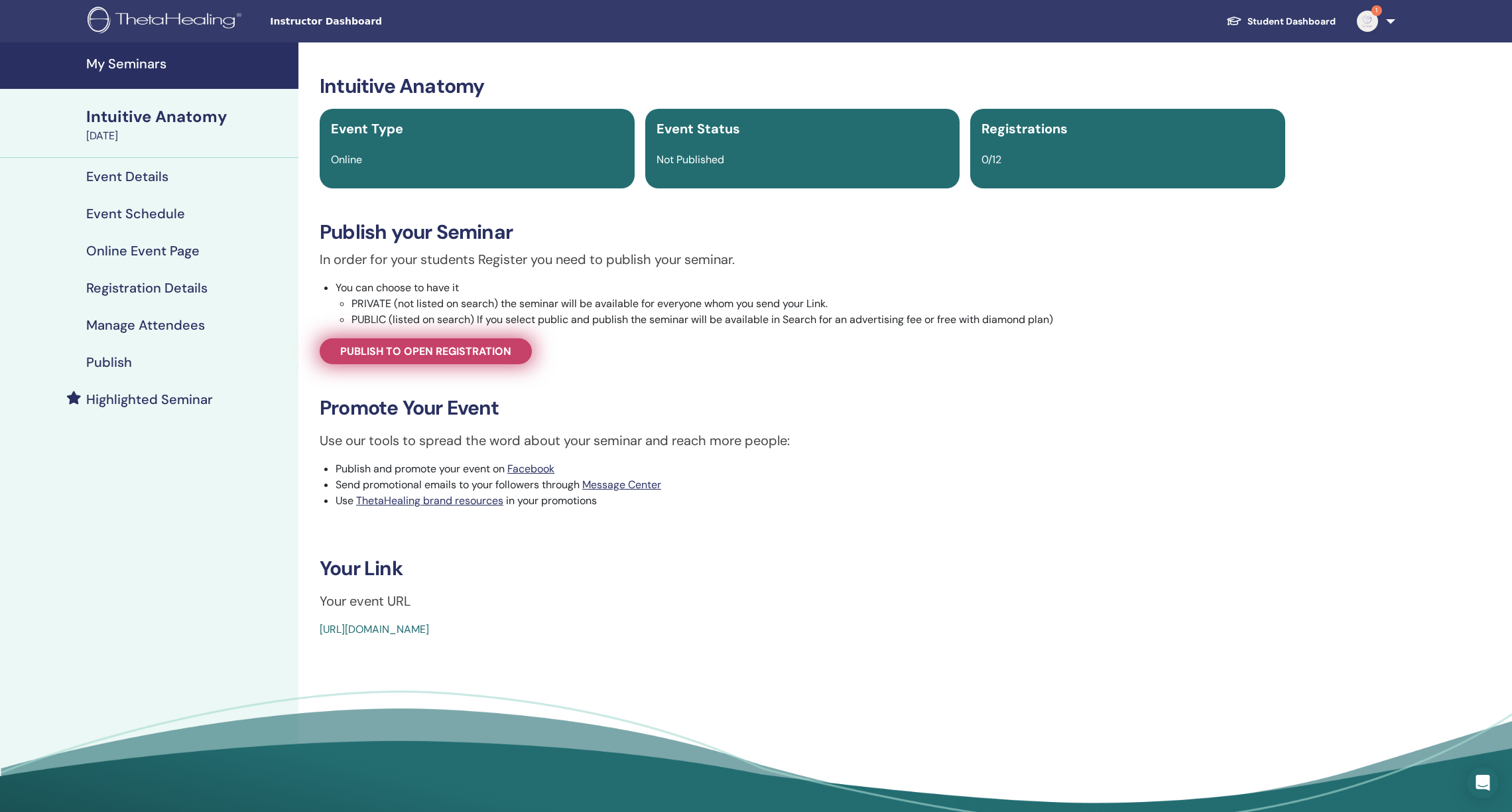
click at [505, 352] on span "Publish to open registration" at bounding box center [425, 351] width 171 height 14
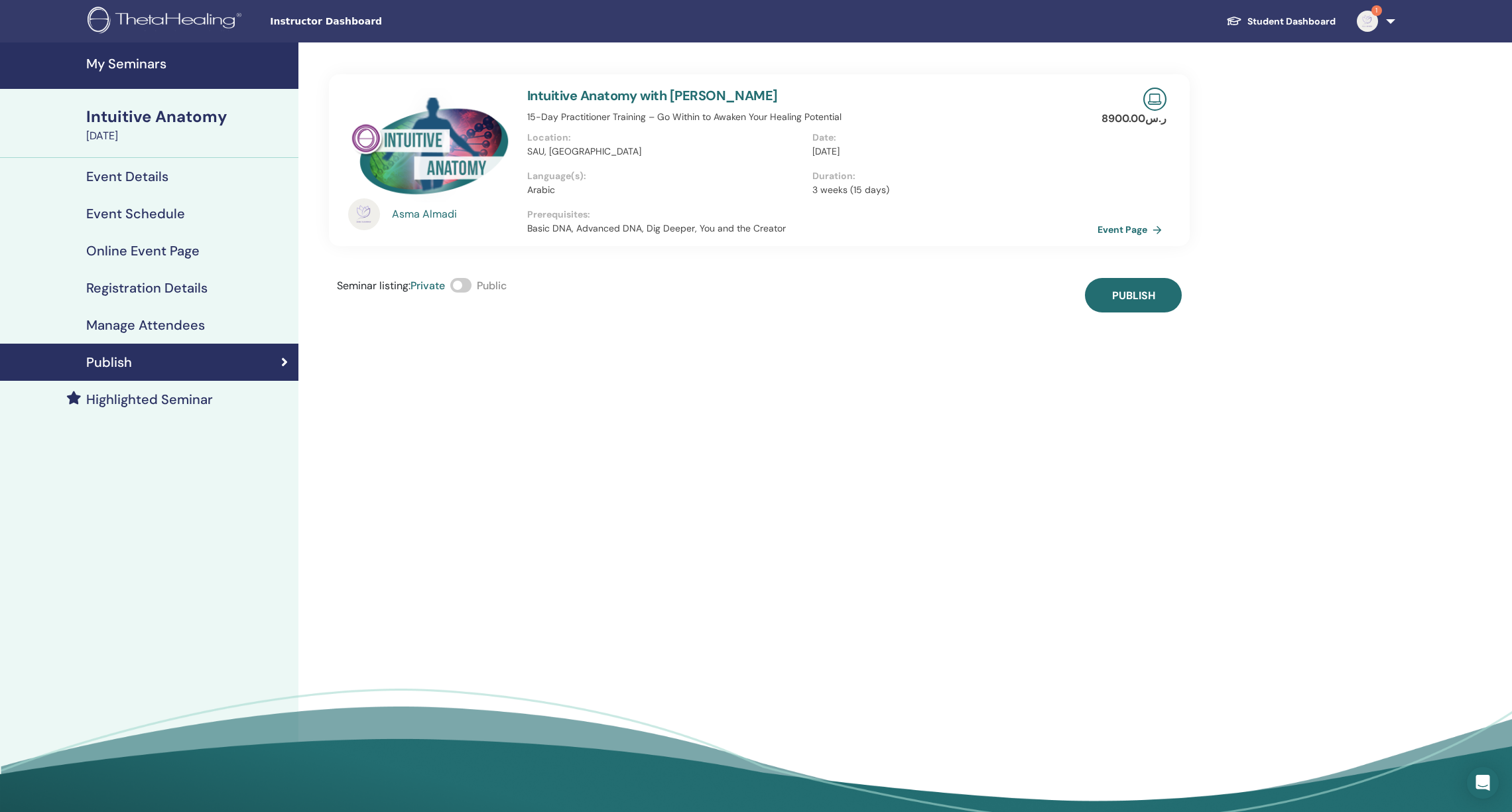
click at [467, 288] on span at bounding box center [460, 285] width 21 height 15
click at [1158, 289] on button "Publish" at bounding box center [1133, 295] width 97 height 35
click at [1001, 456] on div "Asma Almadi Intuitive Anatomy with Asma Almadi 15-Day Practitioner Training – G…" at bounding box center [803, 431] width 1008 height 778
click at [1129, 285] on div "Seminar listing : Private Public Published" at bounding box center [759, 295] width 861 height 35
click at [137, 65] on h4 "My Seminars" at bounding box center [188, 64] width 204 height 16
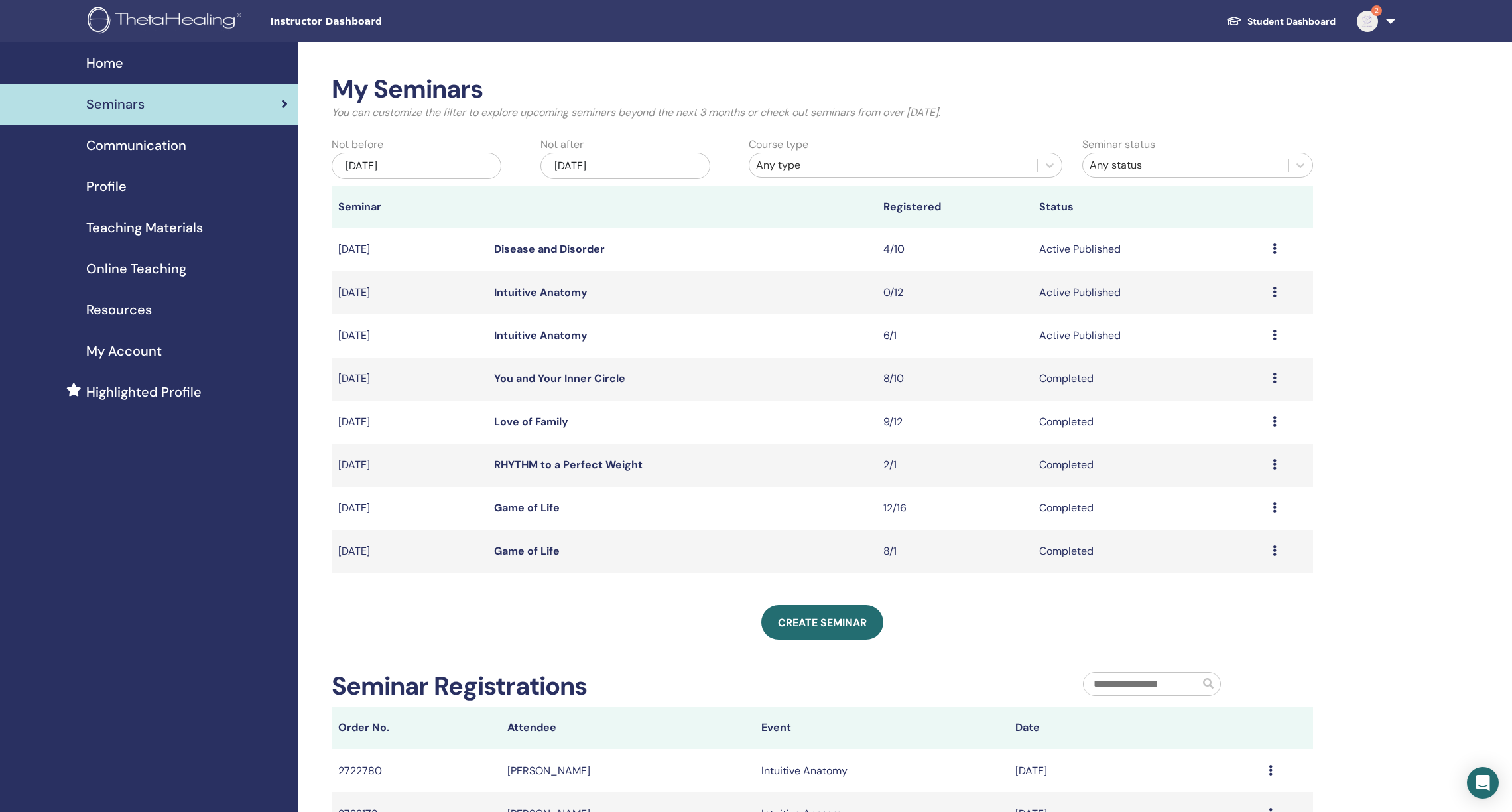
click at [552, 289] on link "Intuitive Anatomy" at bounding box center [541, 292] width 94 height 14
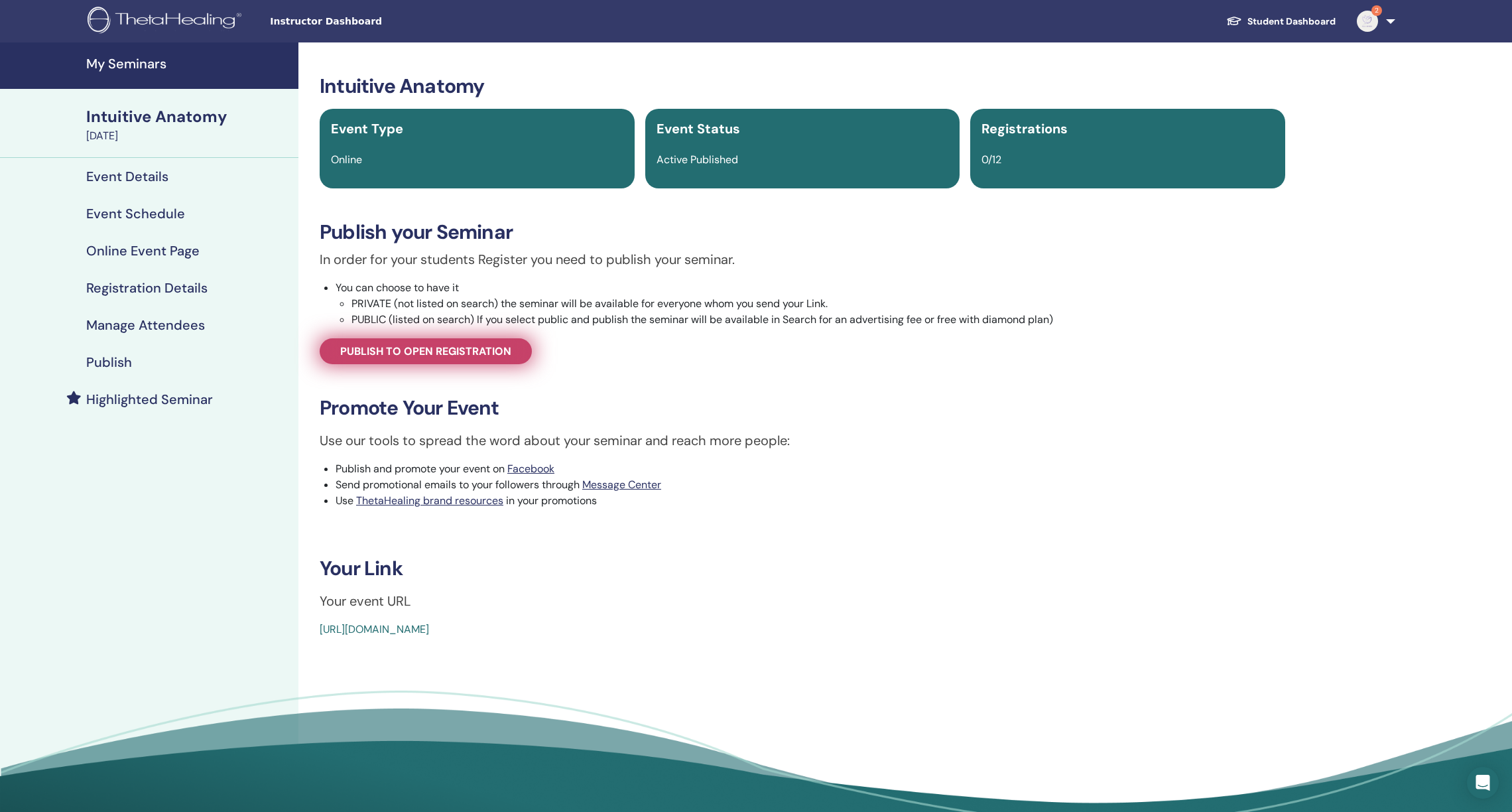
click at [419, 351] on span "Publish to open registration" at bounding box center [425, 351] width 171 height 14
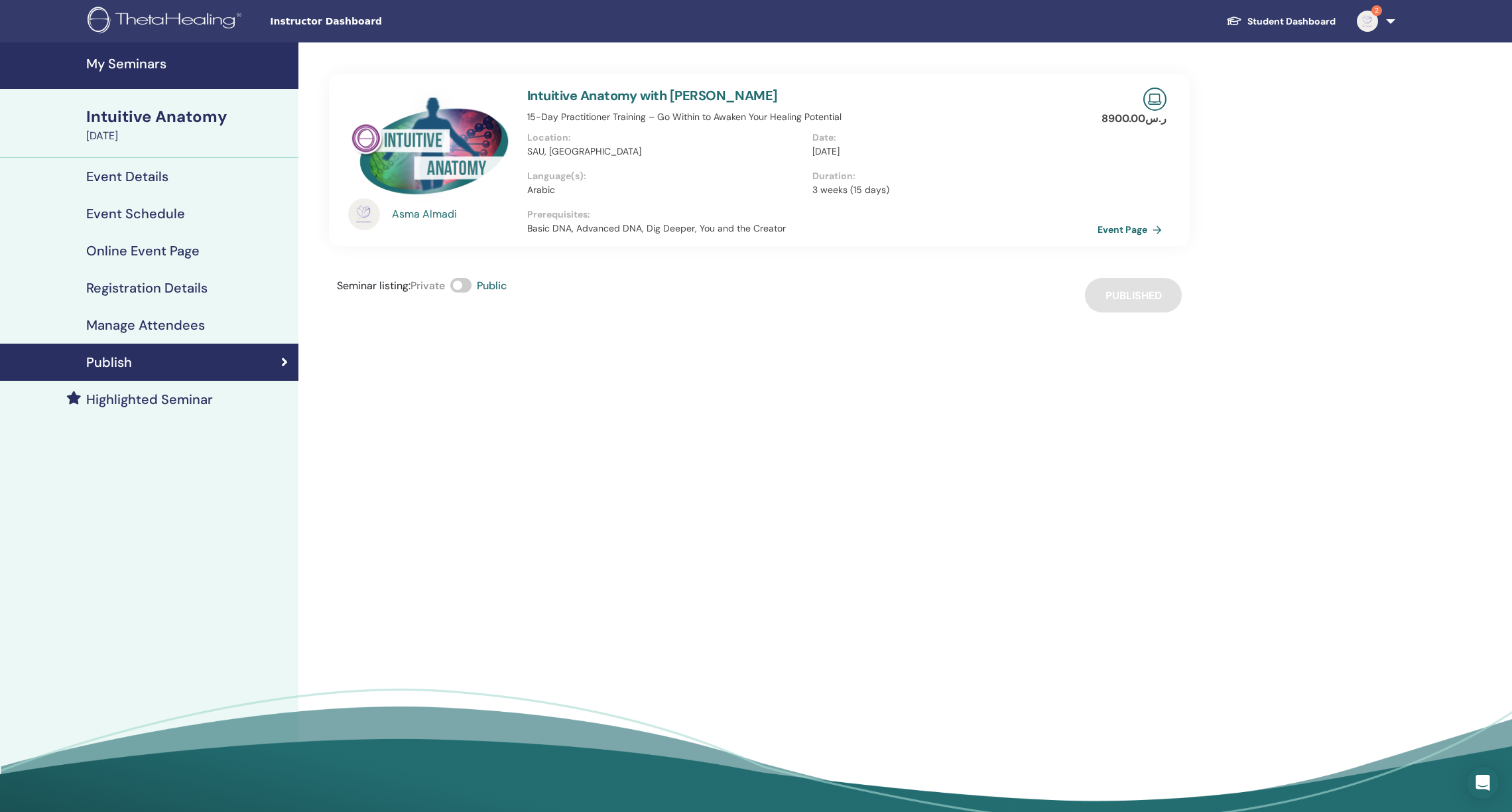
click at [167, 210] on h4 "Event Schedule" at bounding box center [135, 213] width 99 height 16
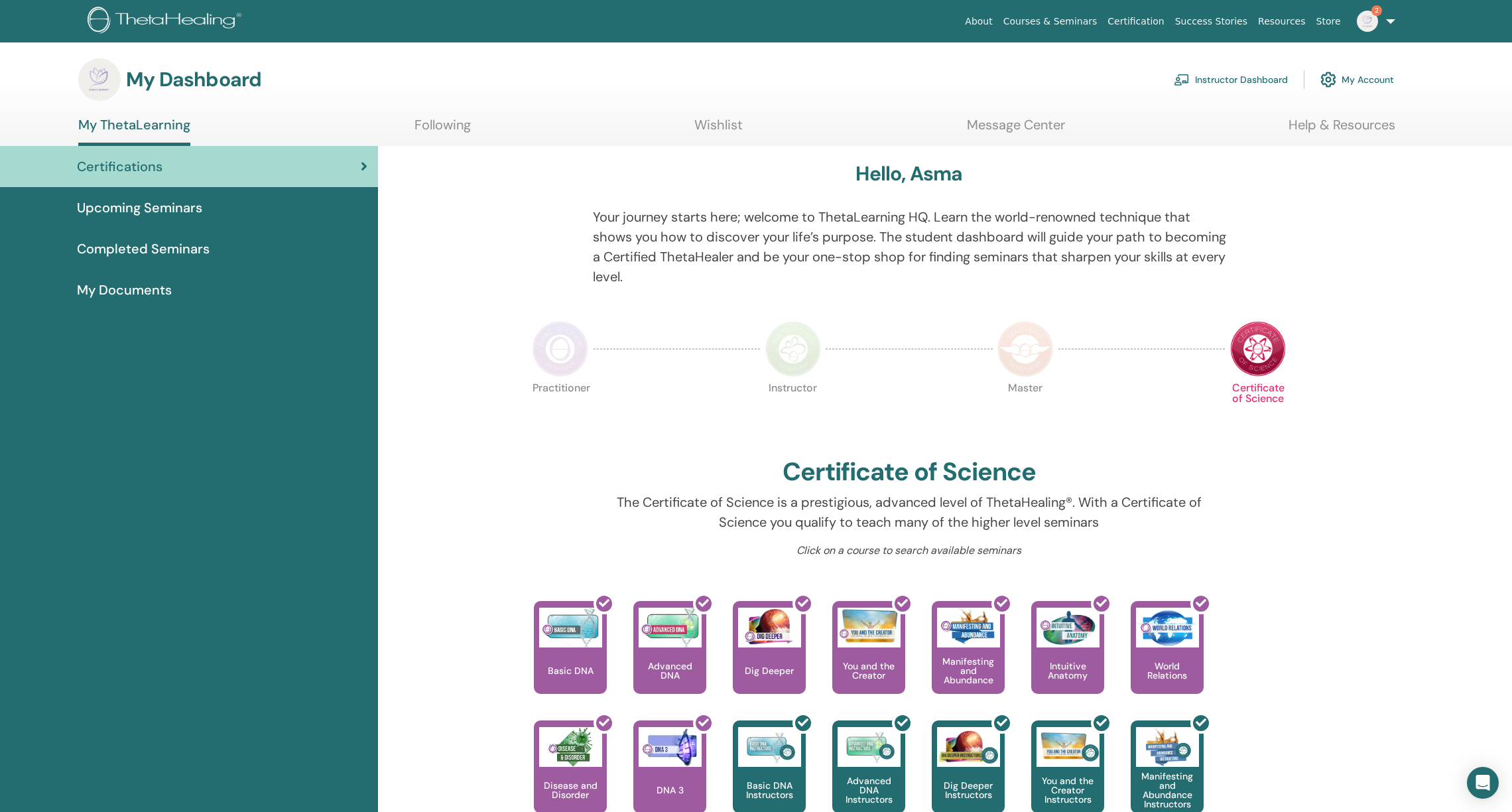
click at [1229, 79] on link "Instructor Dashboard" at bounding box center [1230, 79] width 114 height 29
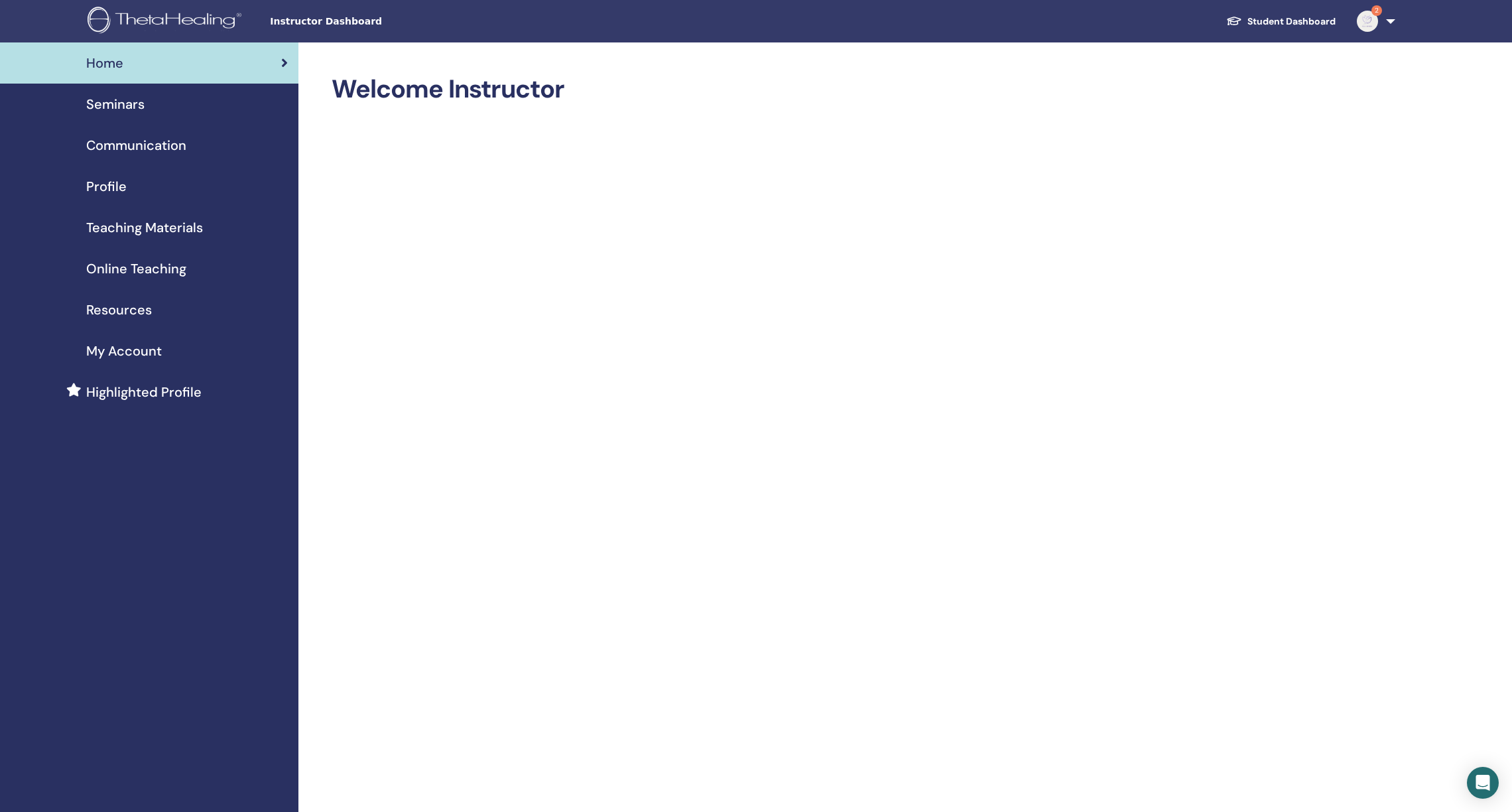
click at [127, 100] on span "Seminars" at bounding box center [116, 105] width 59 height 20
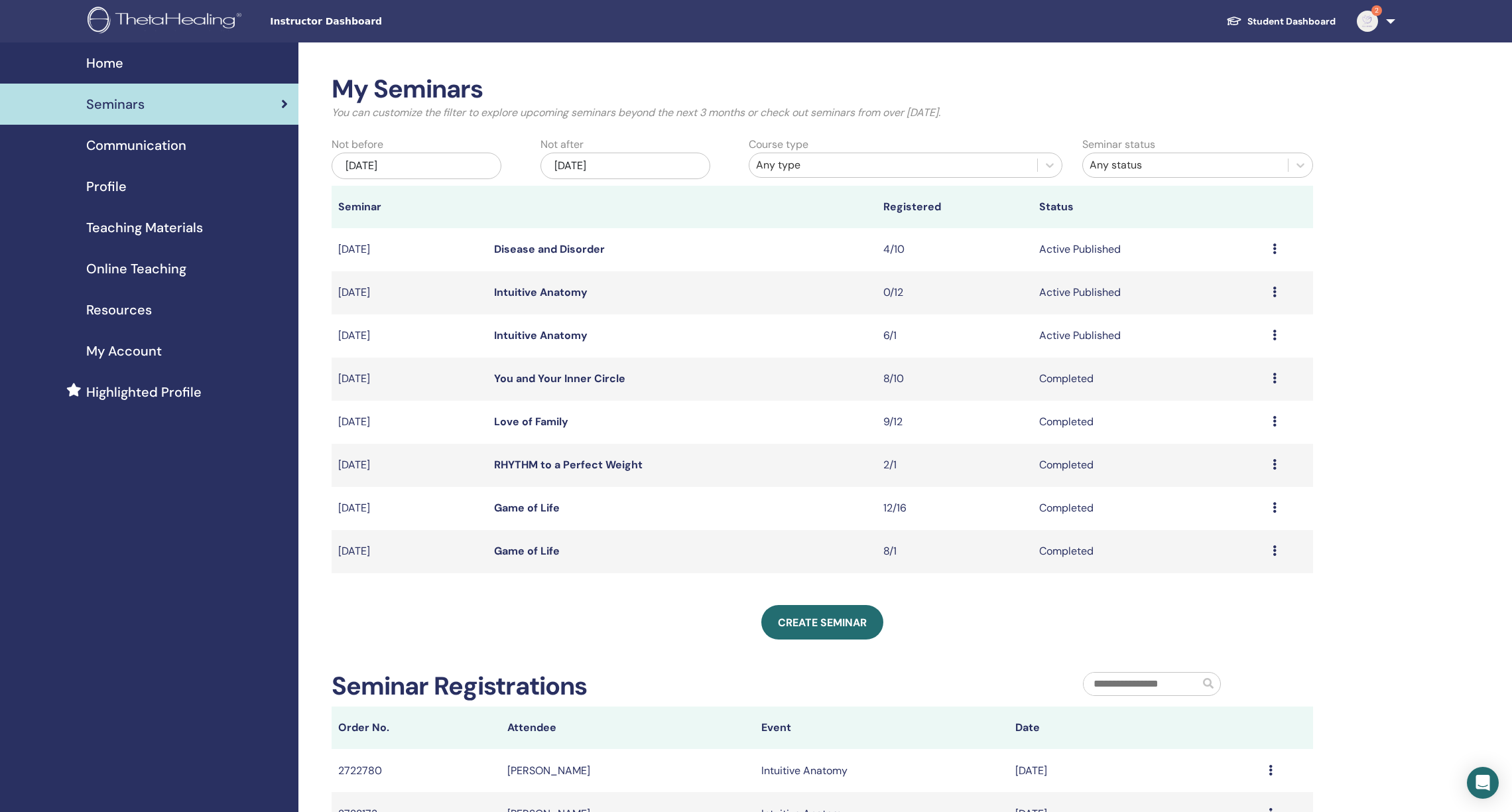
click at [522, 289] on link "Intuitive Anatomy" at bounding box center [541, 292] width 94 height 14
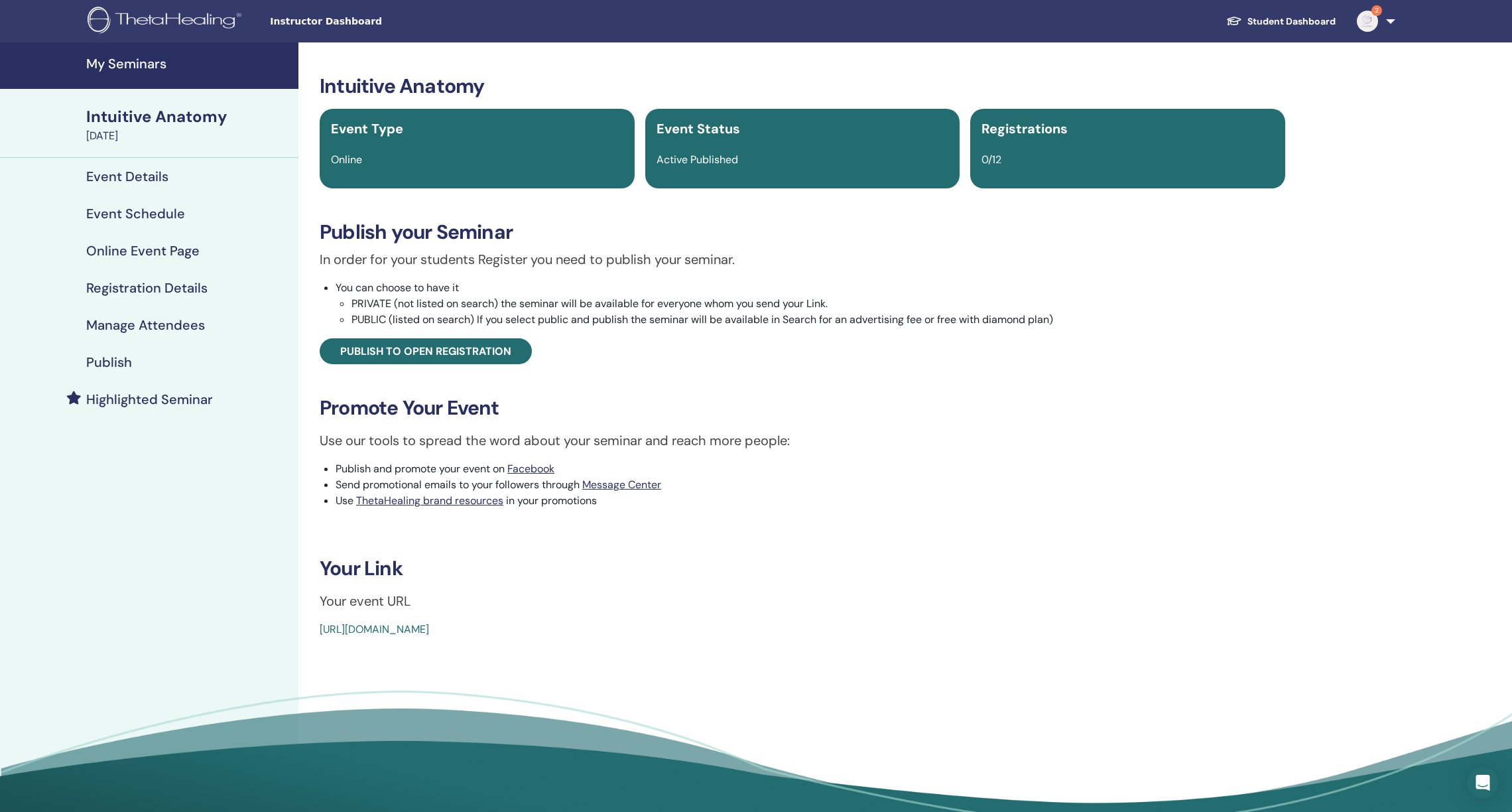
click at [393, 627] on link "[URL][DOMAIN_NAME]" at bounding box center [375, 629] width 110 height 14
